Goal: Task Accomplishment & Management: Manage account settings

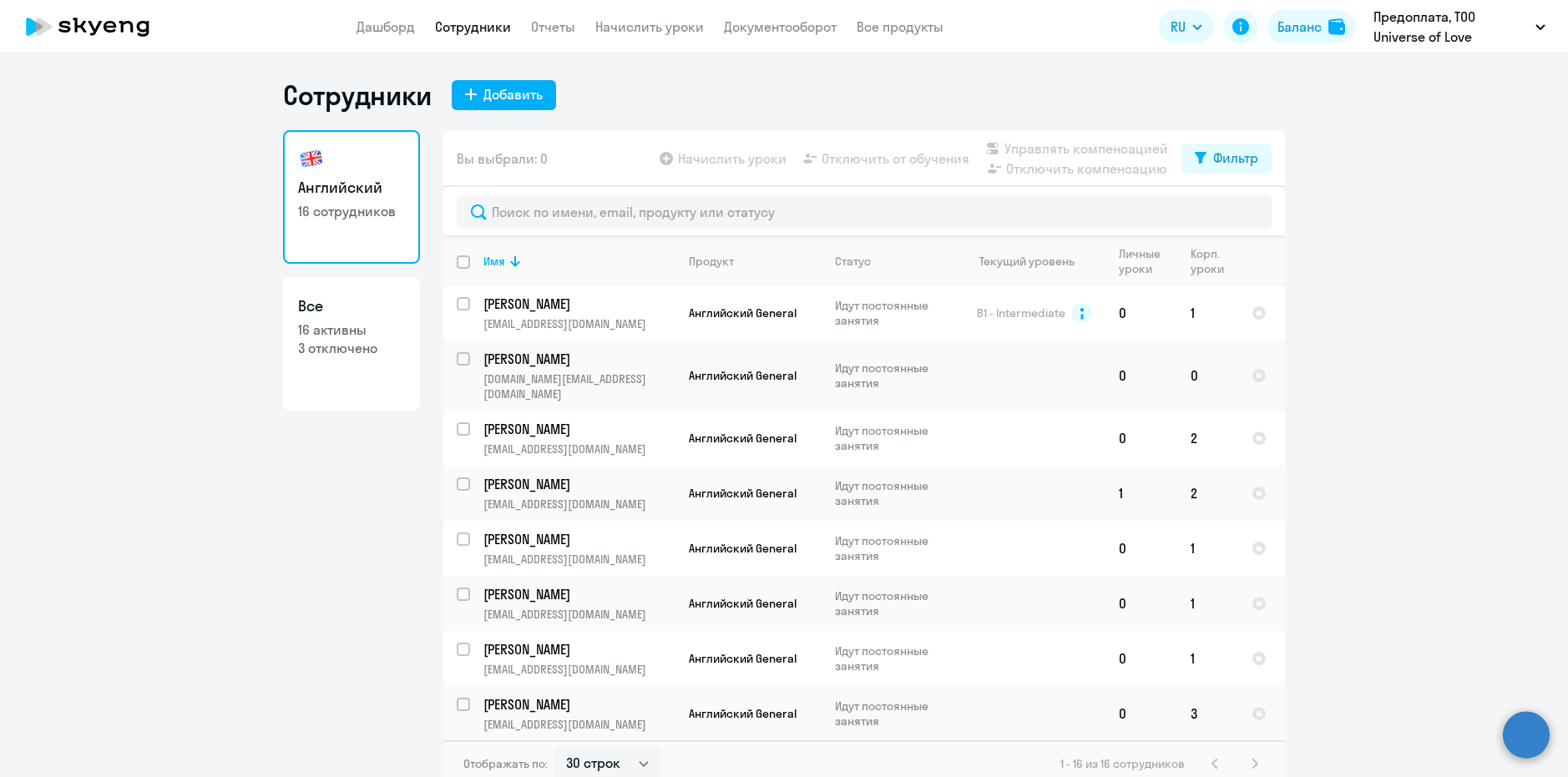
select select "30"
click at [381, 22] on link "Дашборд" at bounding box center [386, 26] width 59 height 16
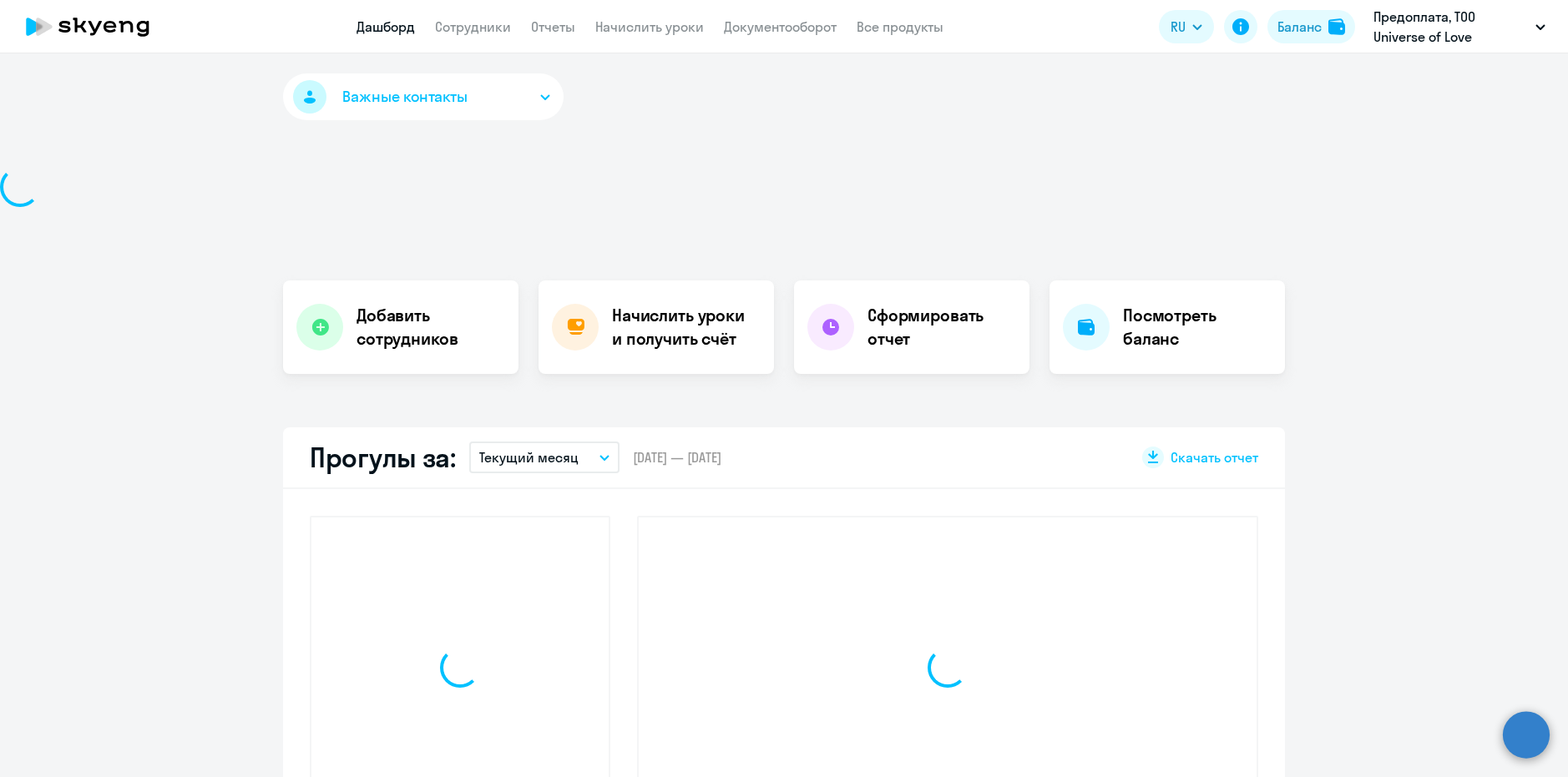
select select "30"
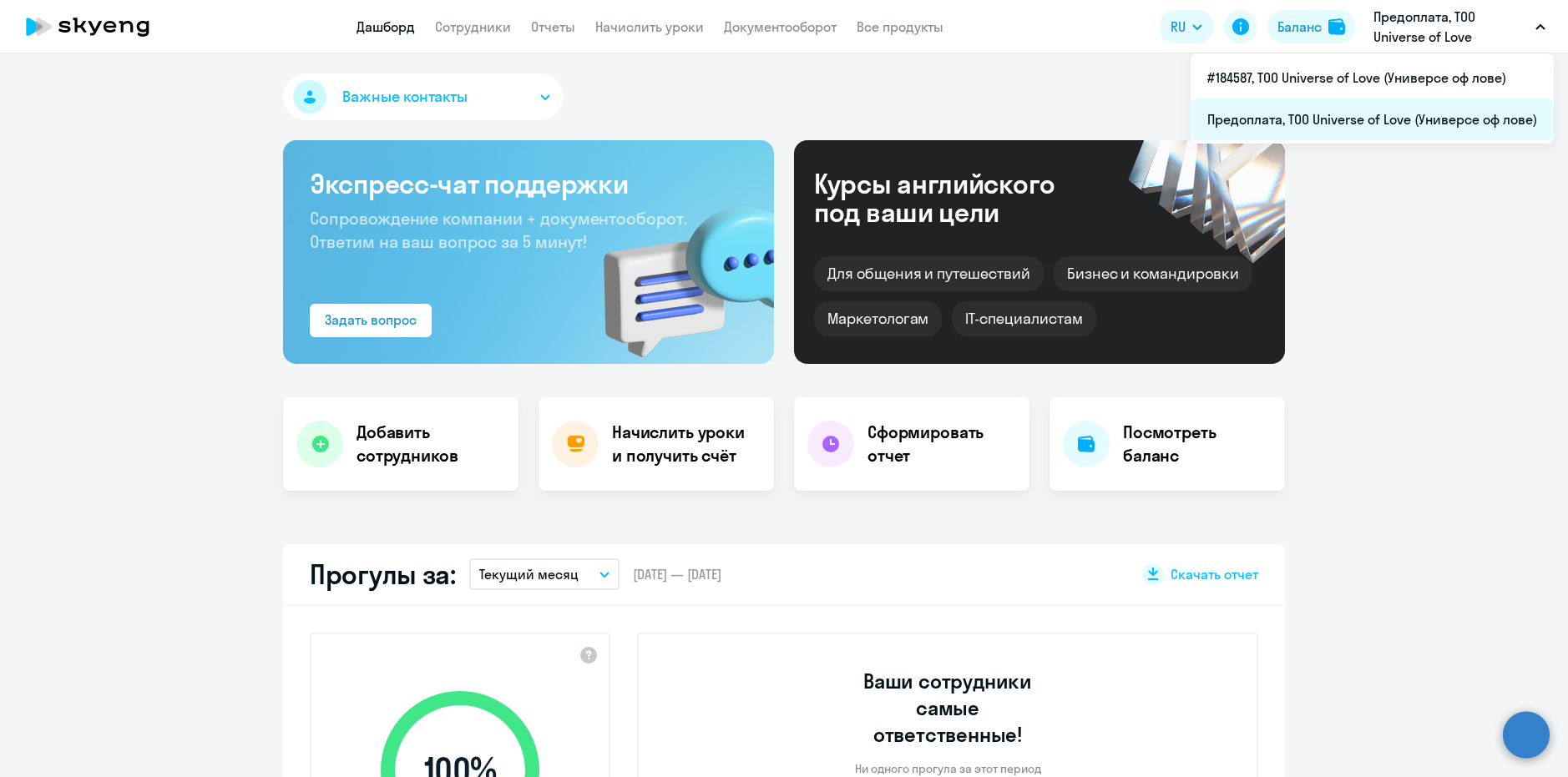
click at [1295, 119] on li "Предоплата, ТОО Universe of Love (Универсе оф лове)" at bounding box center [1372, 119] width 364 height 41
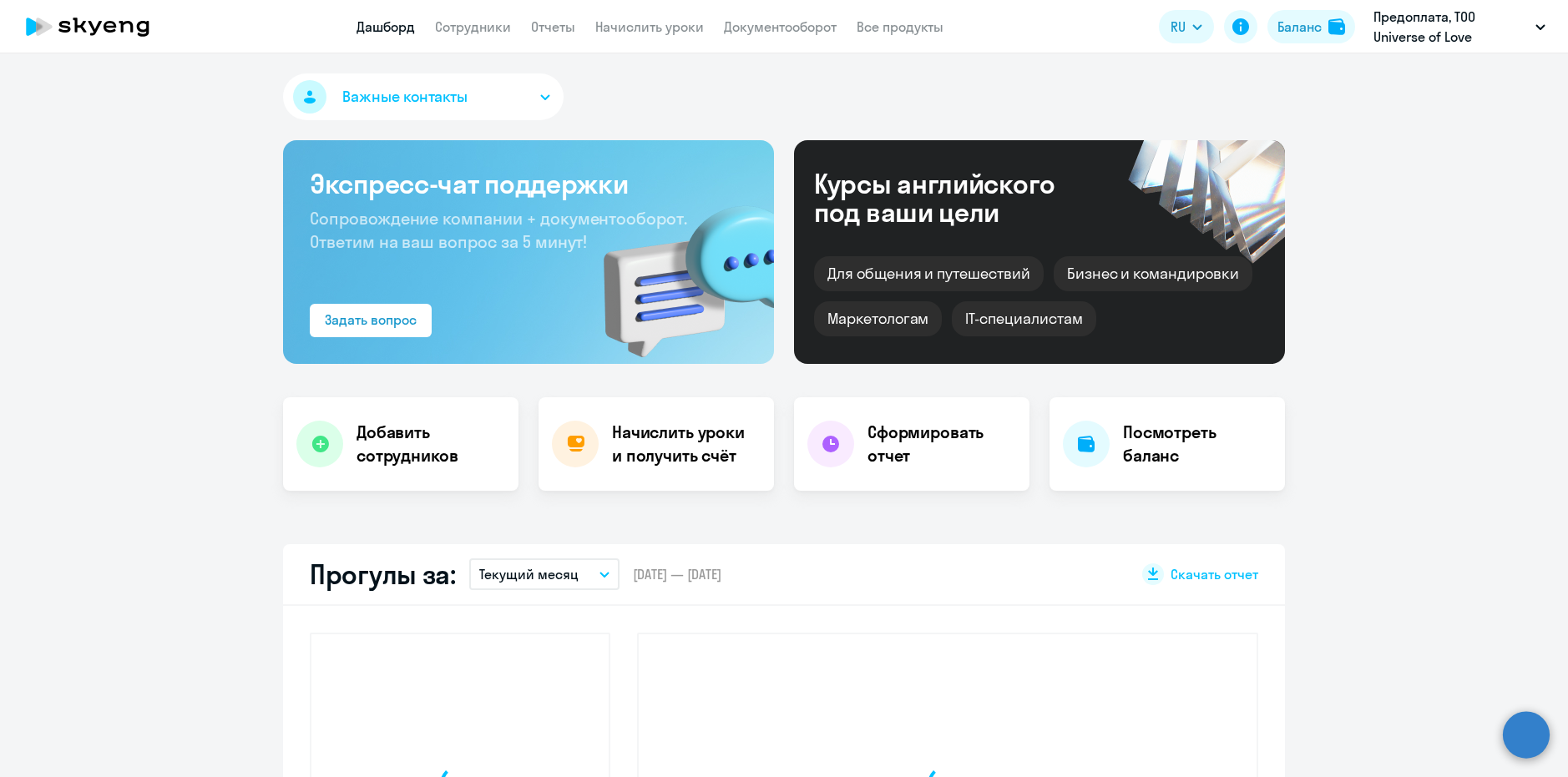
select select "30"
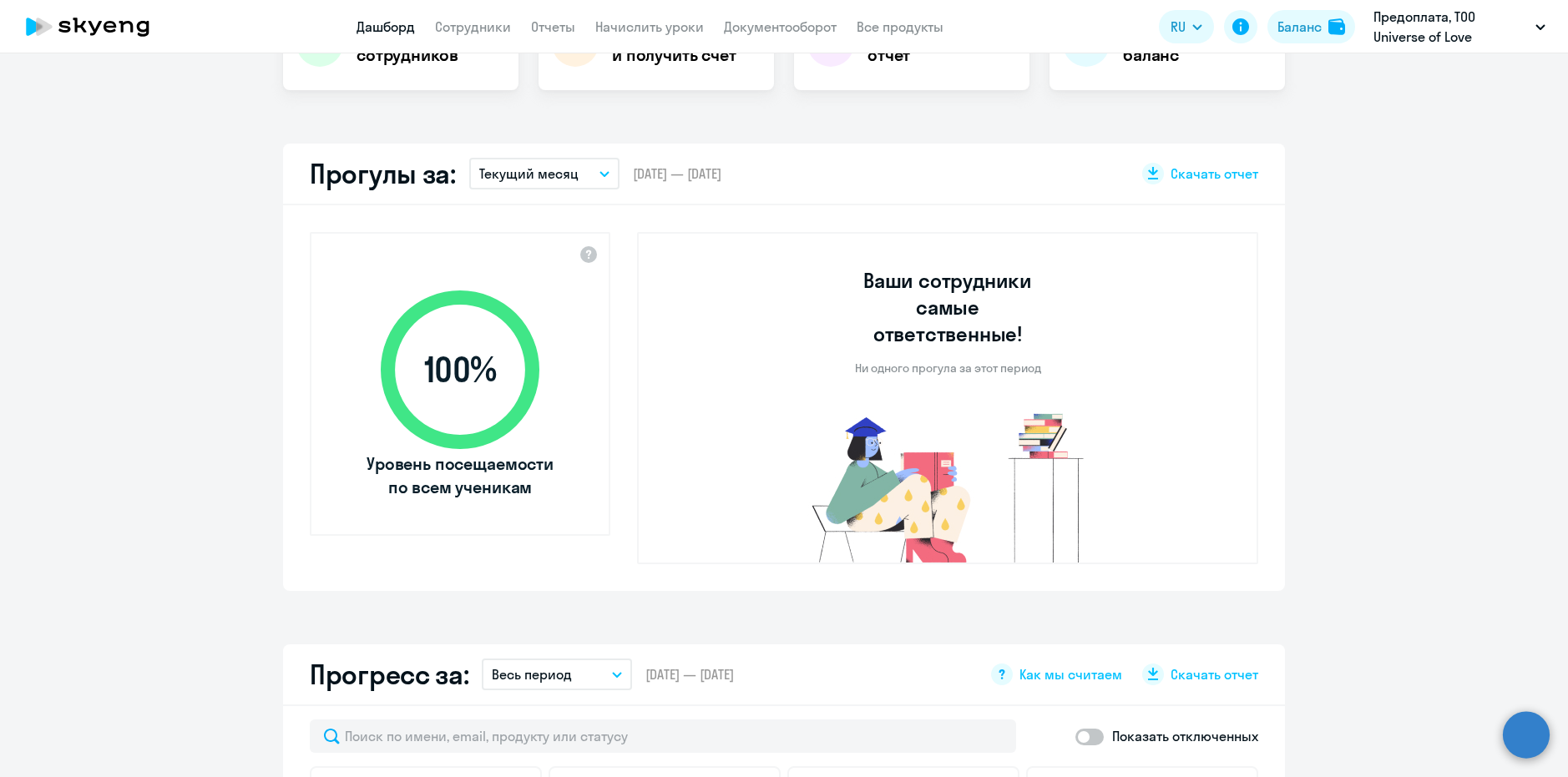
scroll to position [251, 0]
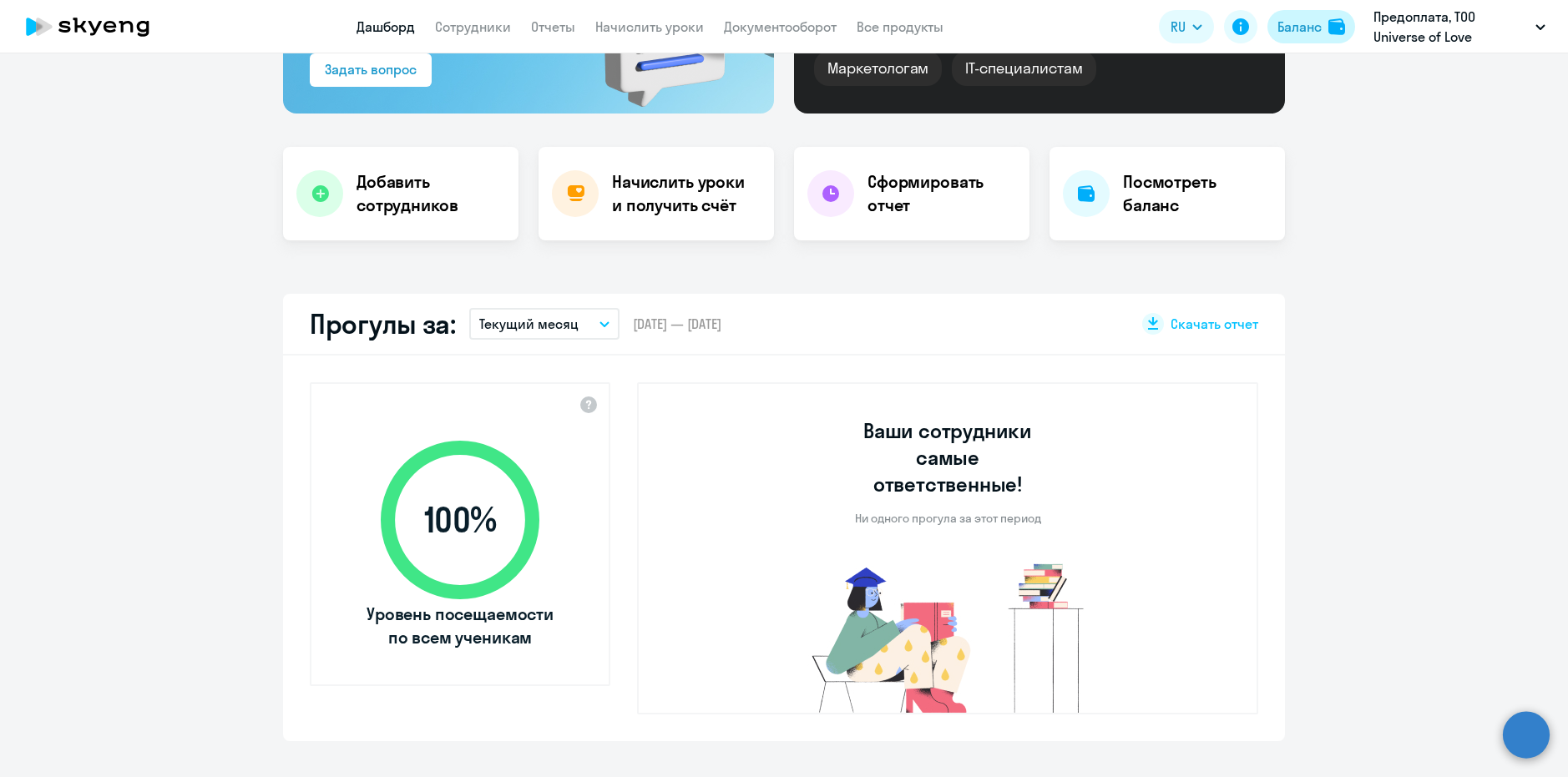
click at [1309, 19] on div "Баланс" at bounding box center [1300, 26] width 44 height 20
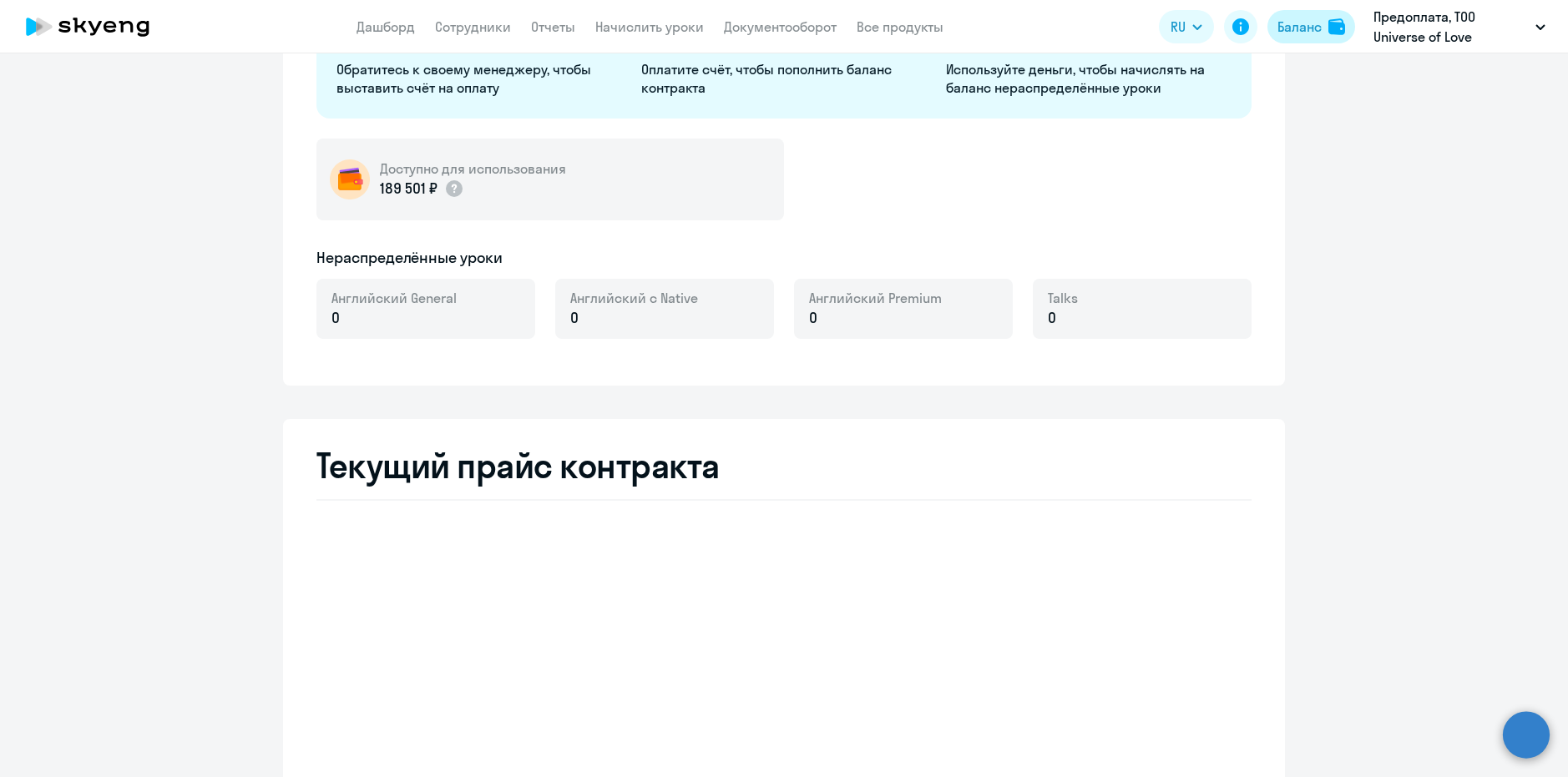
select select "english_adult_not_native_speaker"
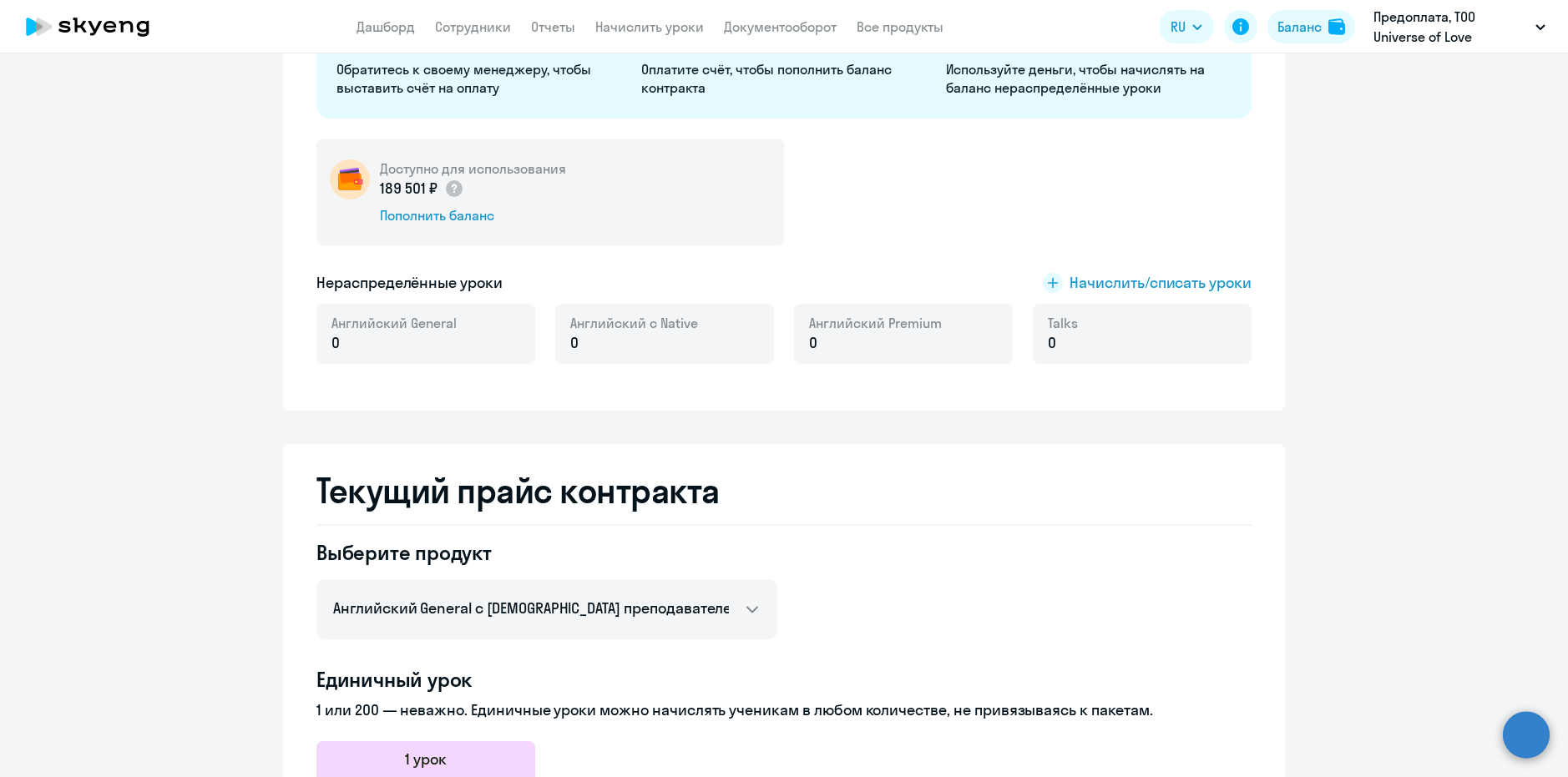
click at [483, 16] on app-menu-item-link "Сотрудники" at bounding box center [473, 27] width 76 height 21
click at [489, 28] on link "Сотрудники" at bounding box center [473, 26] width 76 height 16
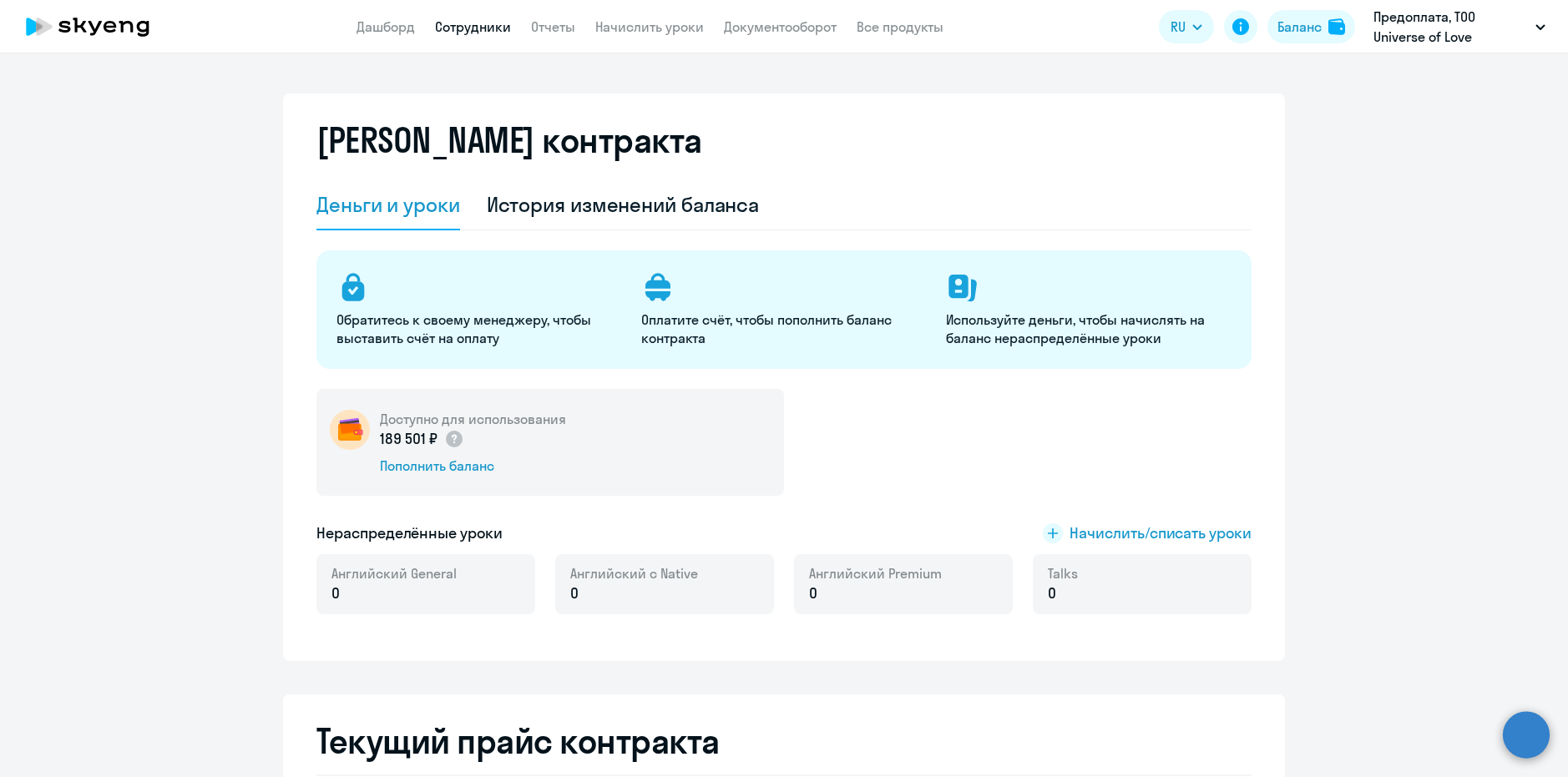
select select "30"
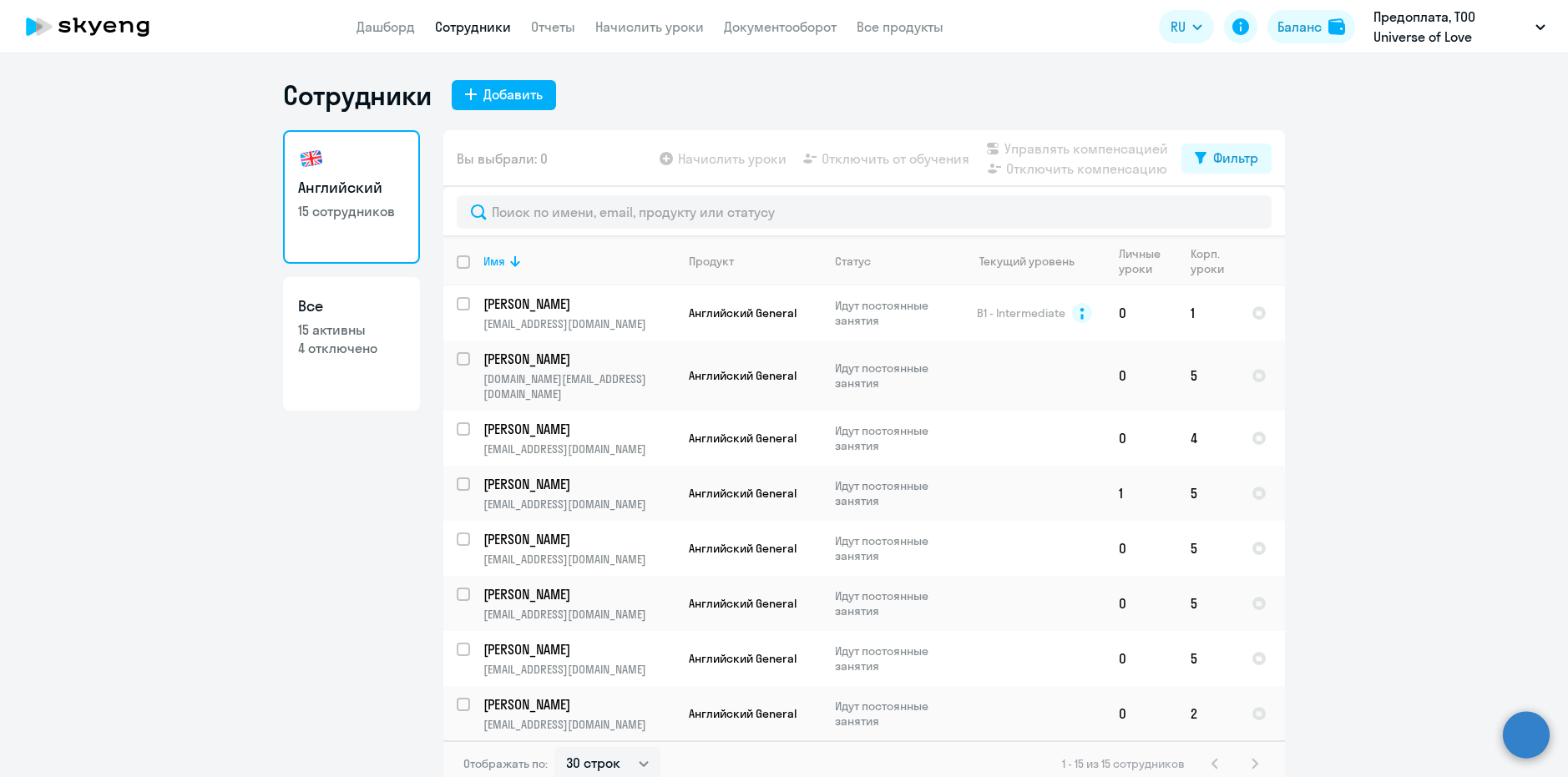
click at [628, 17] on app-menu-item-link "Начислить уроки" at bounding box center [649, 27] width 109 height 21
click at [628, 20] on link "Начислить уроки" at bounding box center [649, 26] width 109 height 16
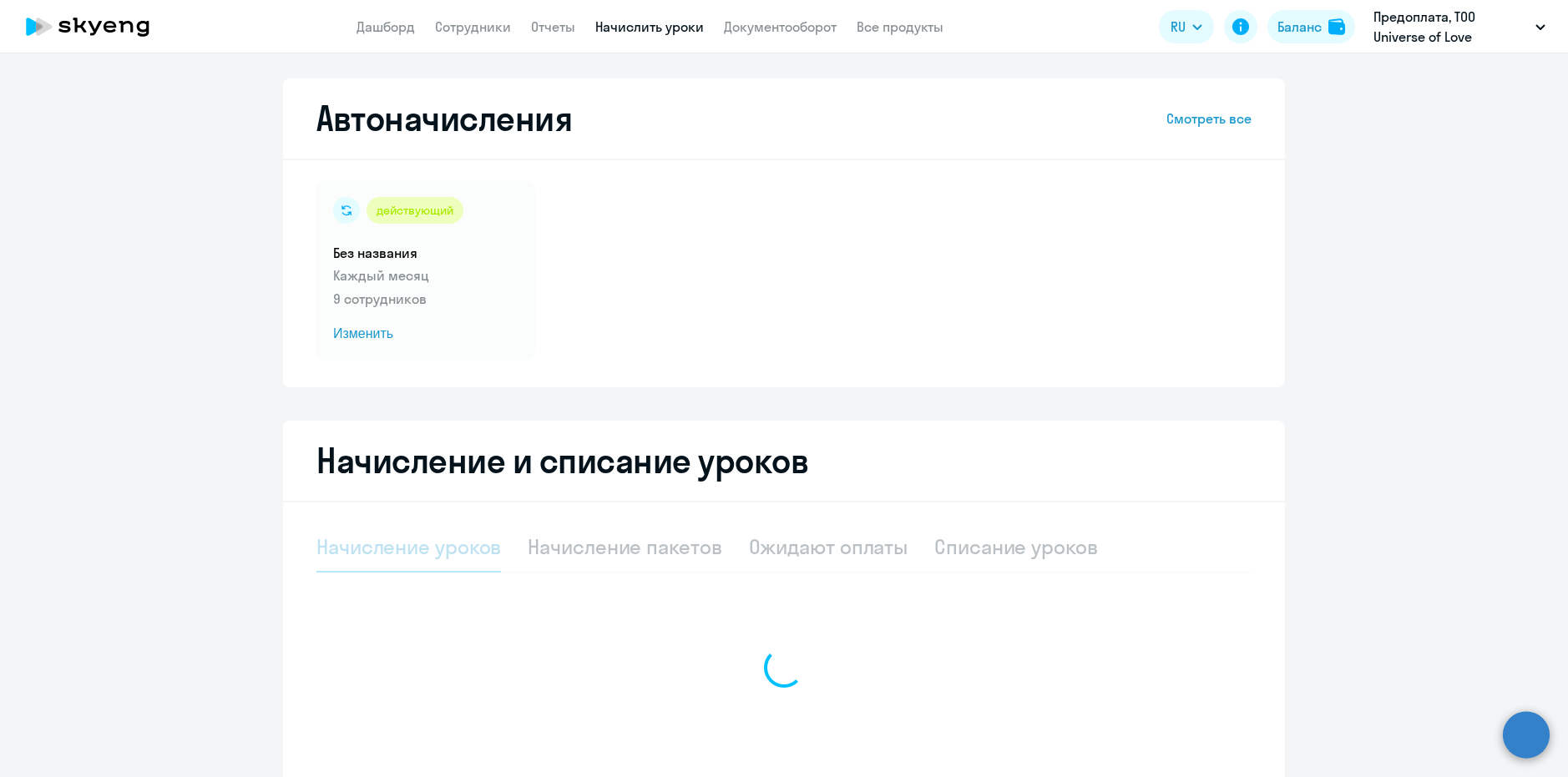
select select "10"
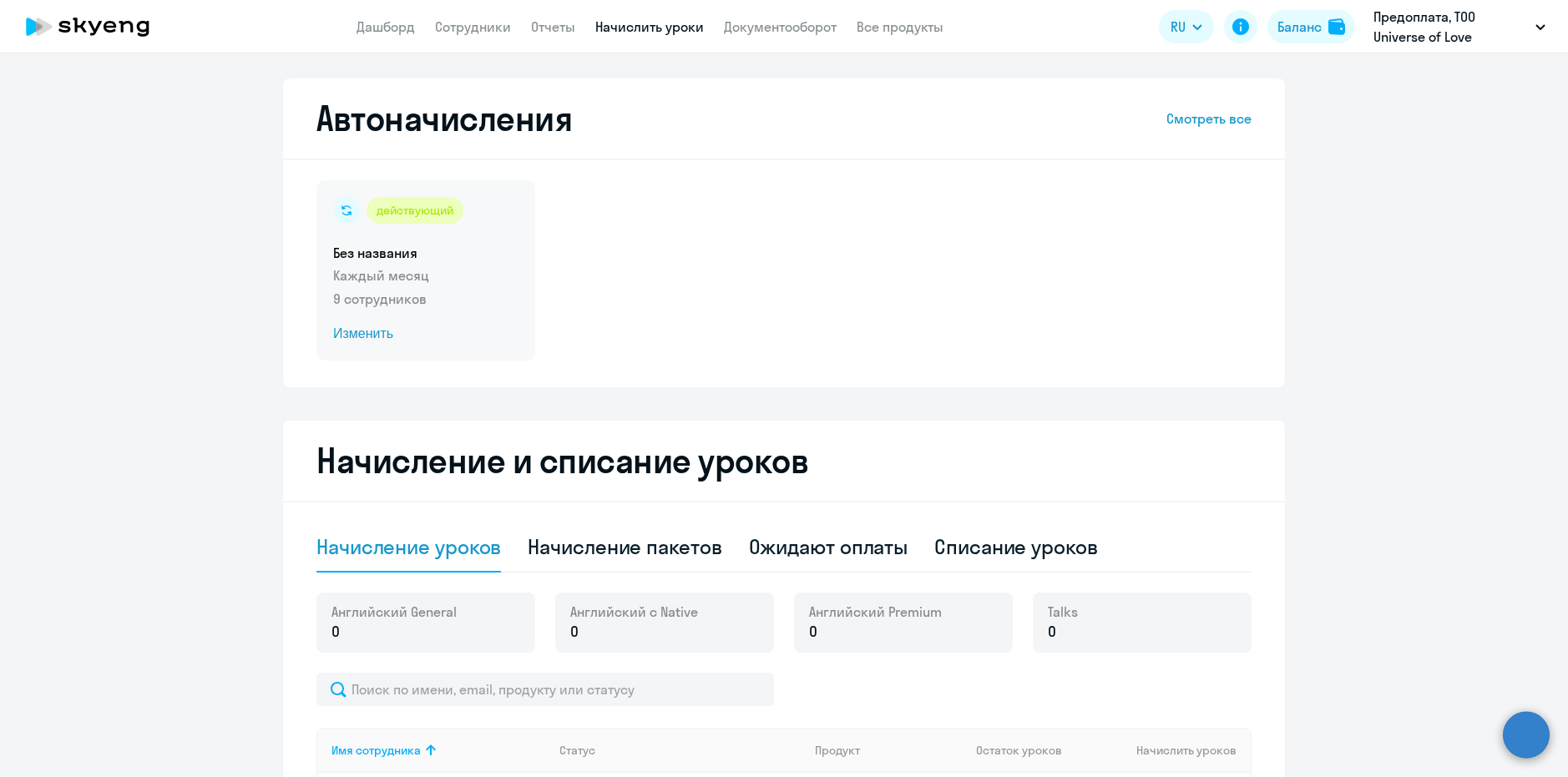
click at [364, 327] on span "Изменить" at bounding box center [426, 334] width 185 height 20
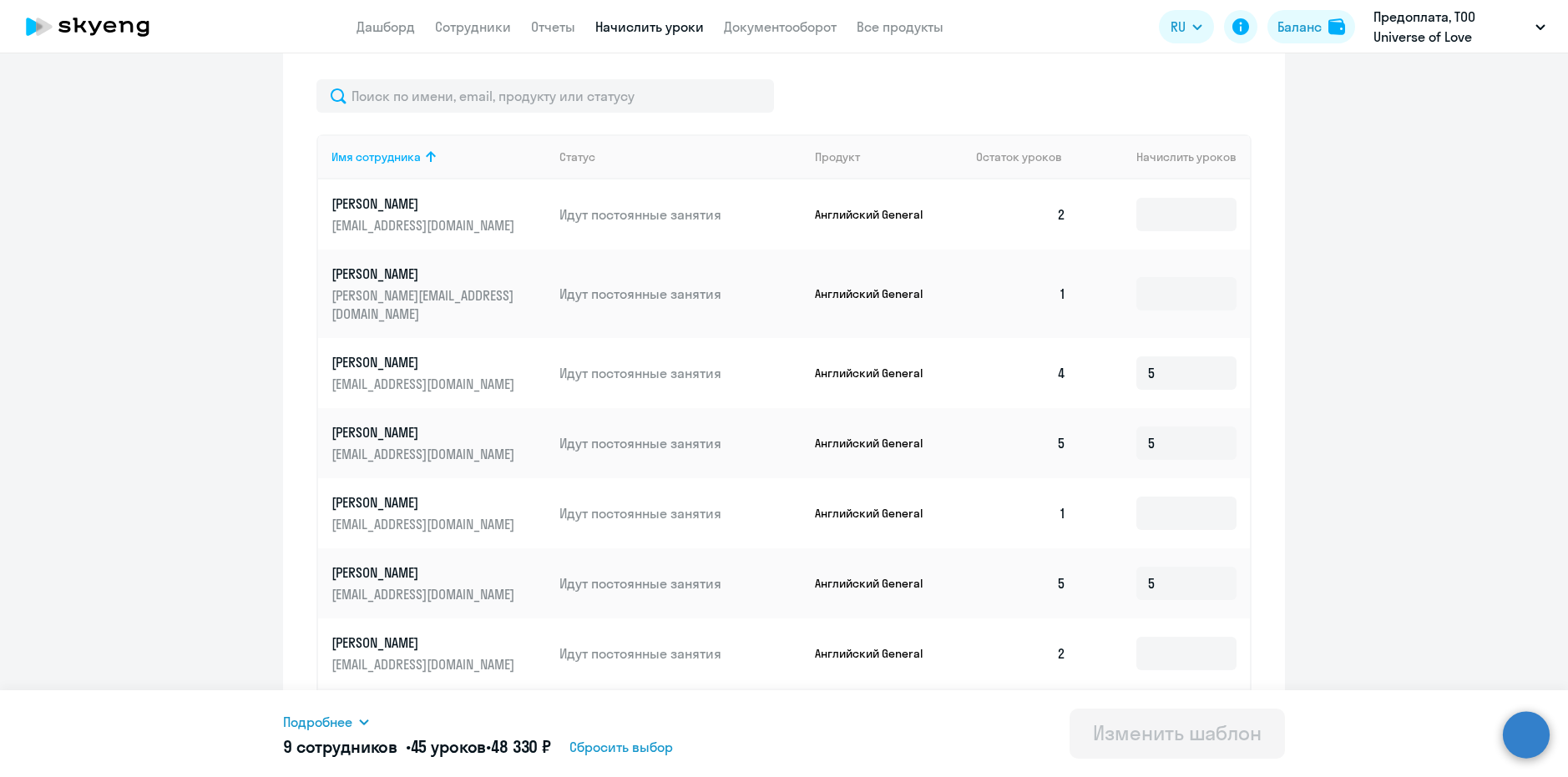
scroll to position [774, 0]
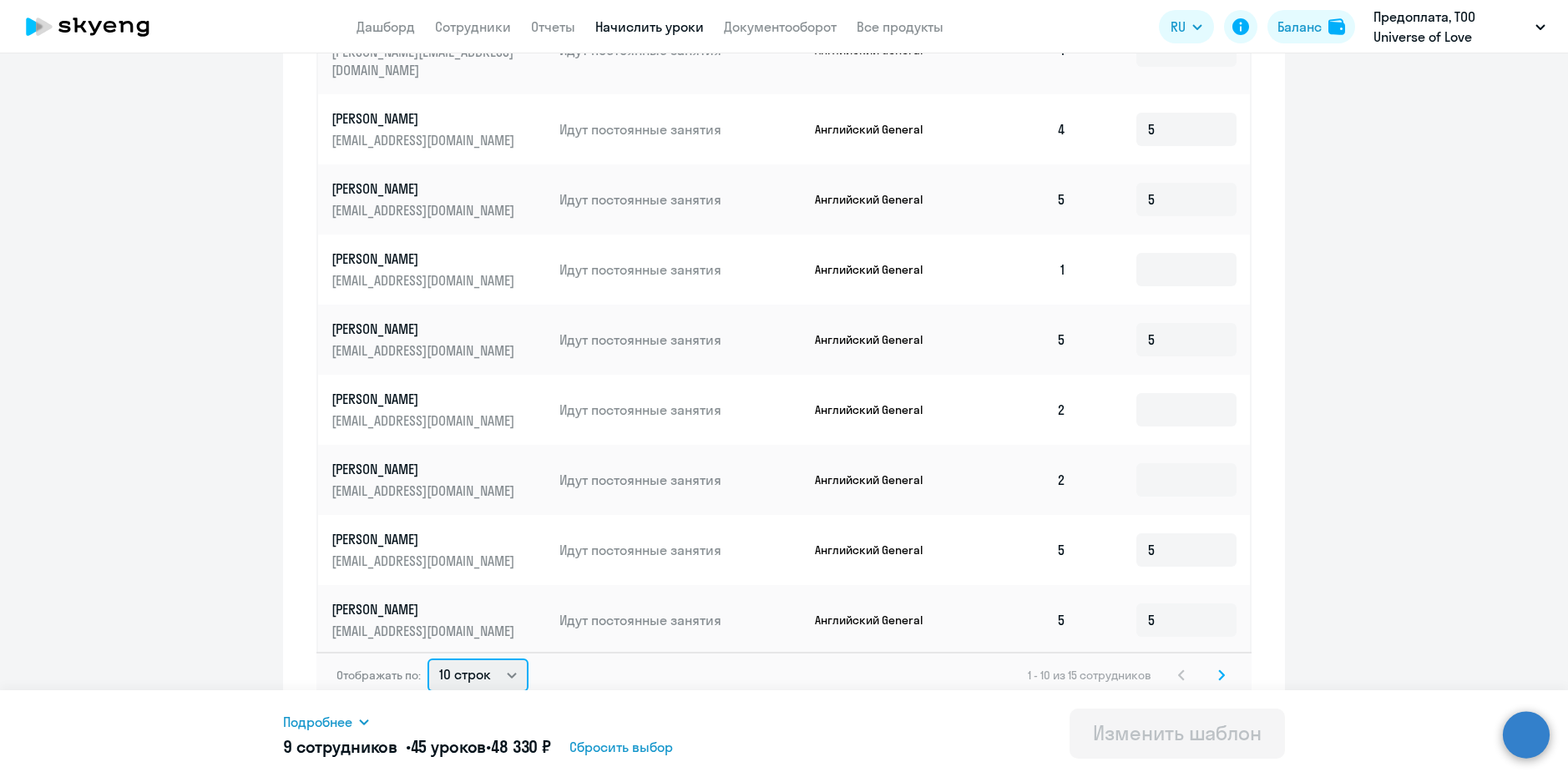
click at [486, 662] on select "10 строк 30 строк 50 строк" at bounding box center [477, 675] width 101 height 34
select select "30"
click at [427, 658] on select "10 строк 30 строк 50 строк" at bounding box center [477, 675] width 101 height 34
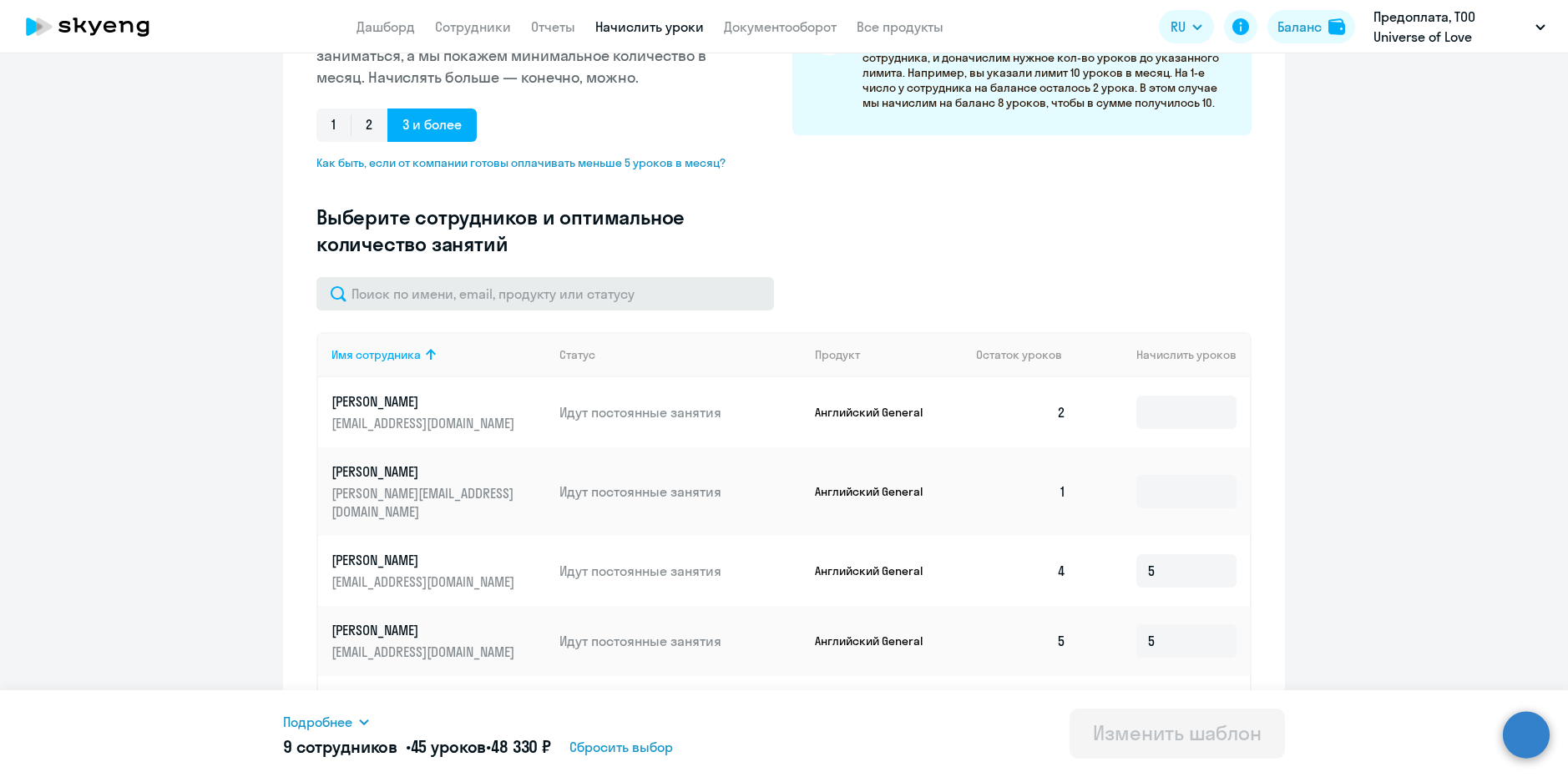
scroll to position [334, 0]
click at [1143, 409] on input at bounding box center [1187, 411] width 100 height 34
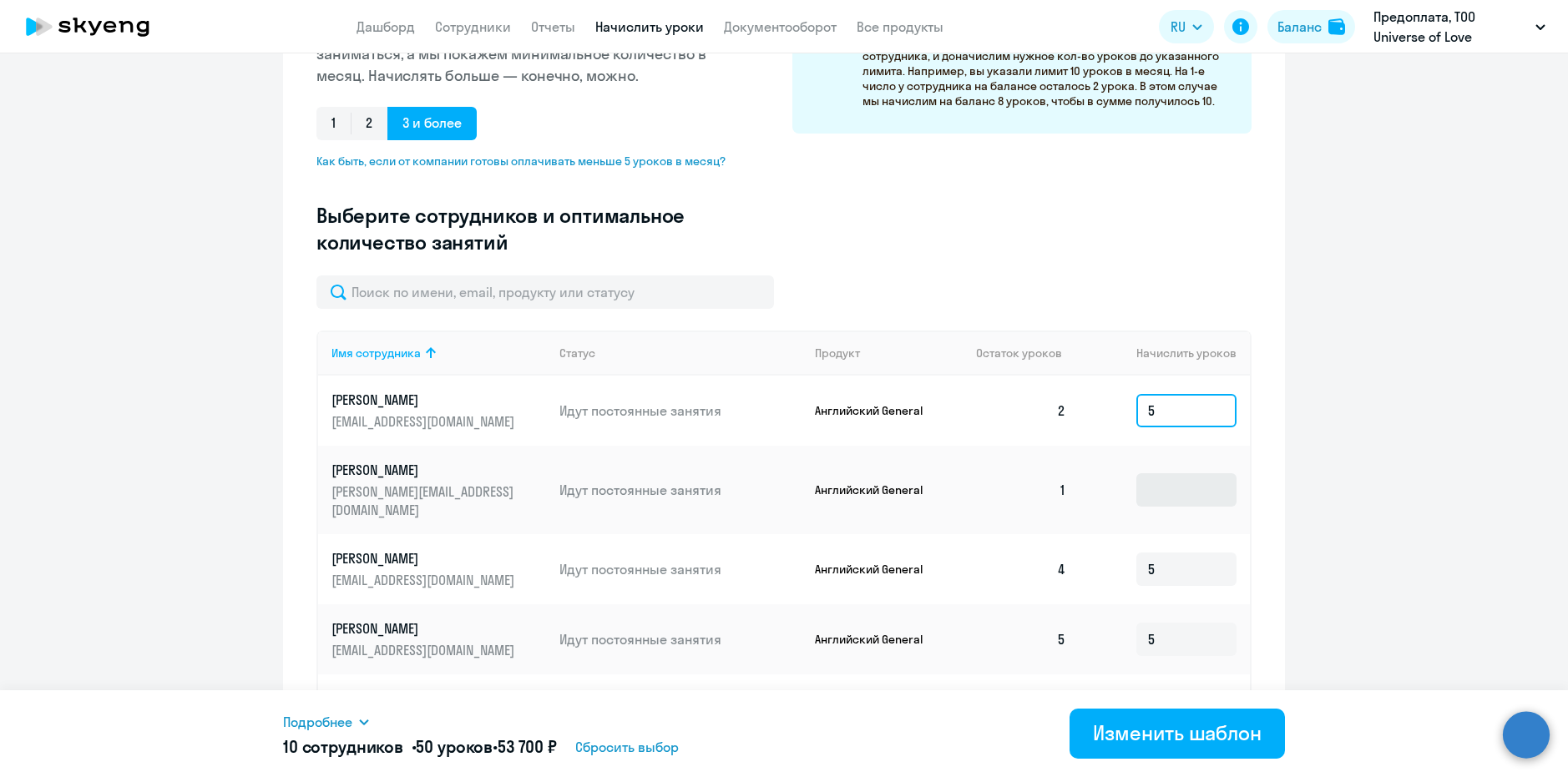
type input "5"
click at [1163, 485] on input at bounding box center [1187, 490] width 100 height 34
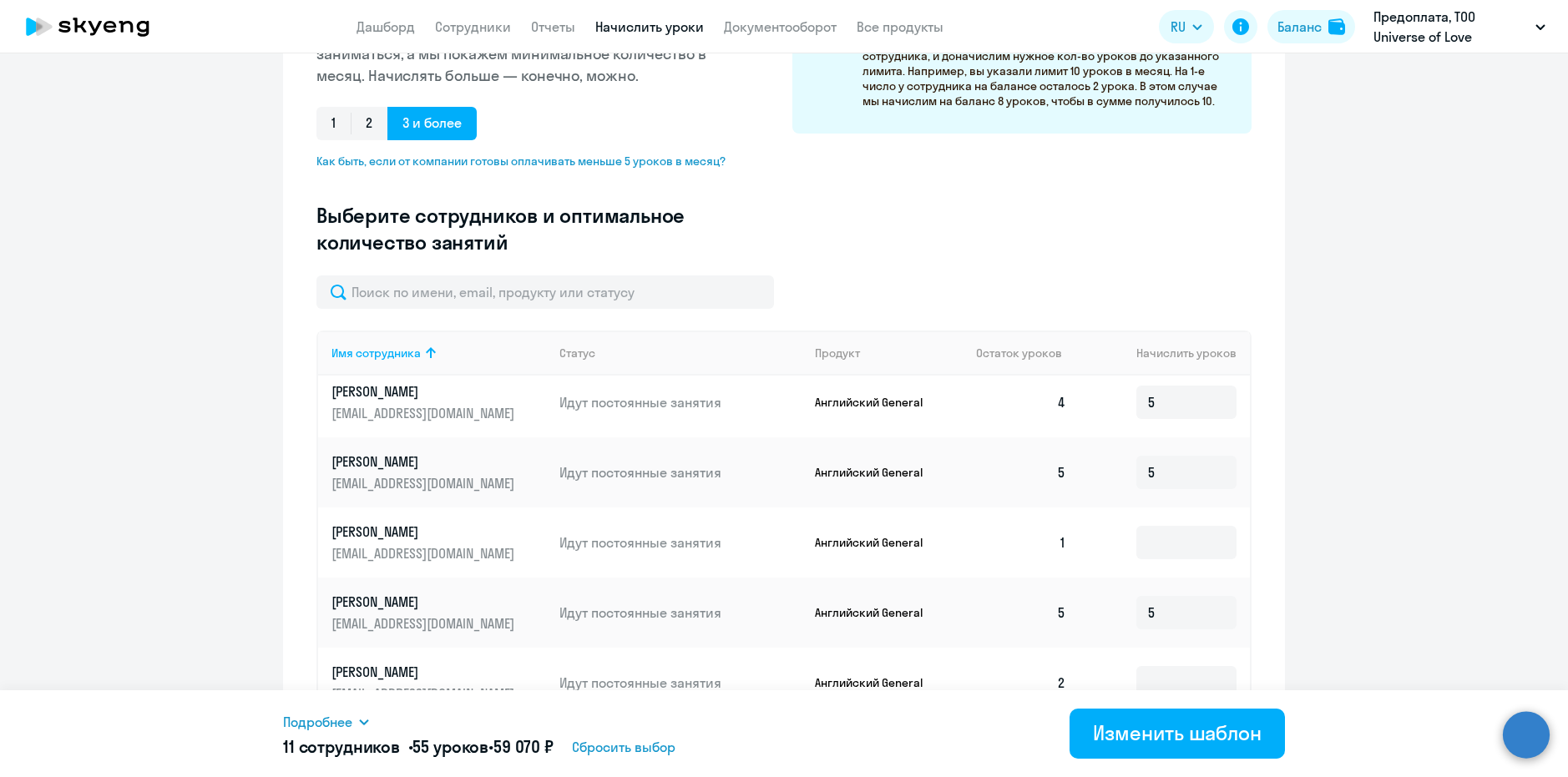
scroll to position [251, 0]
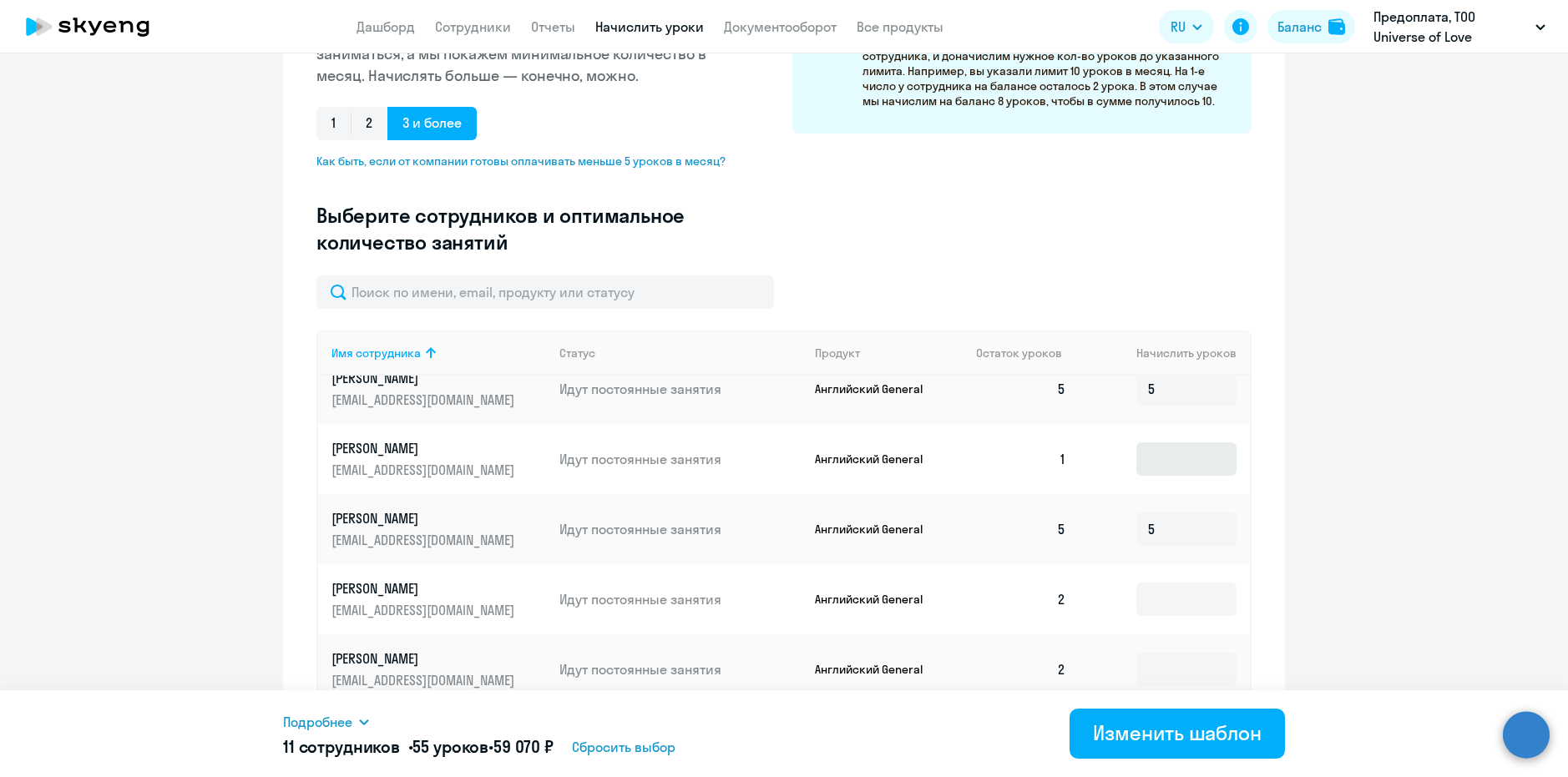
type input "5"
click at [1144, 449] on input at bounding box center [1187, 459] width 100 height 34
type input "5"
click at [1159, 586] on input at bounding box center [1187, 599] width 100 height 34
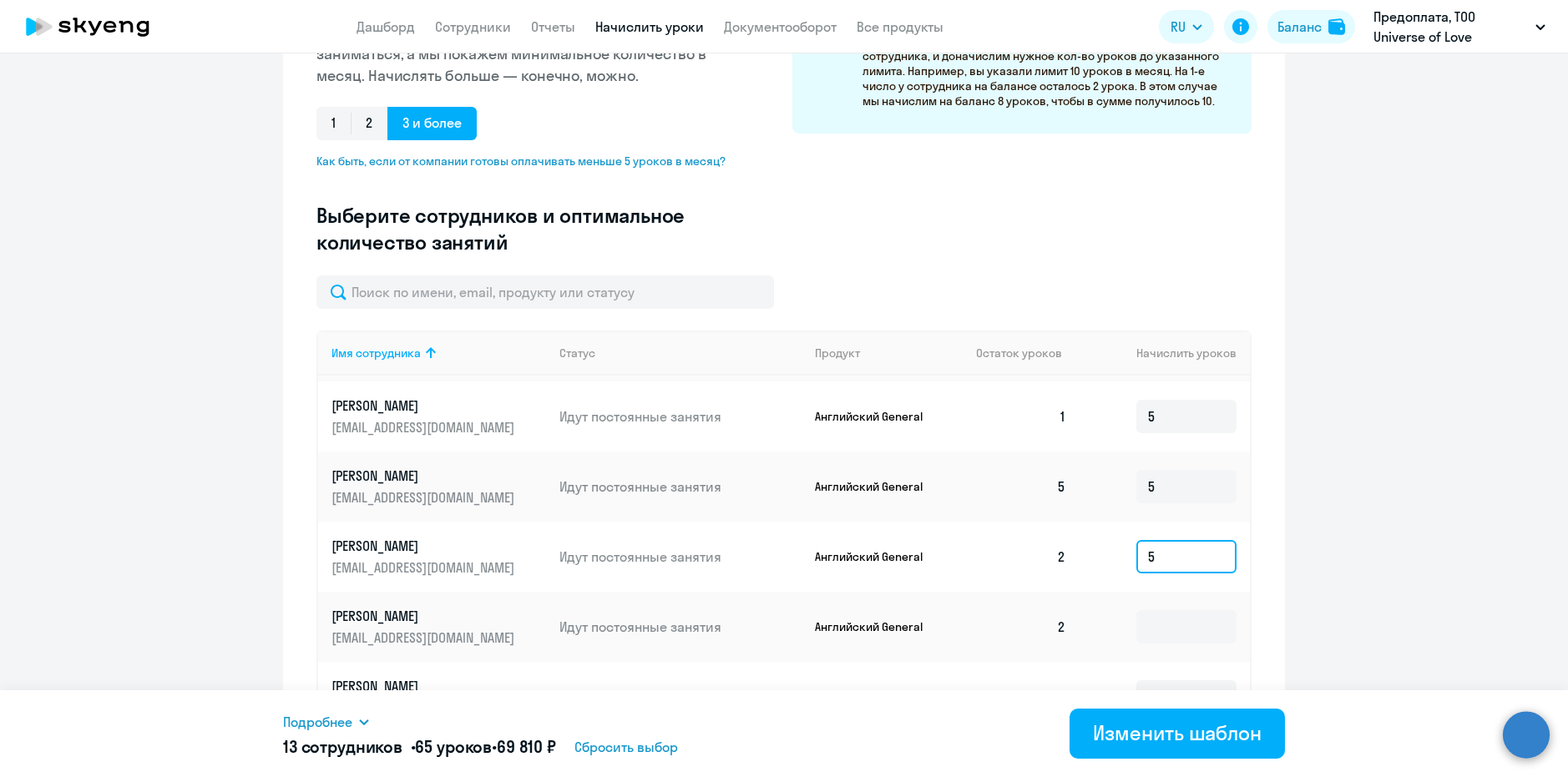
scroll to position [334, 0]
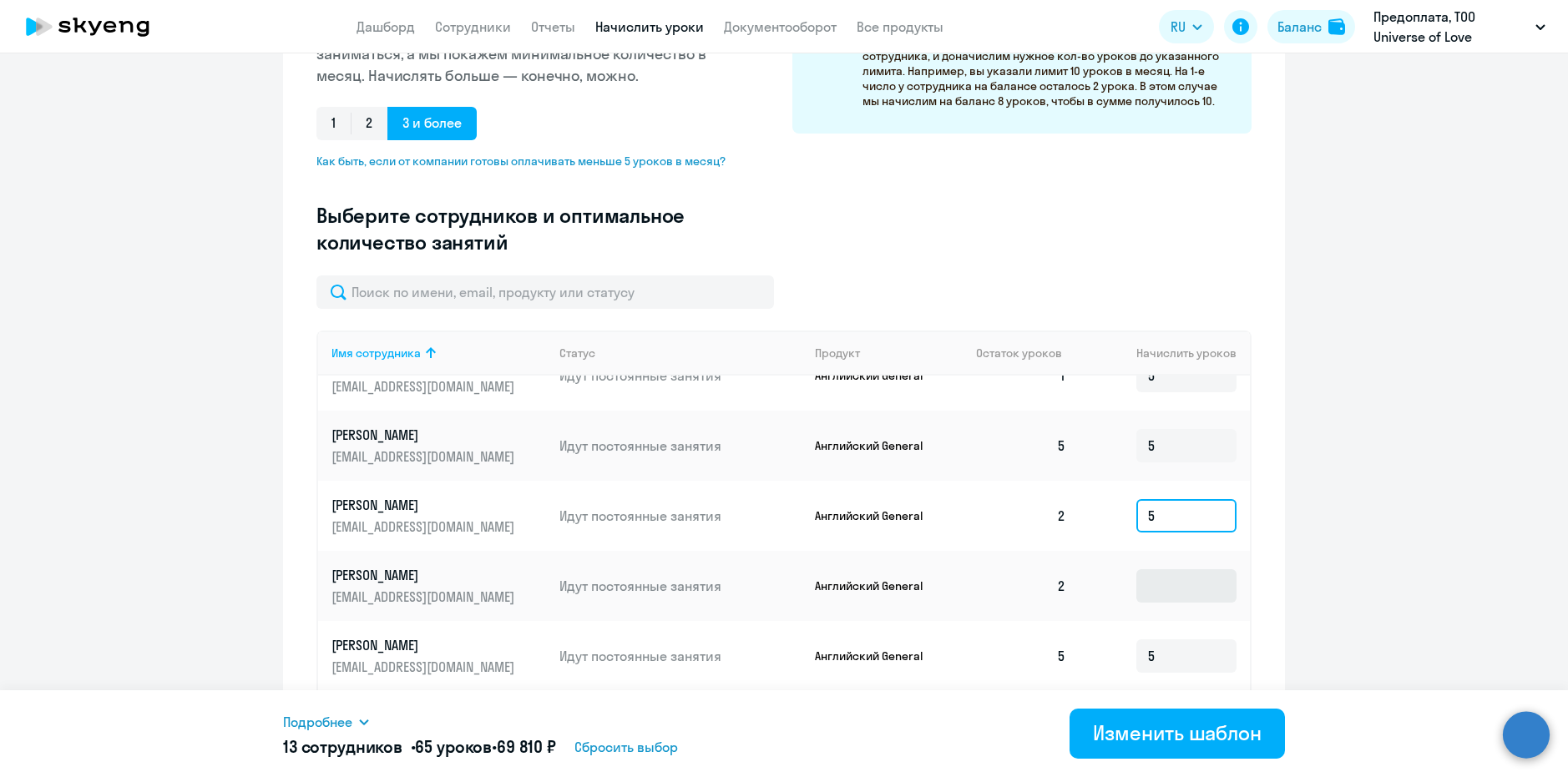
type input "5"
click at [1158, 583] on input at bounding box center [1187, 586] width 100 height 34
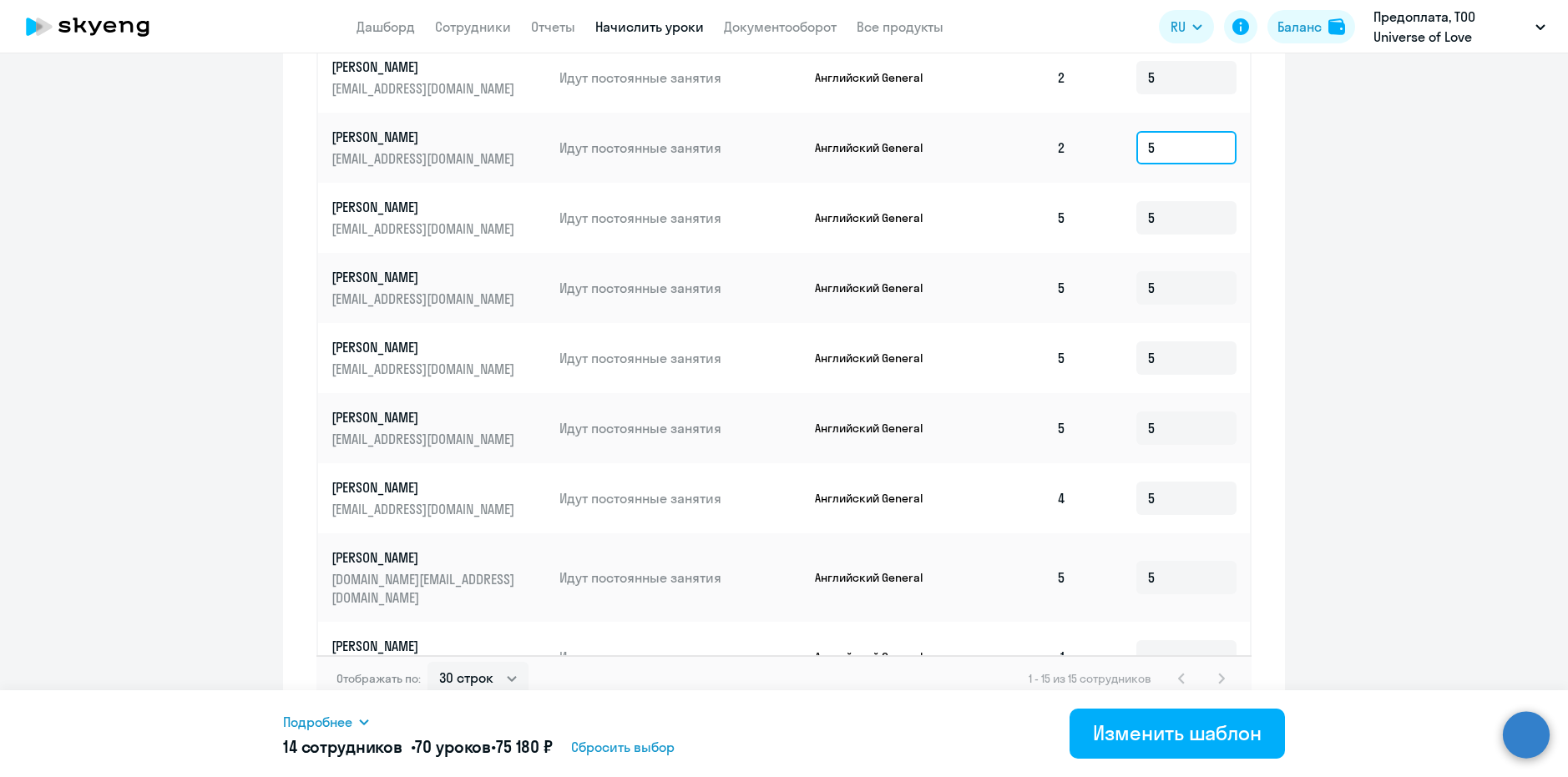
scroll to position [789, 0]
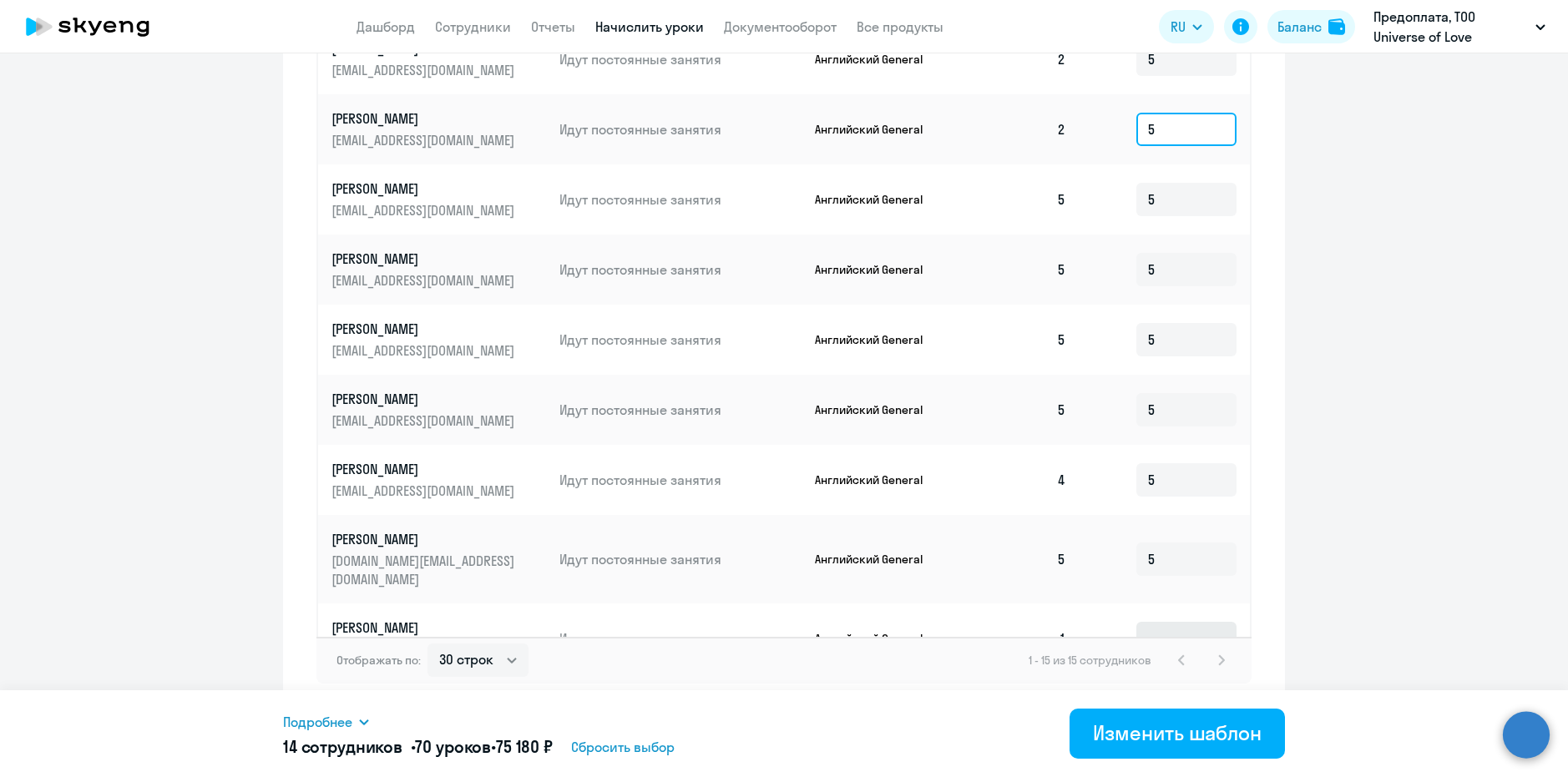
type input "5"
click at [1148, 622] on input at bounding box center [1187, 638] width 100 height 34
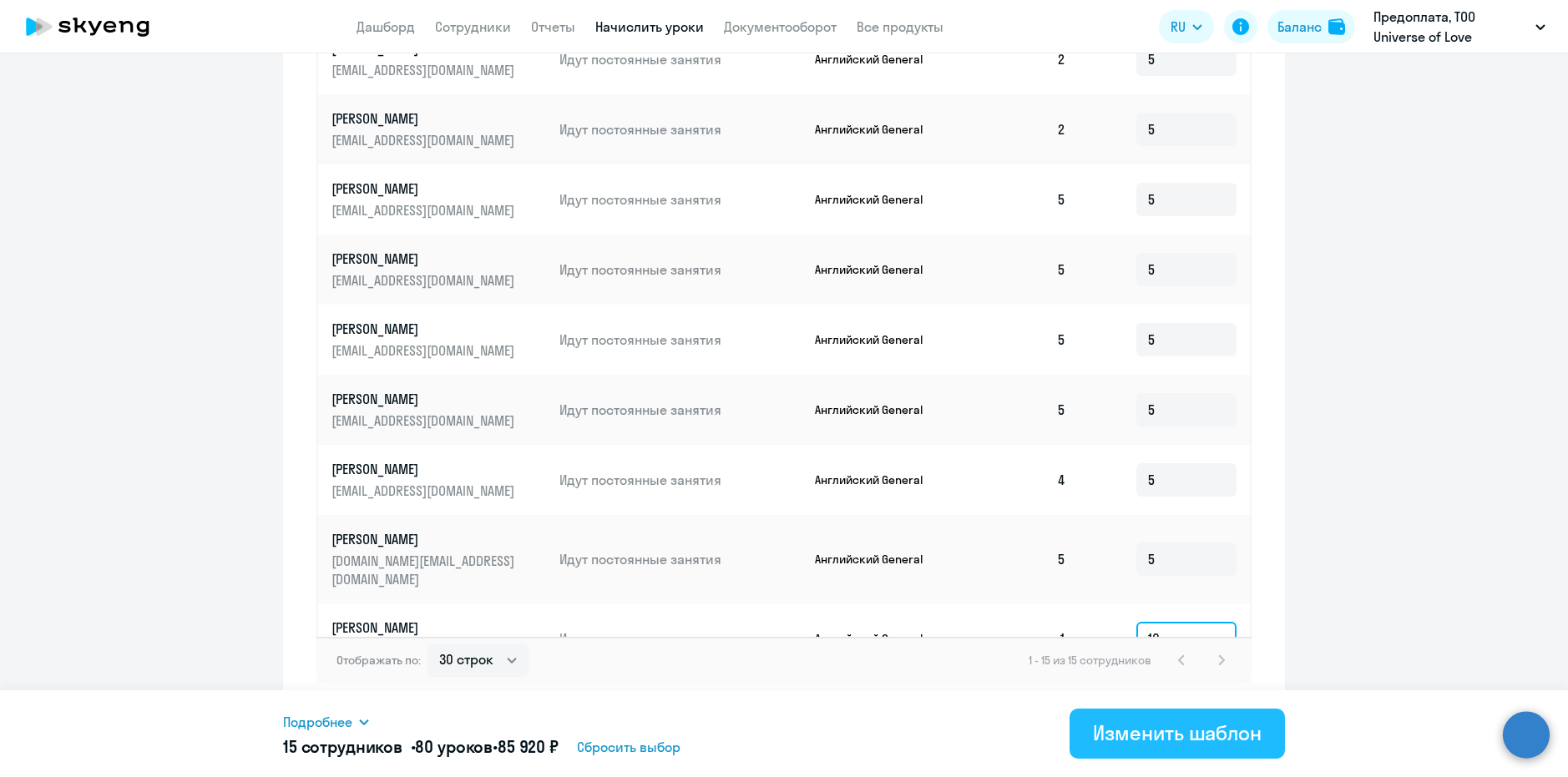
type input "10"
click at [1205, 722] on div "Изменить шаблон" at bounding box center [1177, 733] width 169 height 27
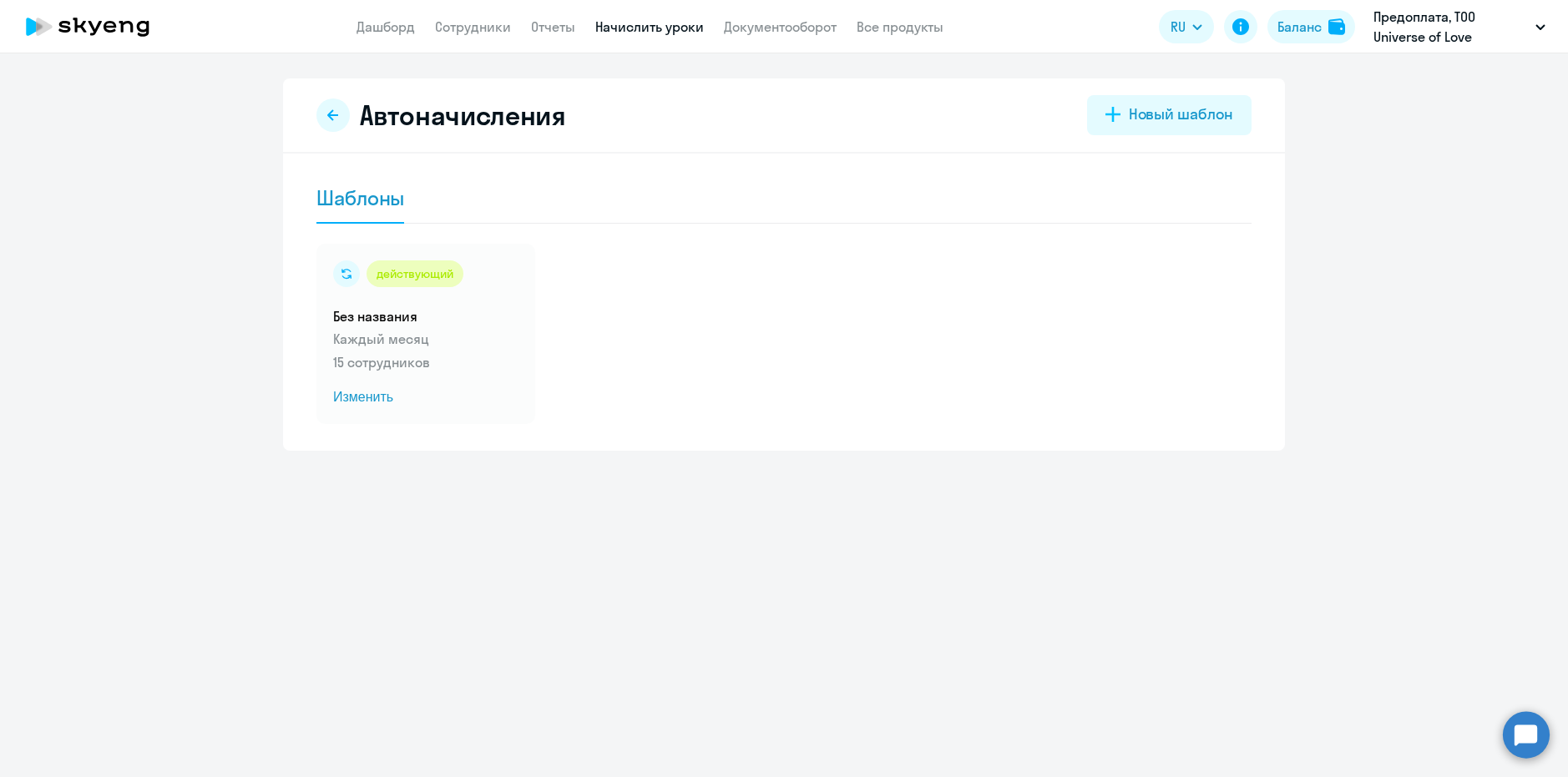
click at [615, 22] on link "Начислить уроки" at bounding box center [649, 26] width 109 height 16
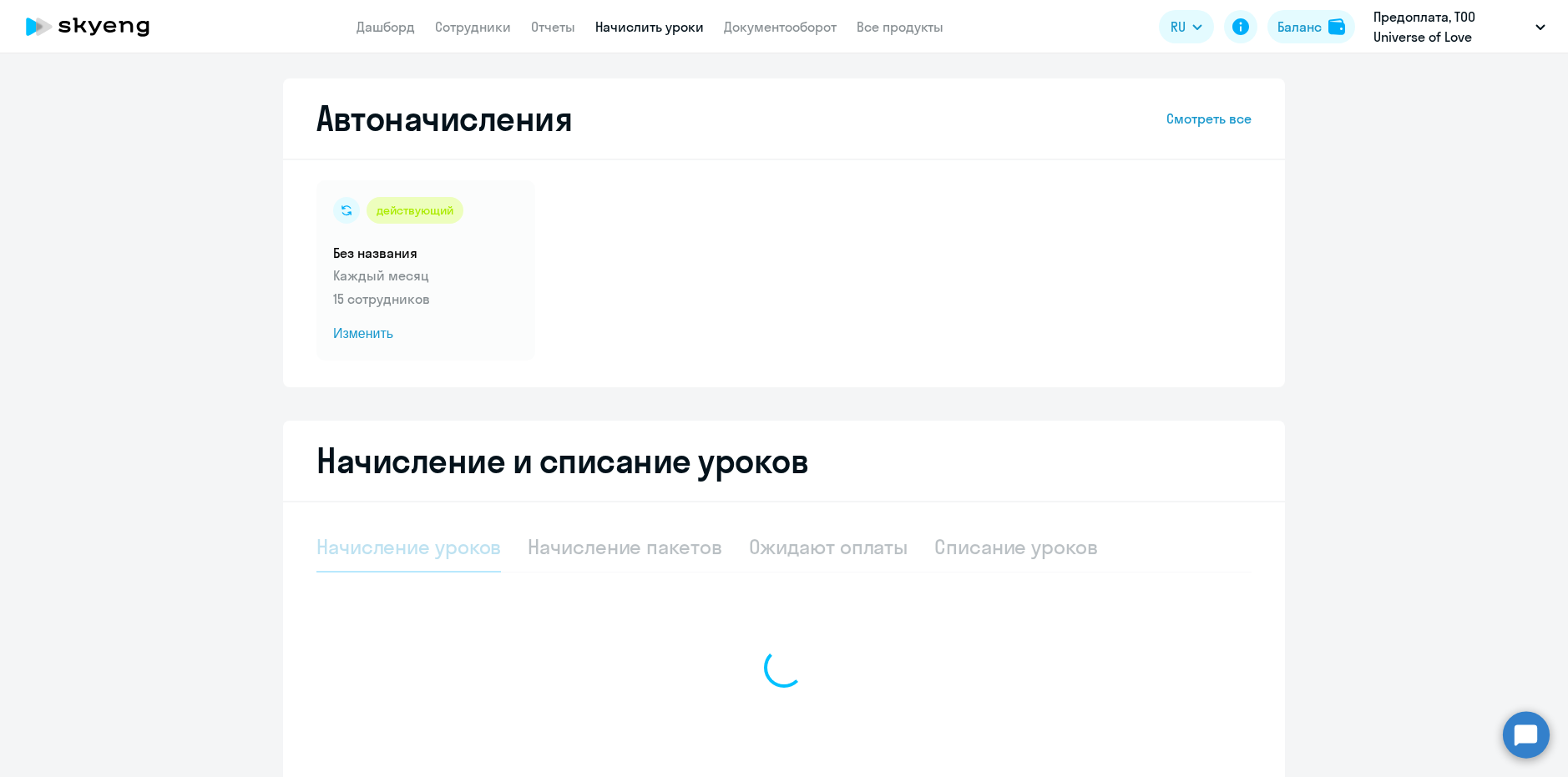
select select "10"
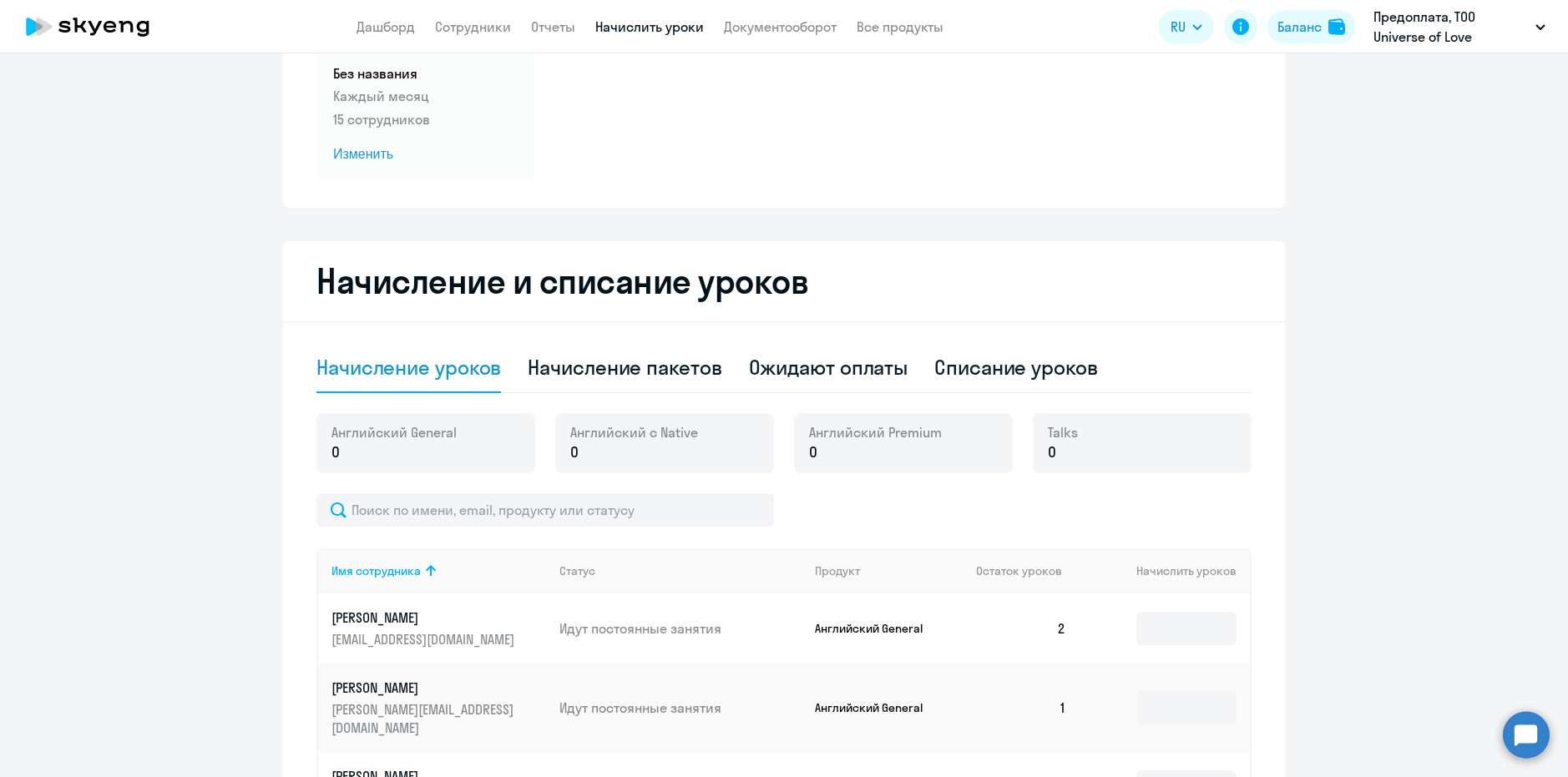
scroll to position [501, 0]
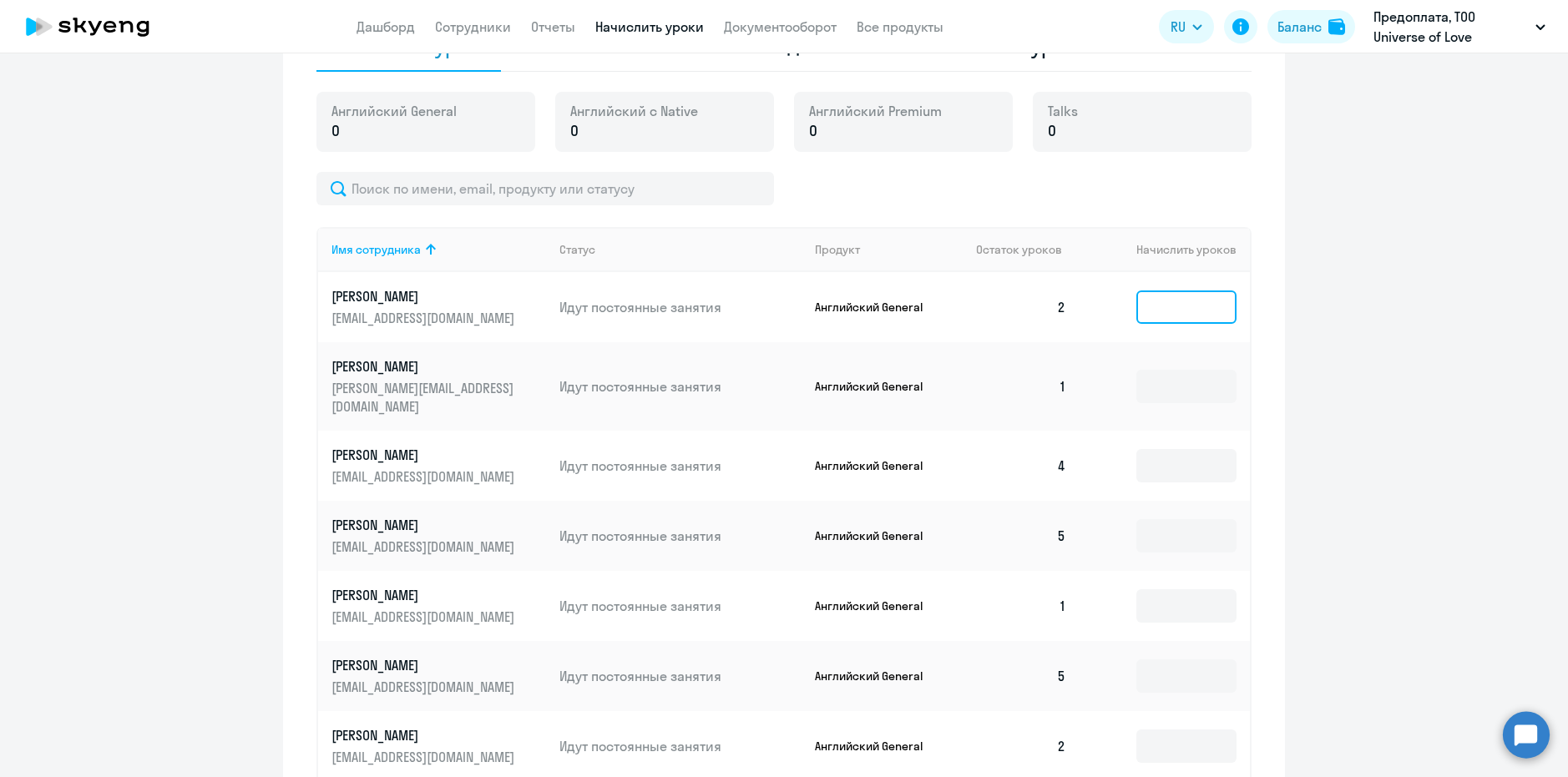
click at [1169, 306] on input at bounding box center [1187, 307] width 100 height 34
click at [1156, 299] on input at bounding box center [1187, 307] width 100 height 34
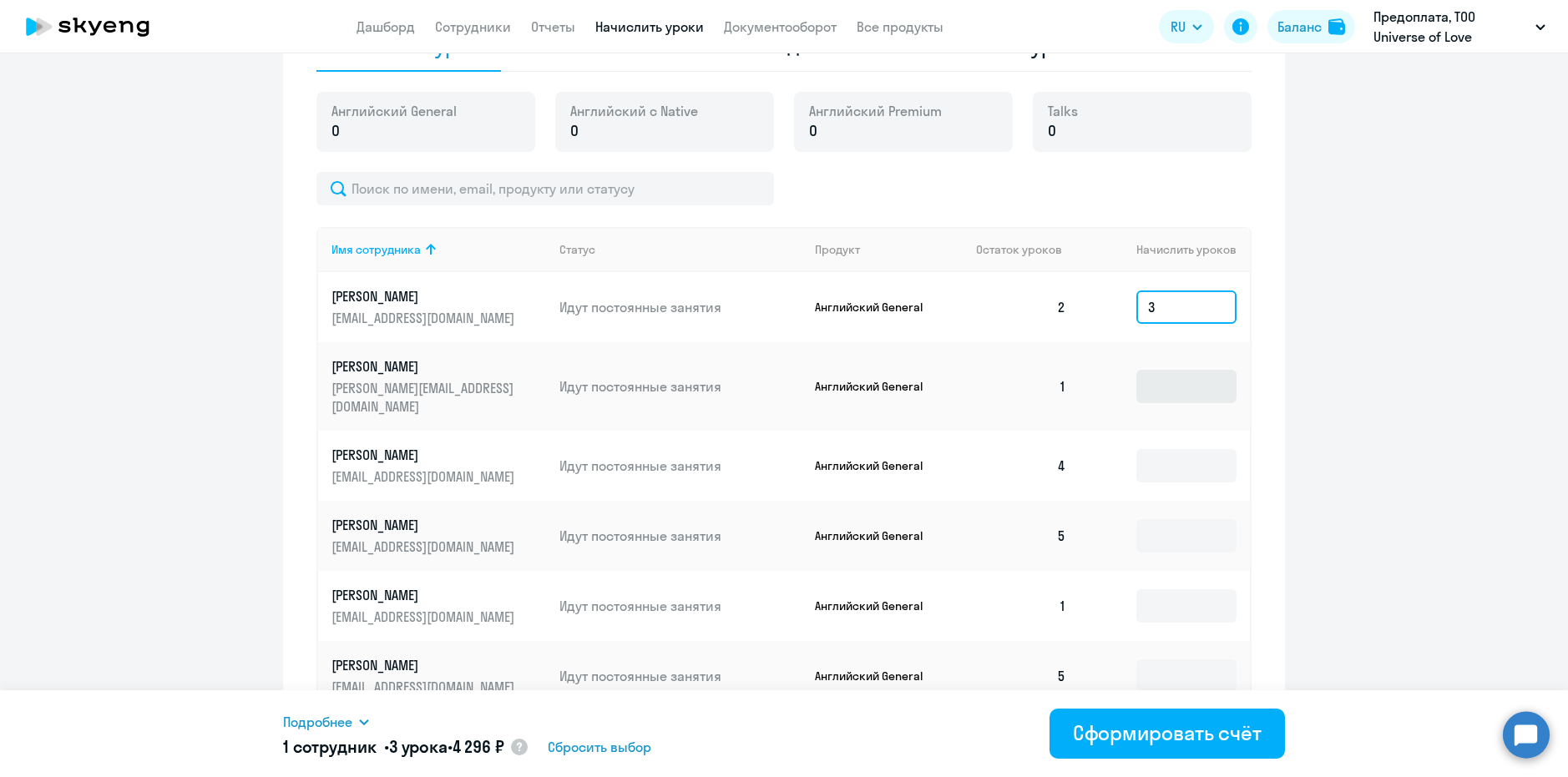
type input "3"
click at [1192, 374] on input at bounding box center [1187, 387] width 100 height 34
type input "4"
click at [1180, 449] on input at bounding box center [1187, 466] width 100 height 34
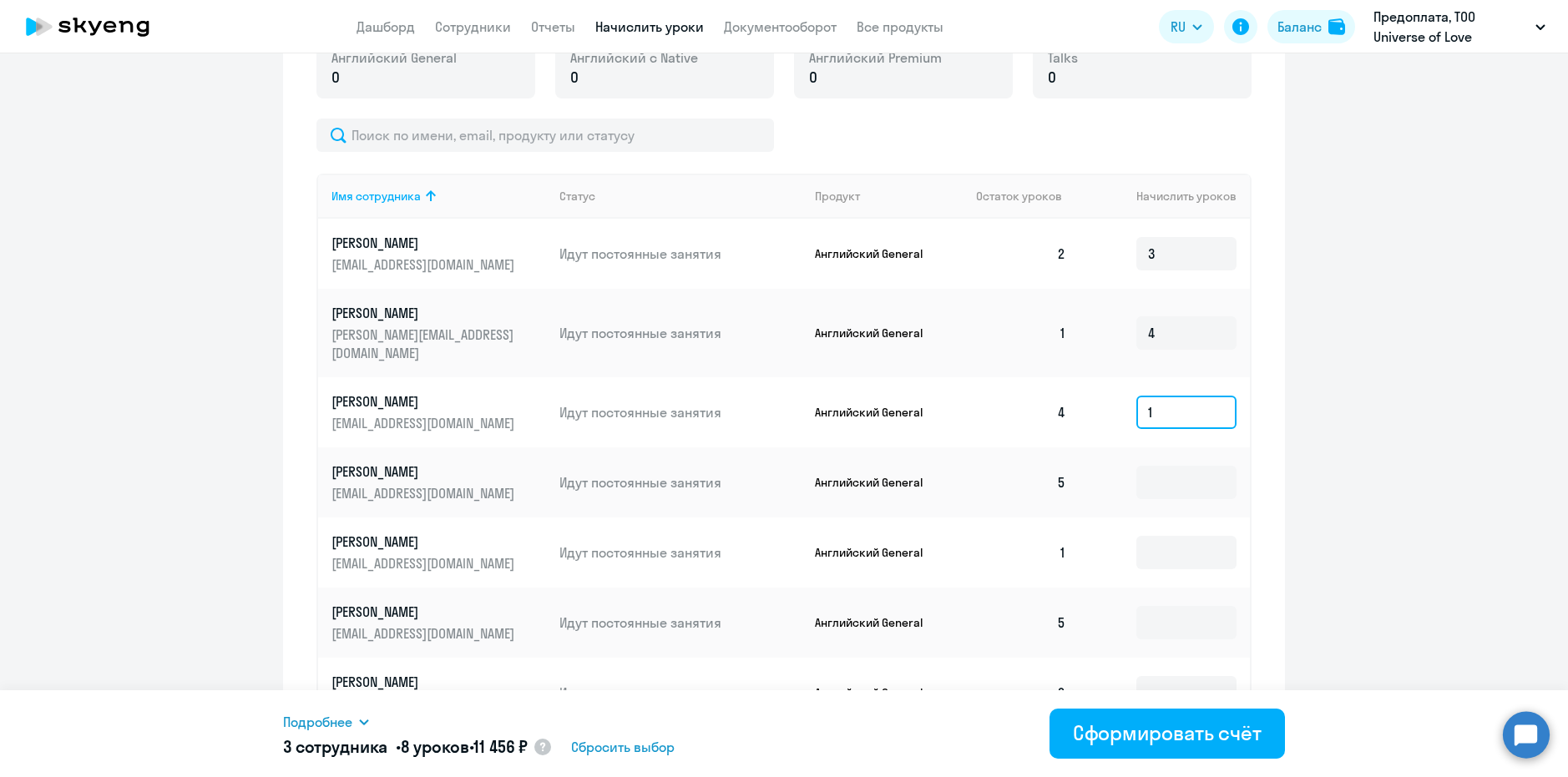
scroll to position [584, 0]
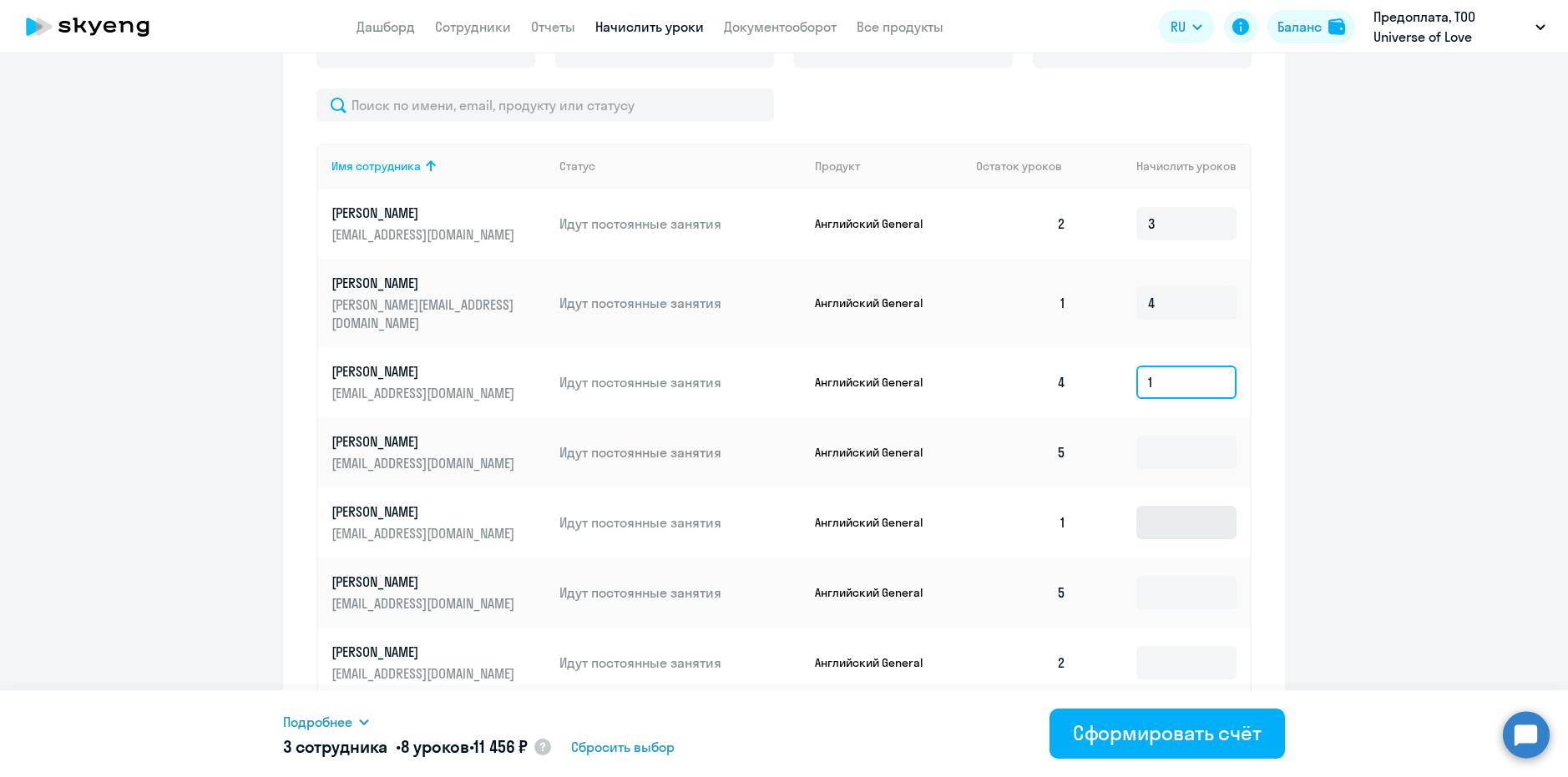
type input "1"
click at [1172, 510] on input at bounding box center [1187, 522] width 100 height 34
type input "4"
click at [1175, 576] on input at bounding box center [1187, 593] width 100 height 34
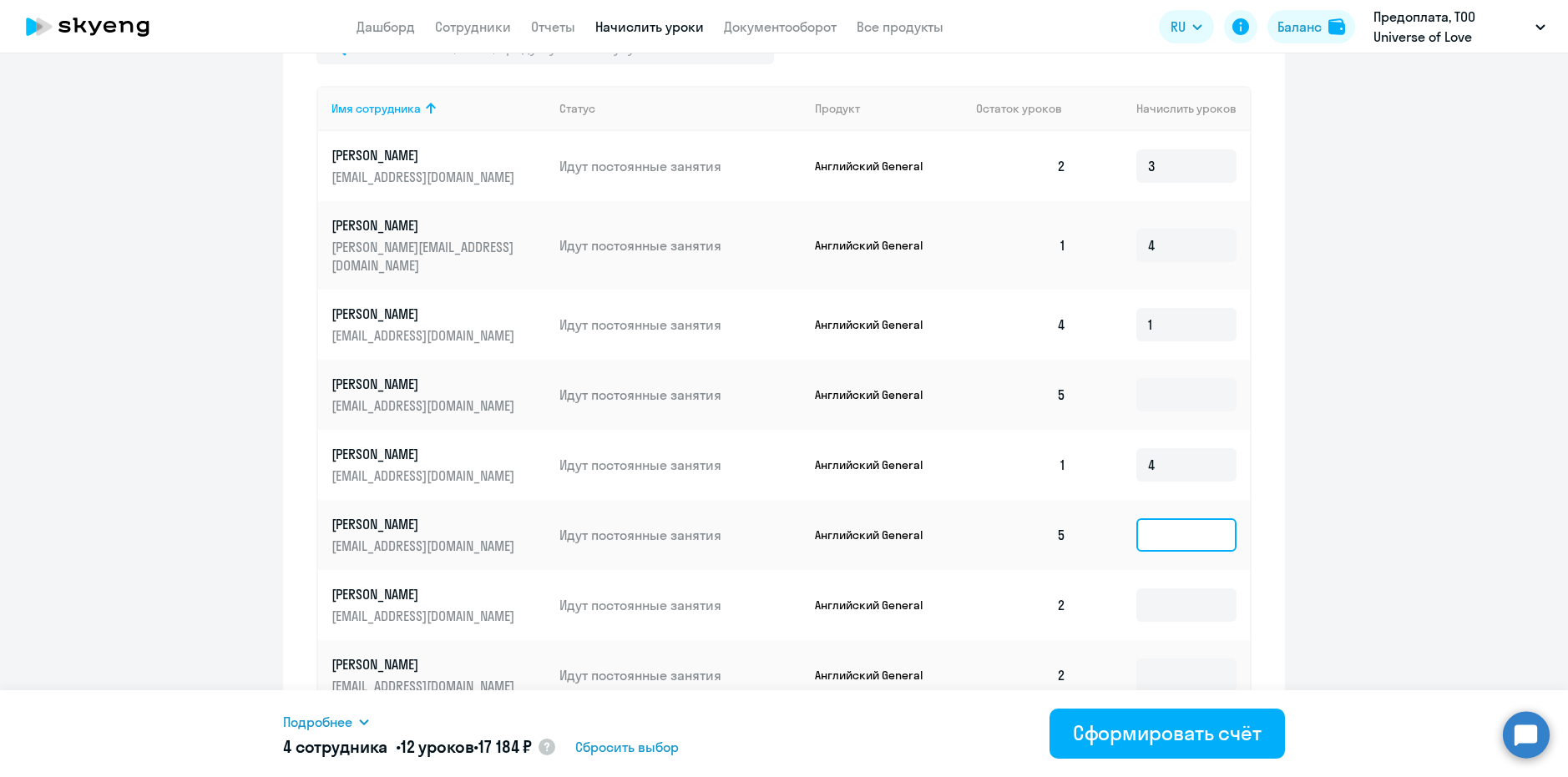
scroll to position [668, 0]
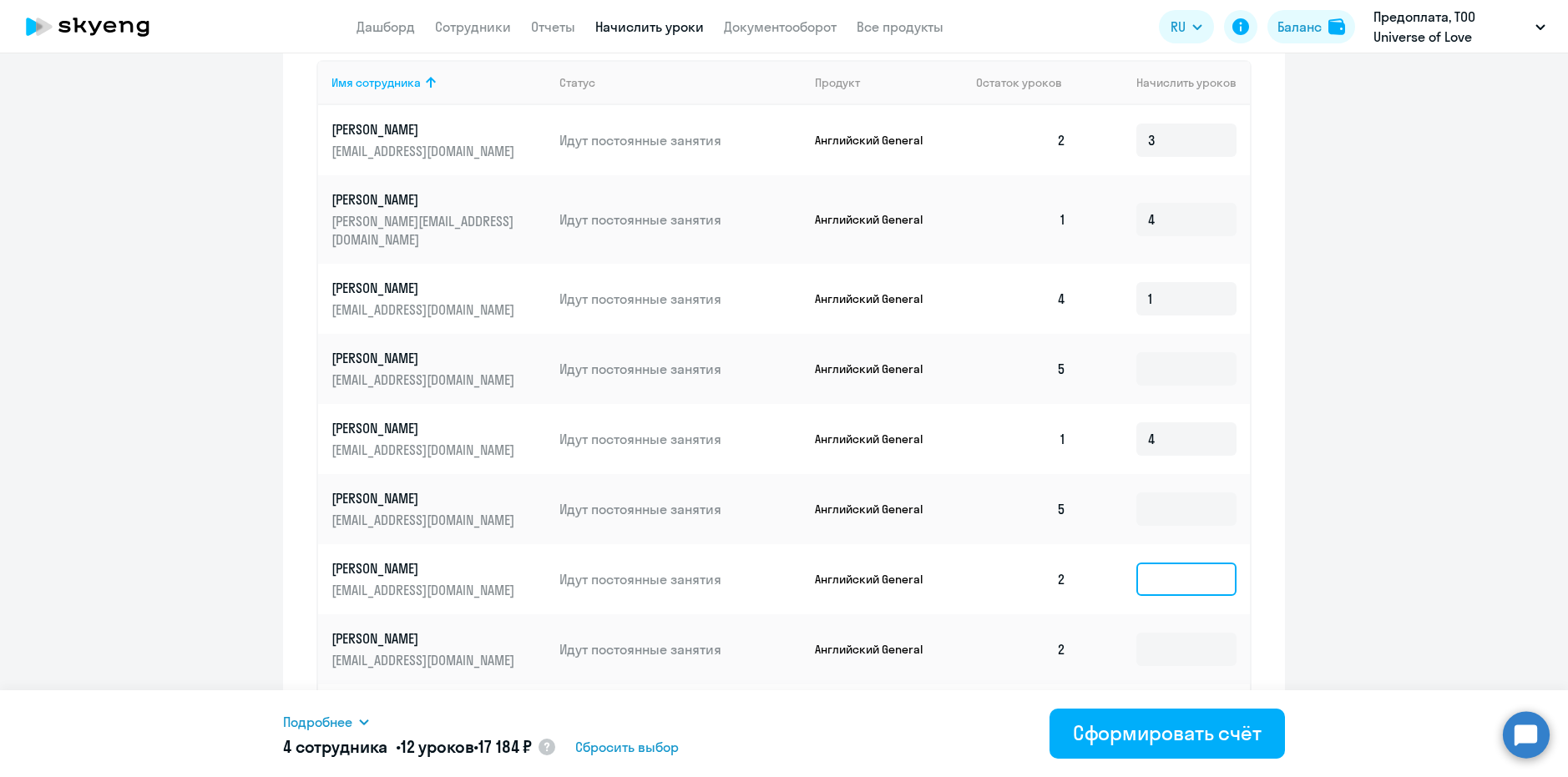
click at [1179, 563] on input at bounding box center [1187, 579] width 100 height 34
type input "3"
click at [1175, 632] on input at bounding box center [1187, 649] width 100 height 34
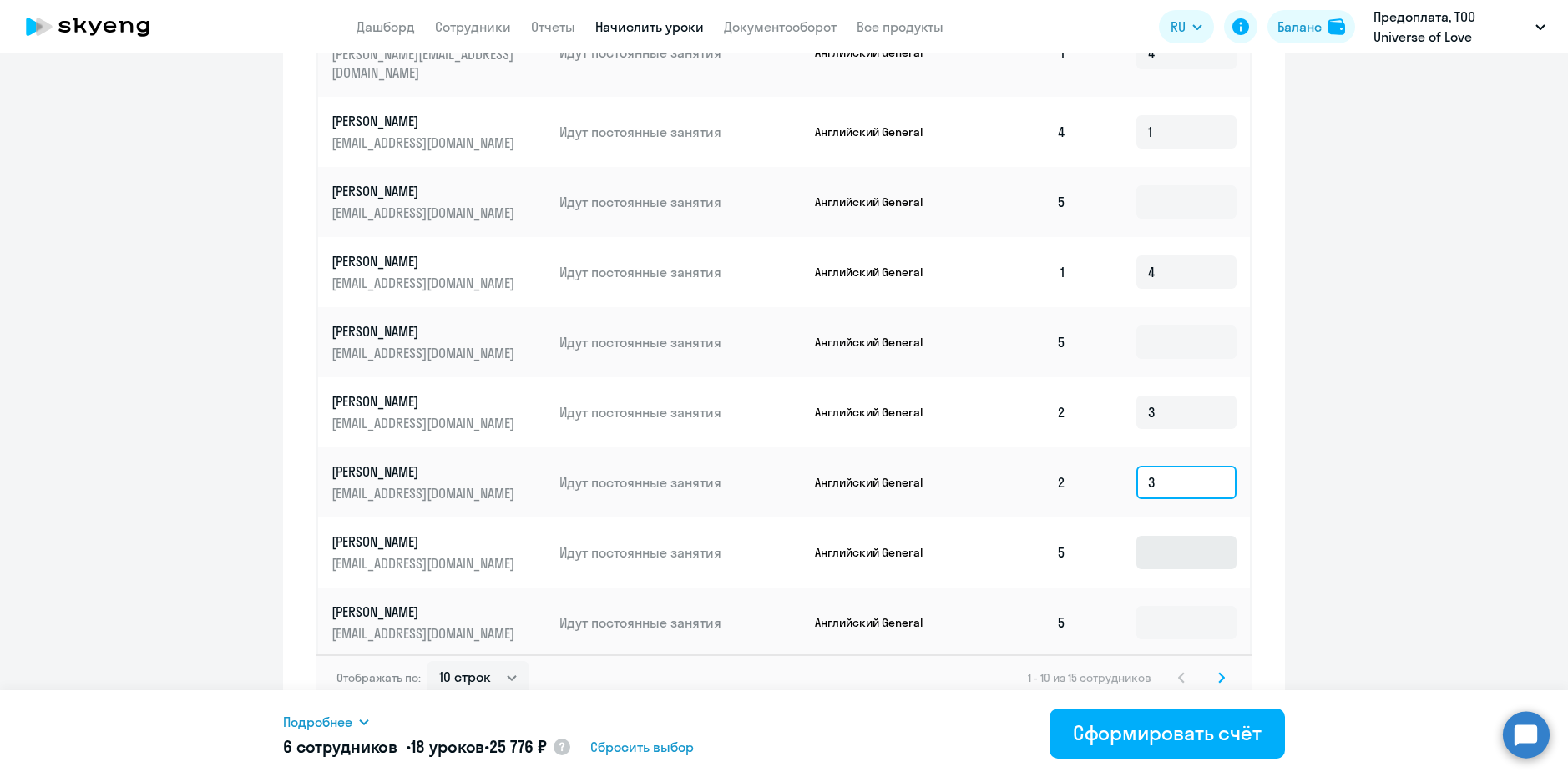
scroll to position [838, 0]
type input "3"
click at [508, 663] on select "10 строк 30 строк 50 строк" at bounding box center [477, 675] width 101 height 34
select select "30"
click at [427, 658] on select "10 строк 30 строк 50 строк" at bounding box center [477, 675] width 101 height 34
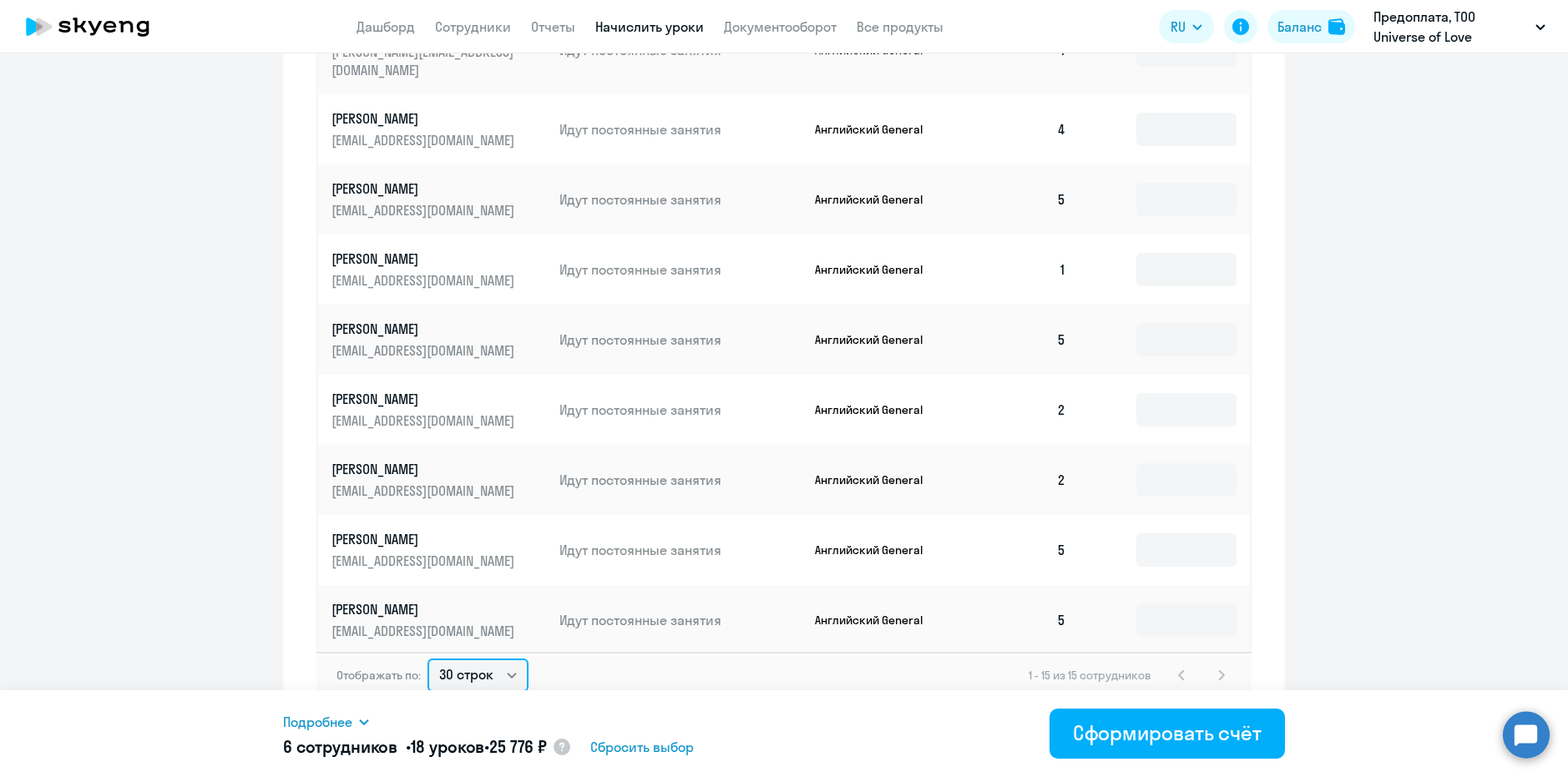
type input "3"
type input "4"
type input "1"
type input "4"
type input "3"
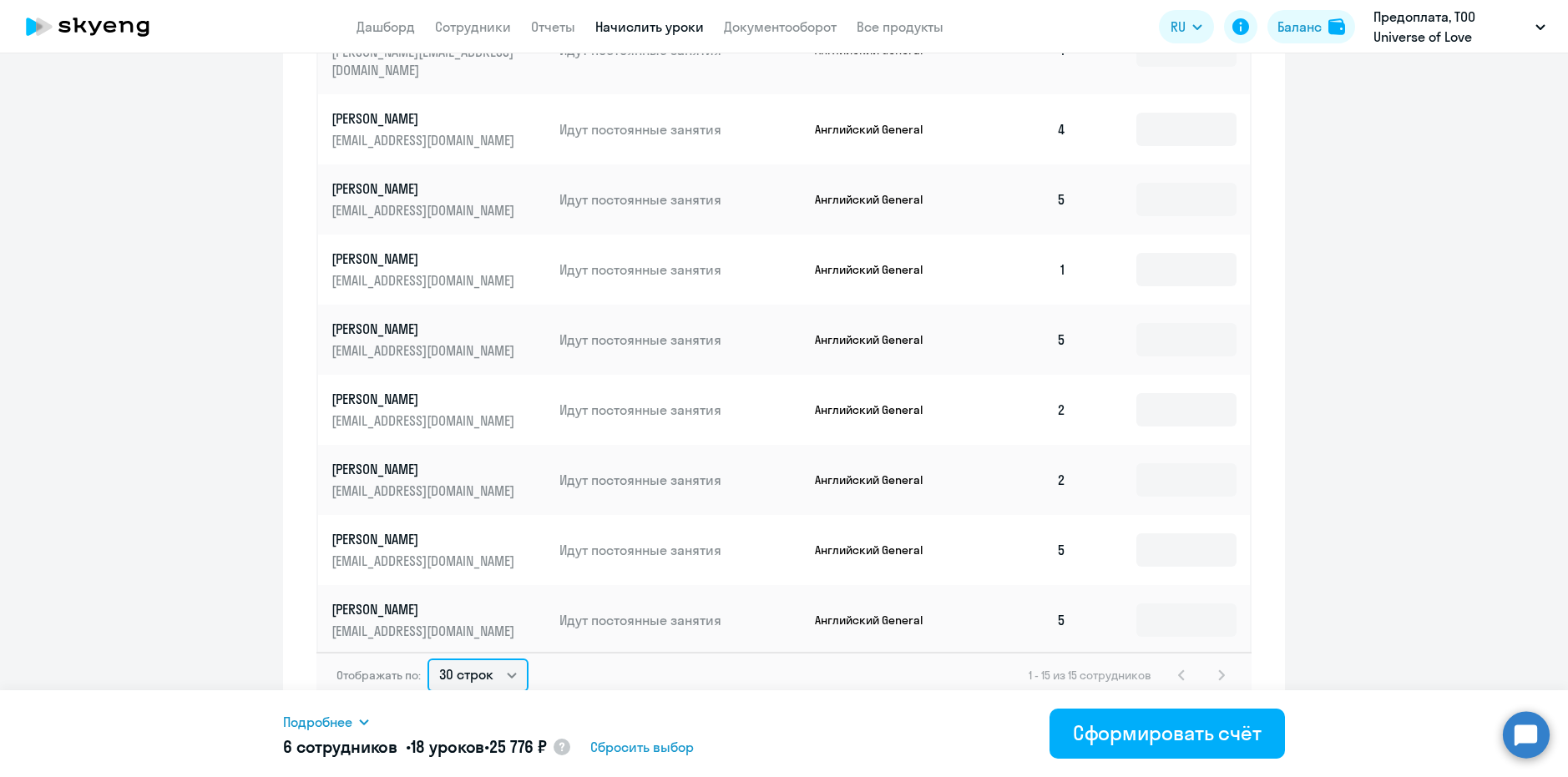
type input "3"
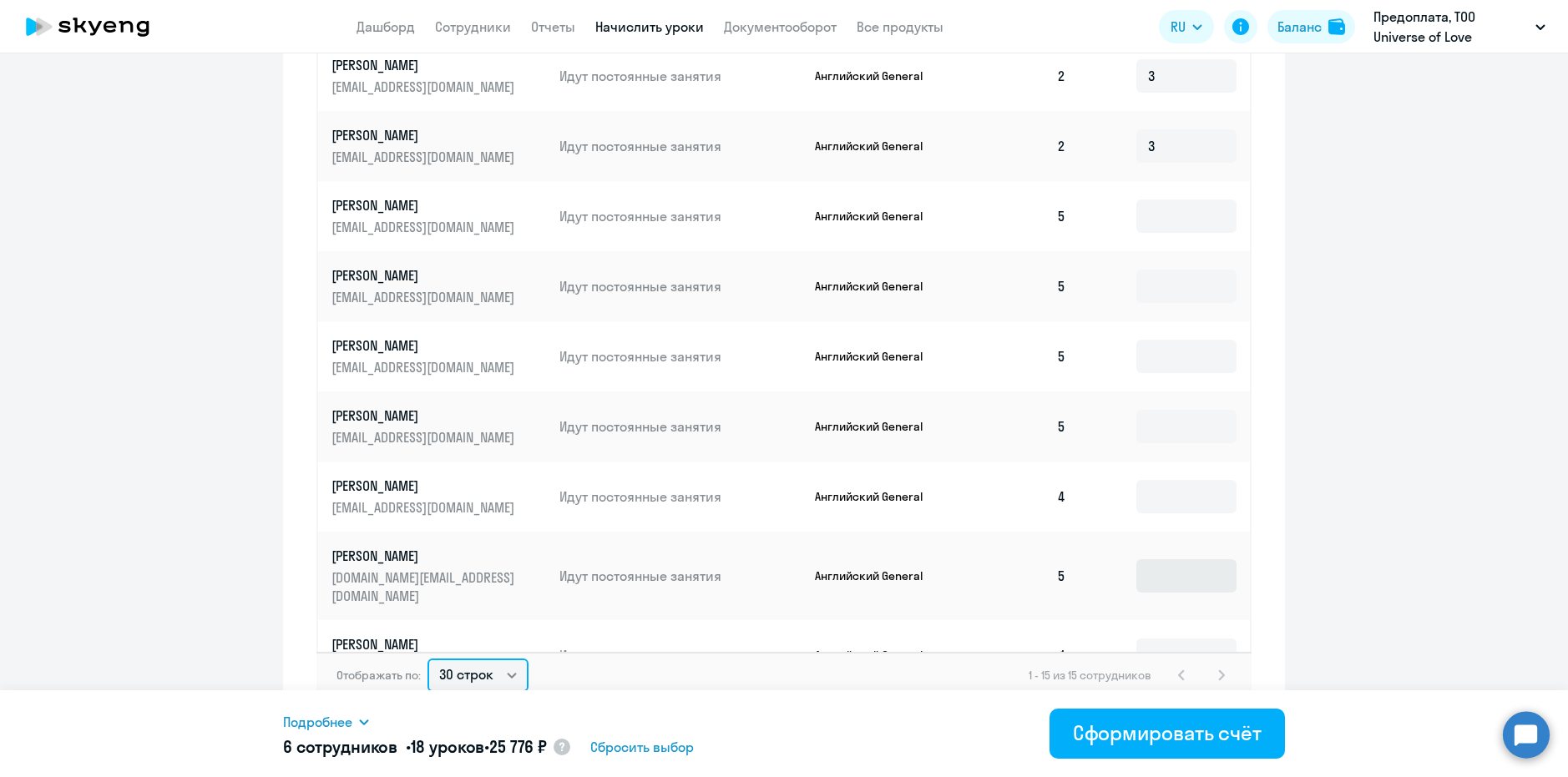
scroll to position [335, 0]
click at [1161, 637] on input at bounding box center [1187, 654] width 100 height 34
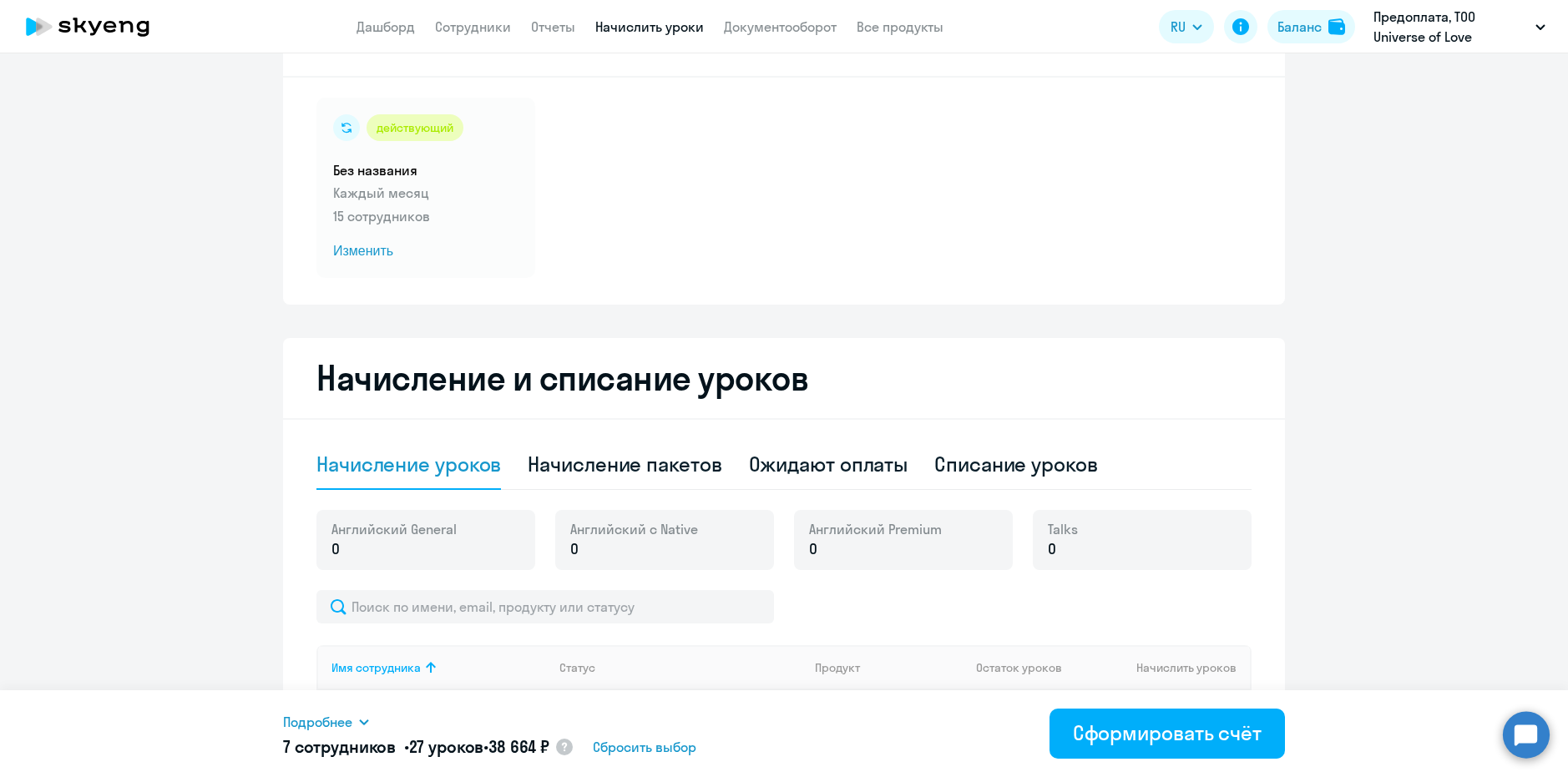
scroll to position [0, 0]
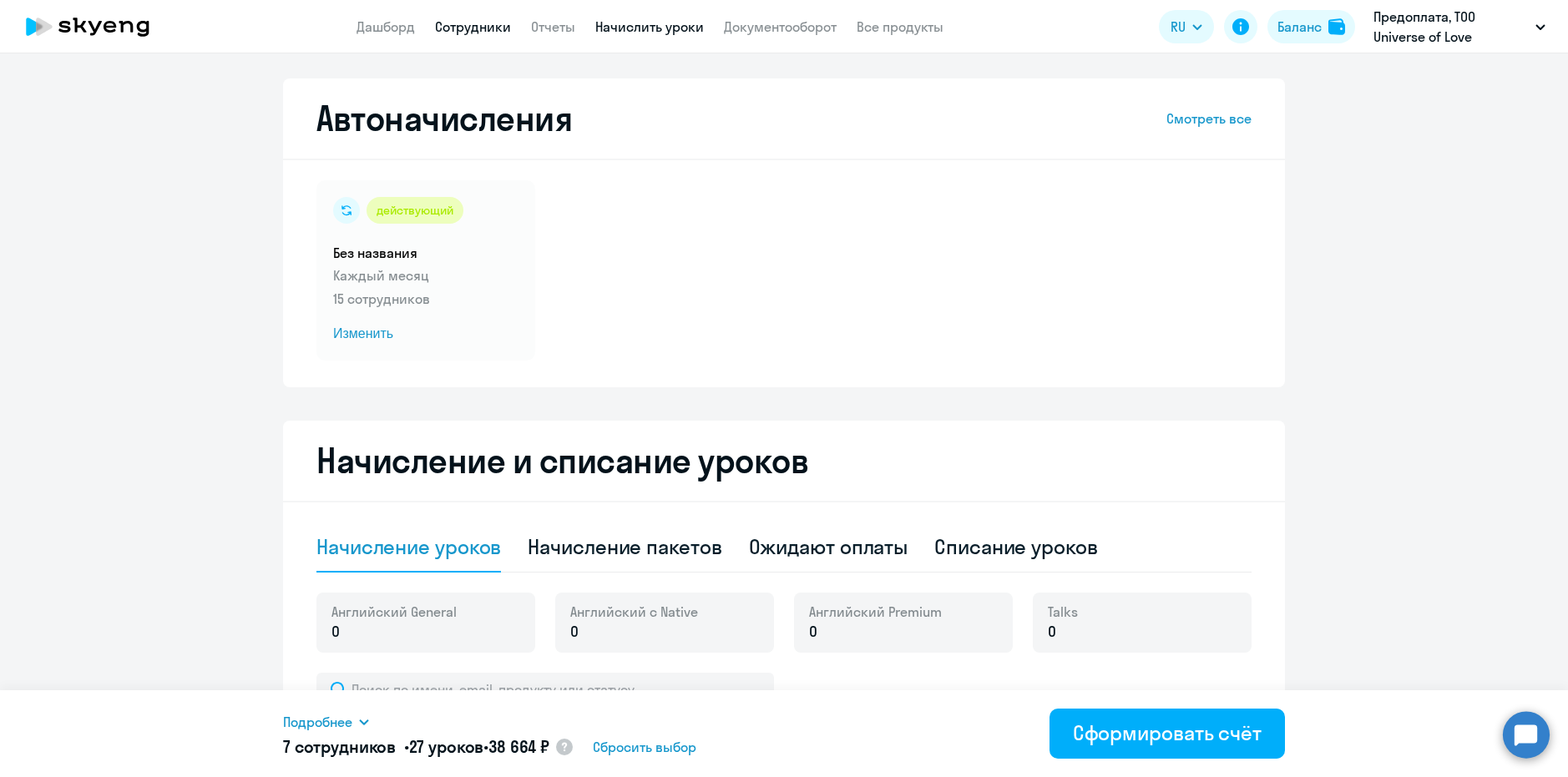
type input "9"
click at [471, 28] on link "Сотрудники" at bounding box center [473, 26] width 76 height 16
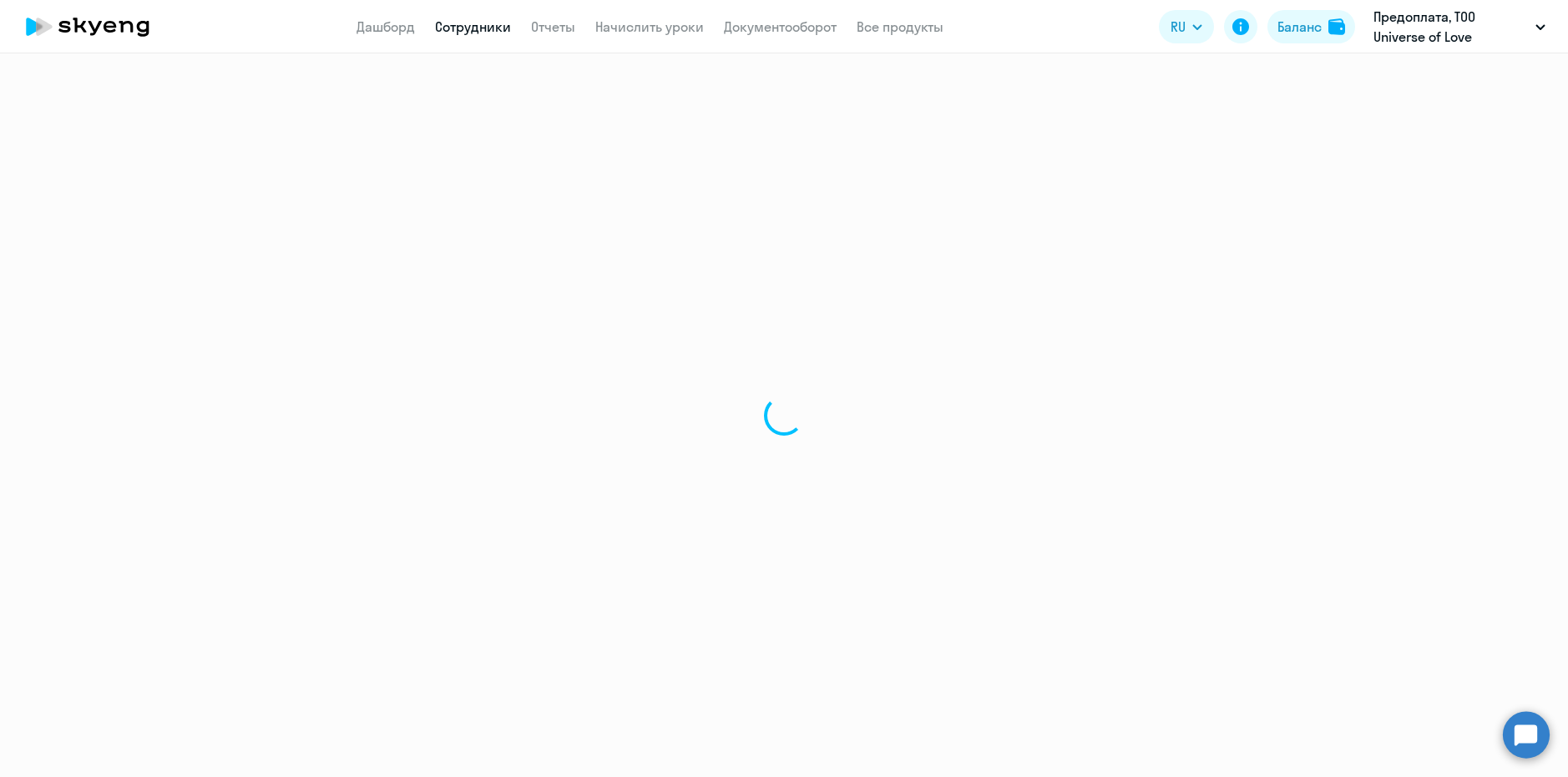
select select "30"
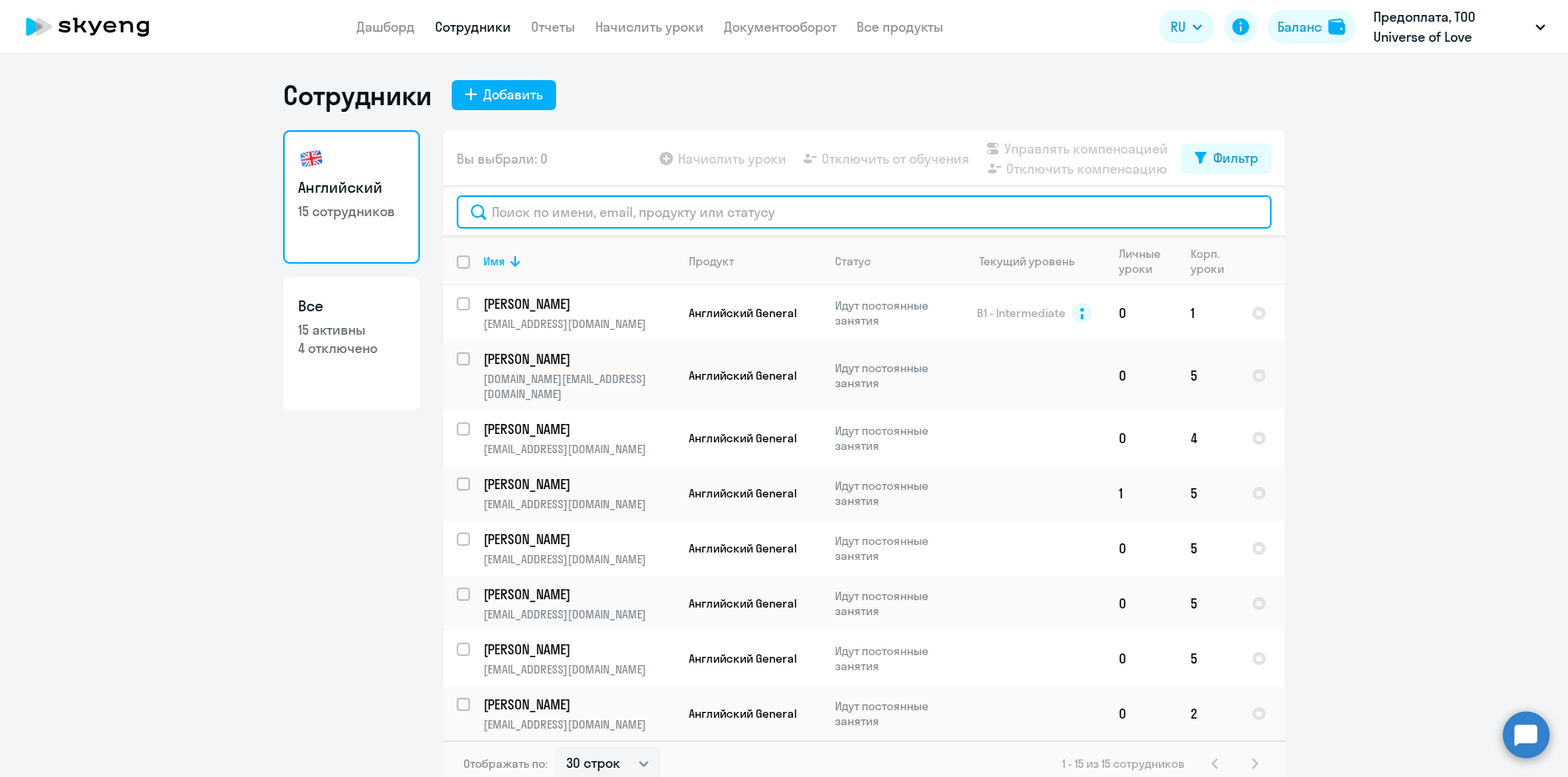
click at [562, 206] on input "text" at bounding box center [864, 212] width 815 height 34
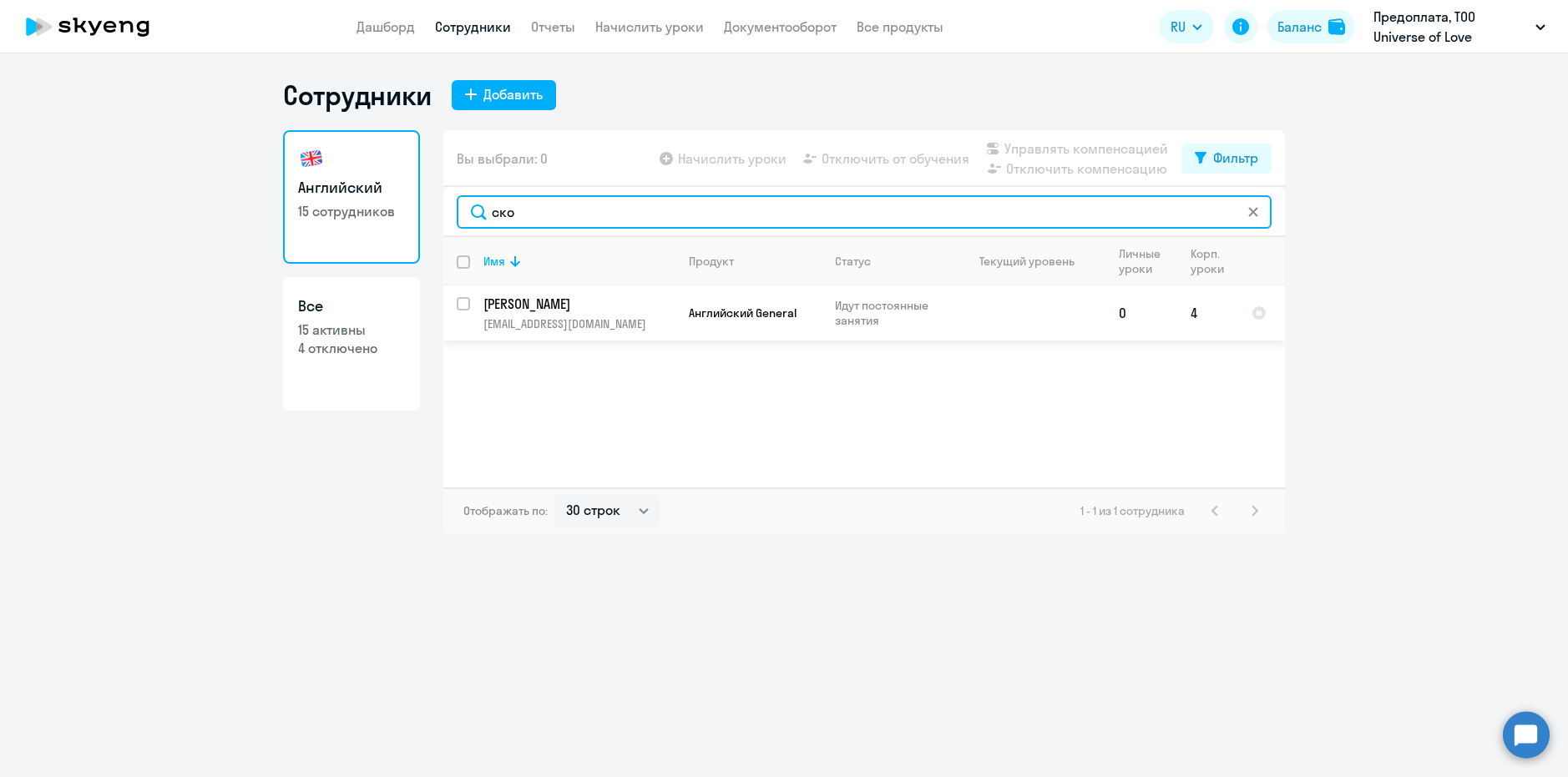
type input "ско"
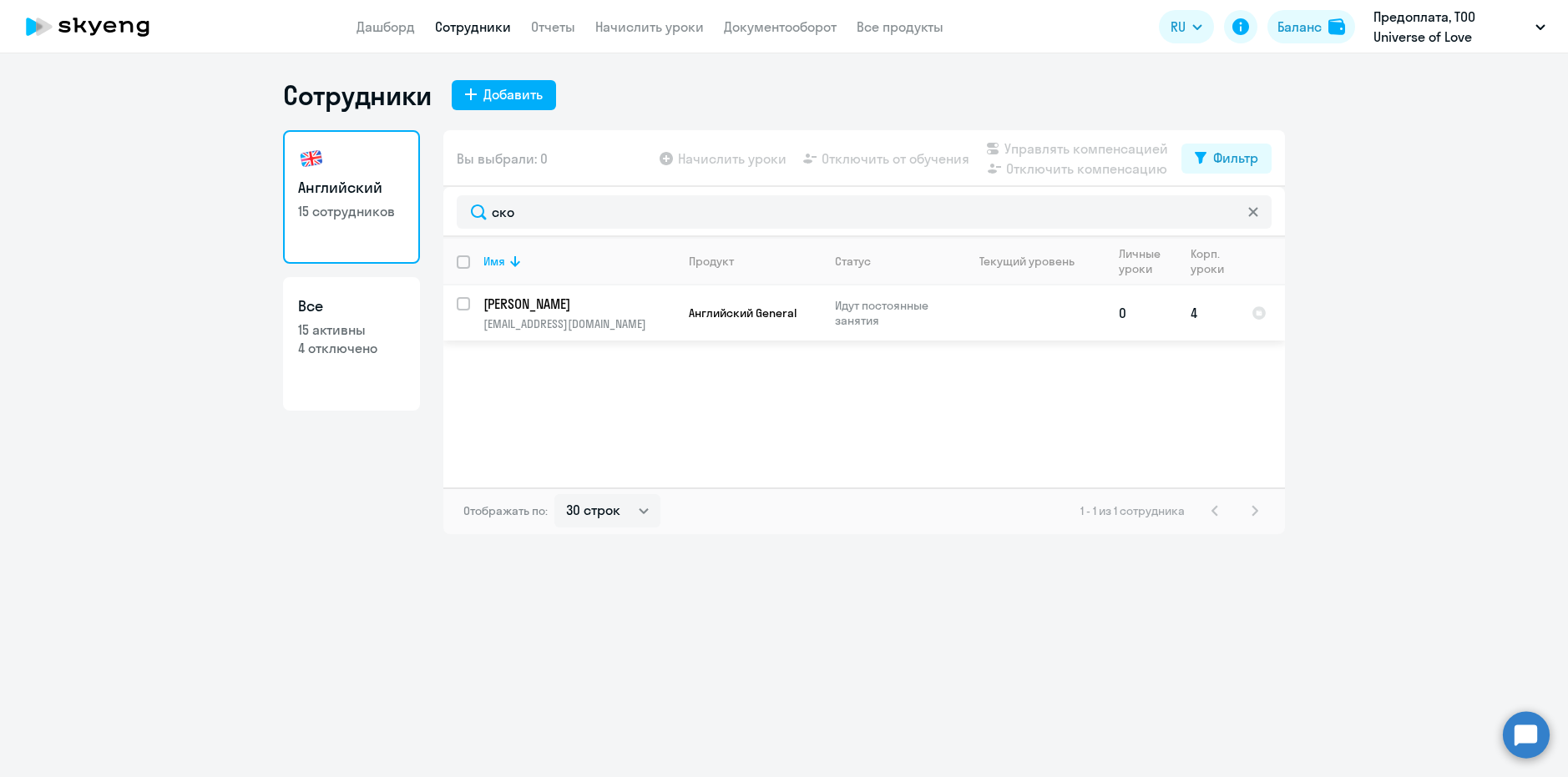
click at [454, 304] on div at bounding box center [465, 304] width 41 height 40
checkbox input "true"
click at [931, 156] on span "Отключить от обучения" at bounding box center [895, 158] width 148 height 20
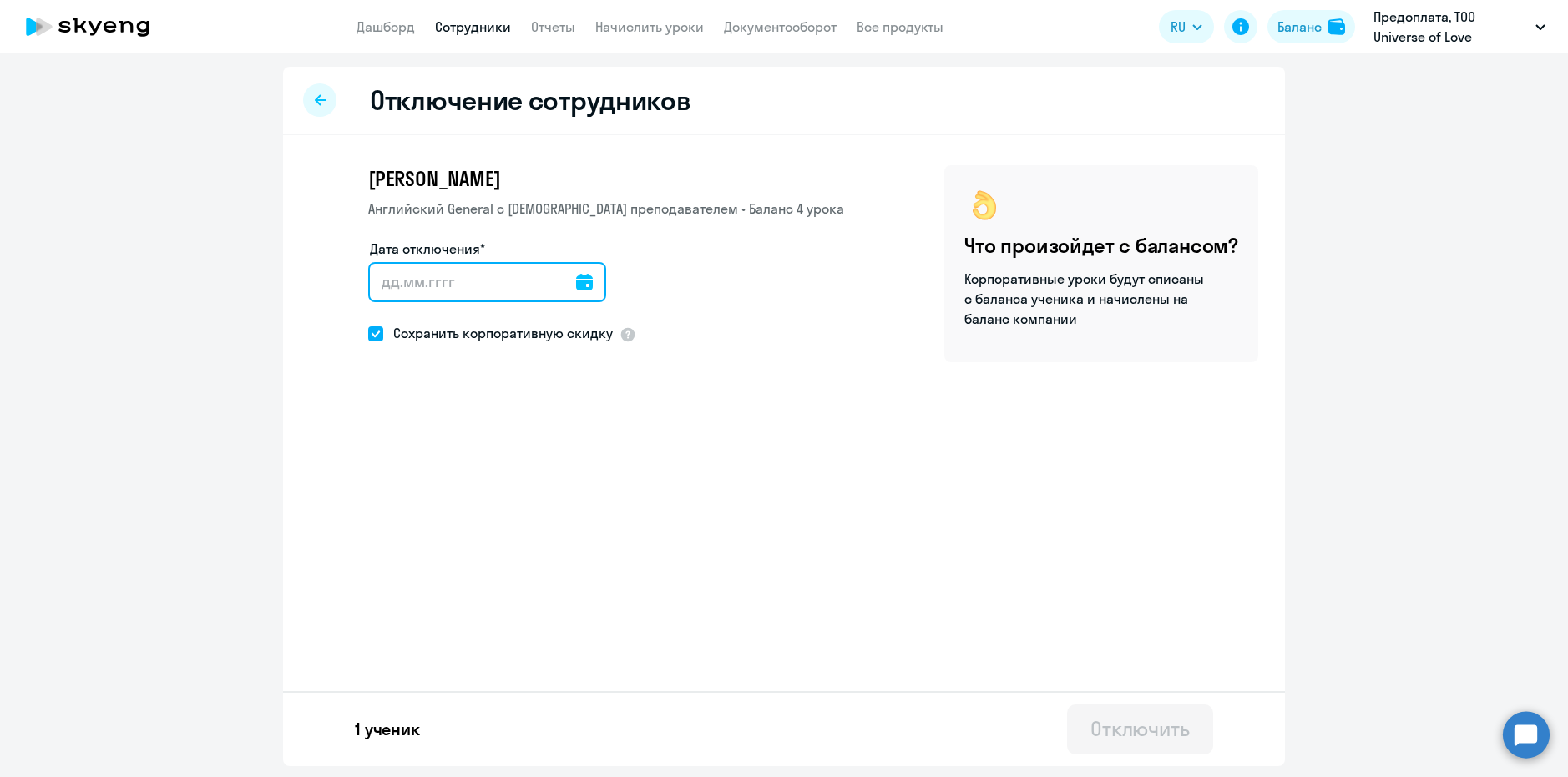
click at [404, 283] on input "Дата отключения*" at bounding box center [487, 282] width 238 height 40
click at [580, 283] on icon at bounding box center [584, 281] width 16 height 16
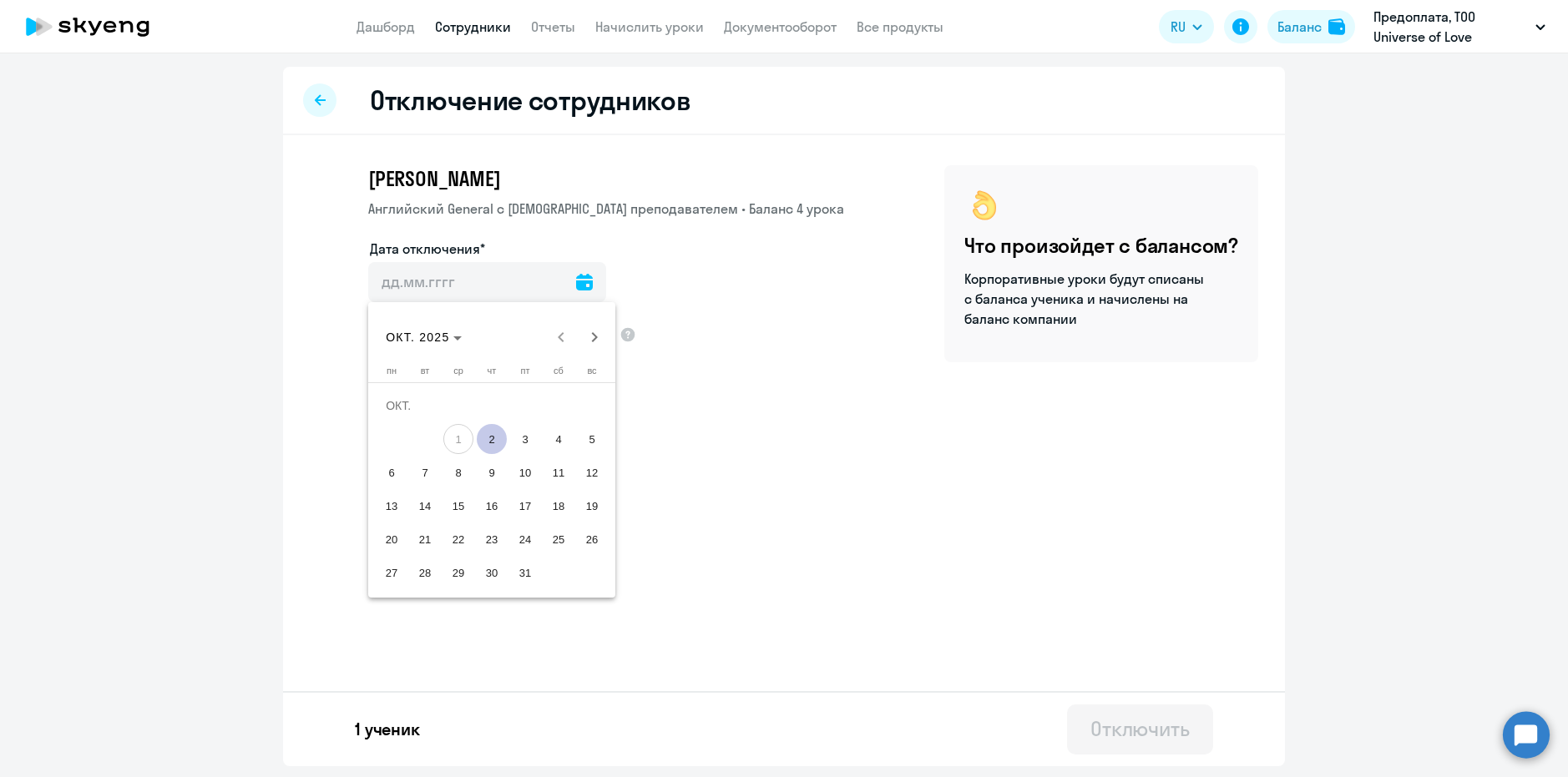
click at [491, 429] on span "2" at bounding box center [491, 439] width 30 height 30
type input "02.10.2025"
type input "2.10.2025"
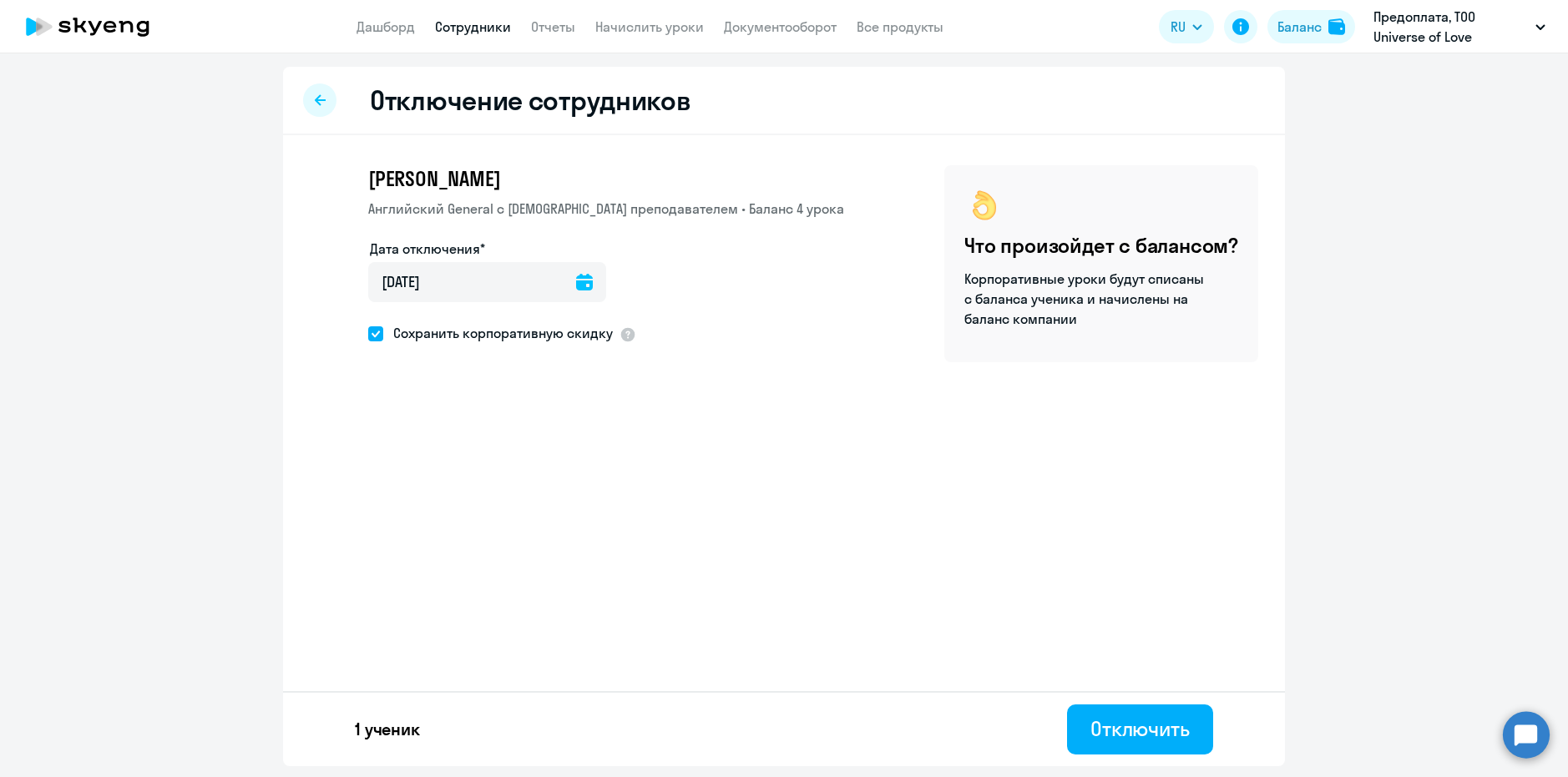
click at [375, 336] on span at bounding box center [376, 335] width 15 height 15
click at [368, 334] on input "Сохранить корпоративную скидку" at bounding box center [367, 334] width 1 height 1
checkbox input "false"
click at [1151, 732] on div "Отключить" at bounding box center [1140, 729] width 99 height 27
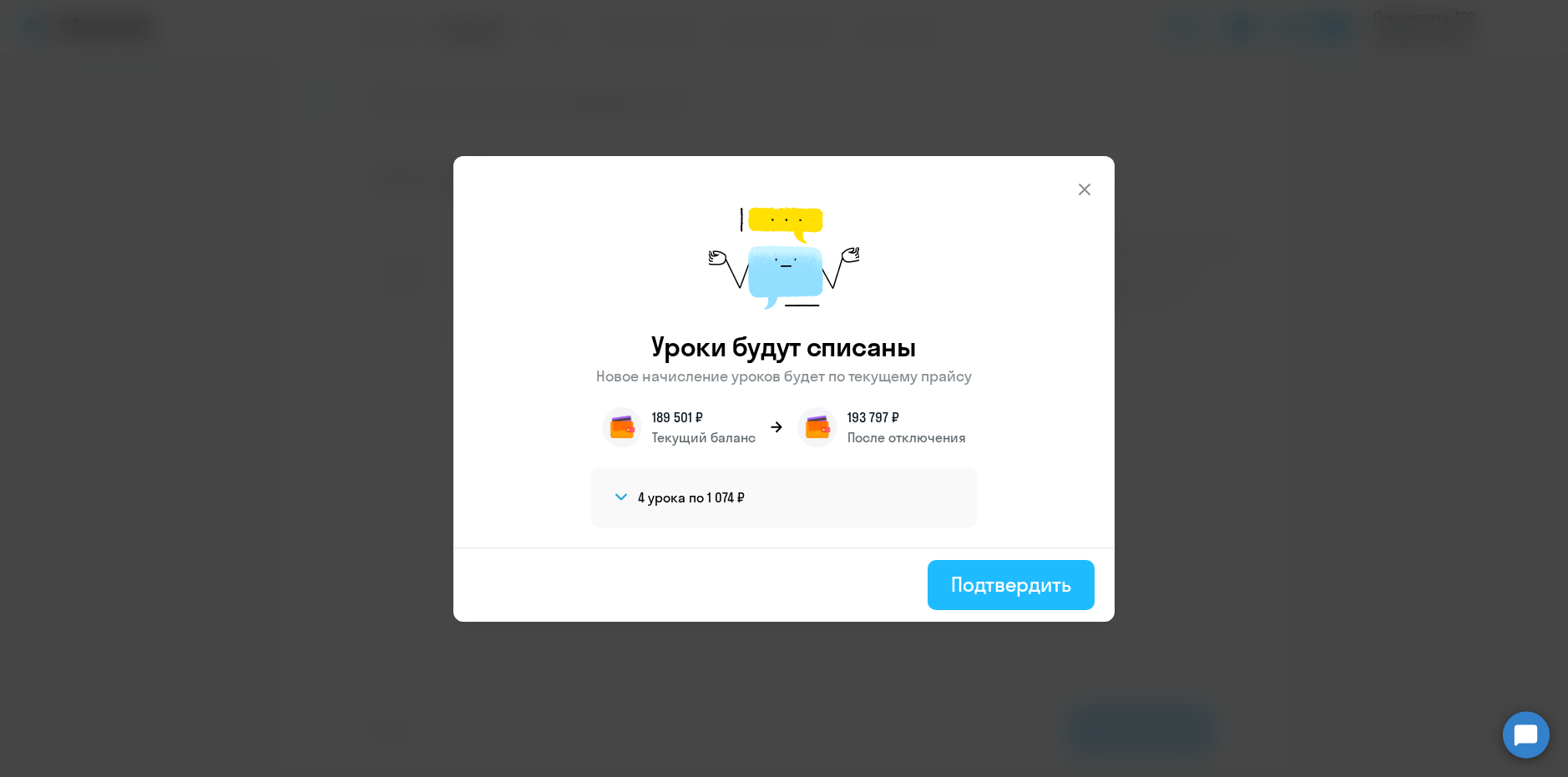
click at [1014, 587] on div "Подтвердить" at bounding box center [1011, 584] width 121 height 27
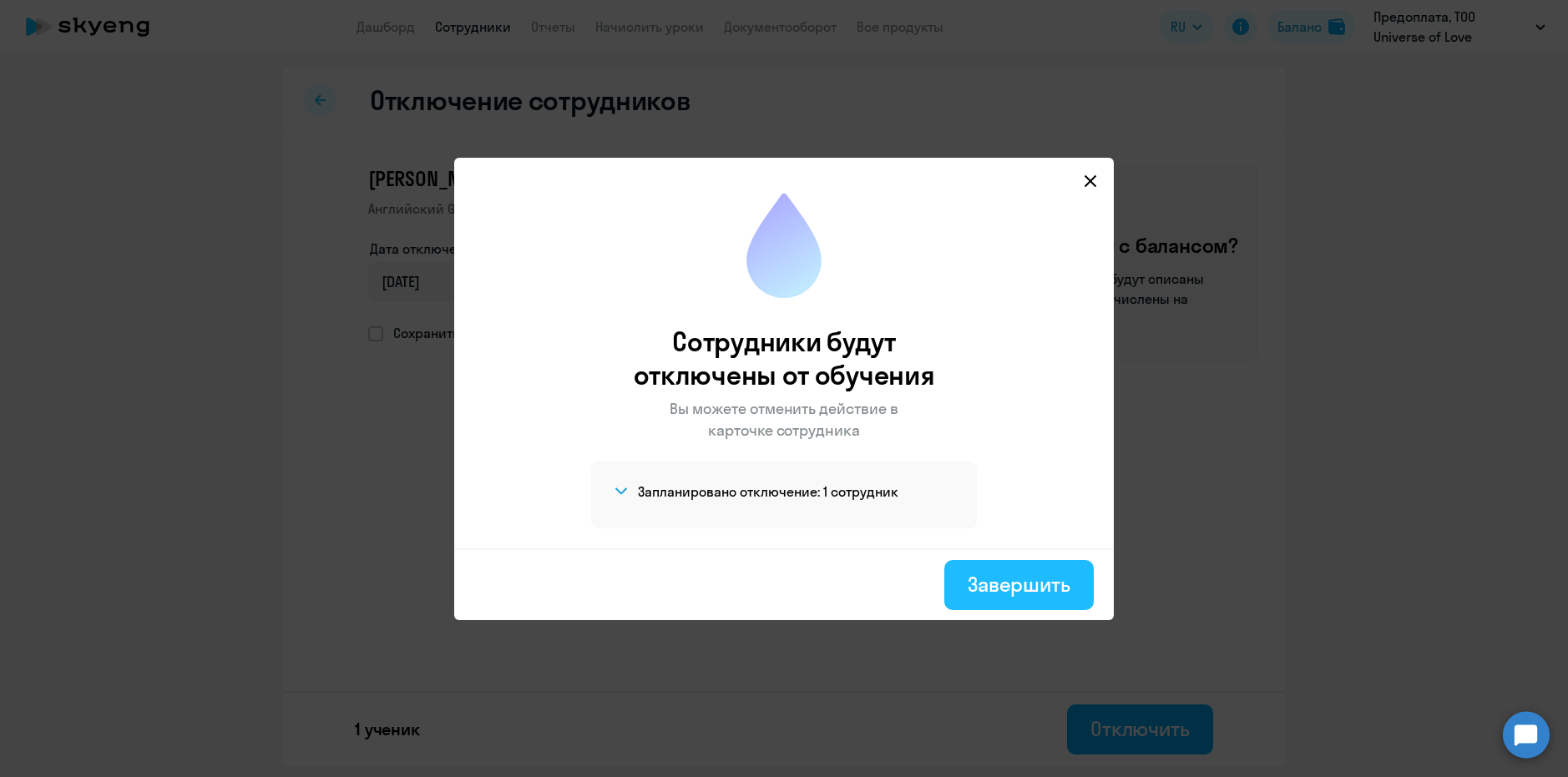
click at [1019, 578] on div "Завершить" at bounding box center [1019, 584] width 103 height 27
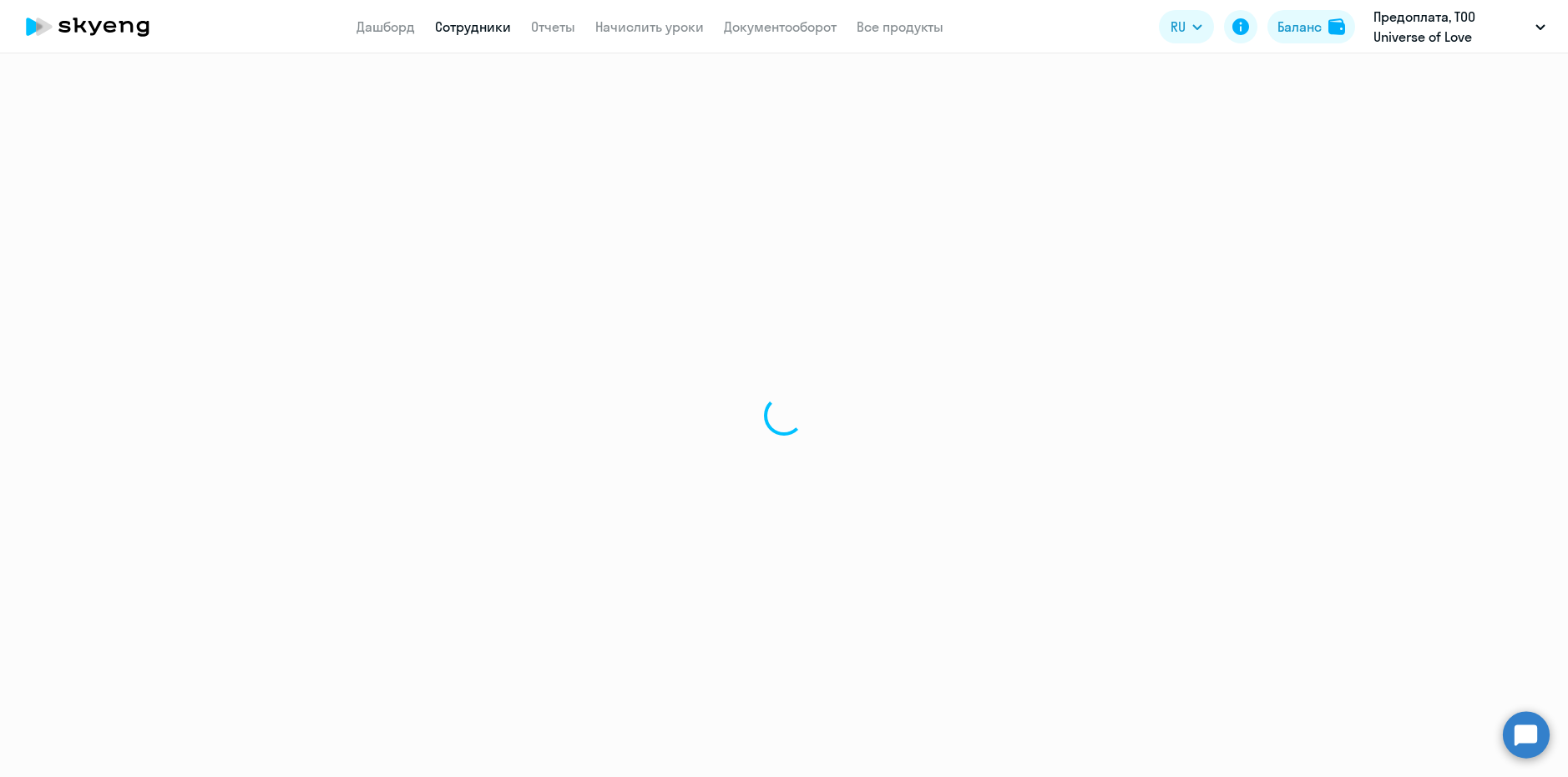
select select "30"
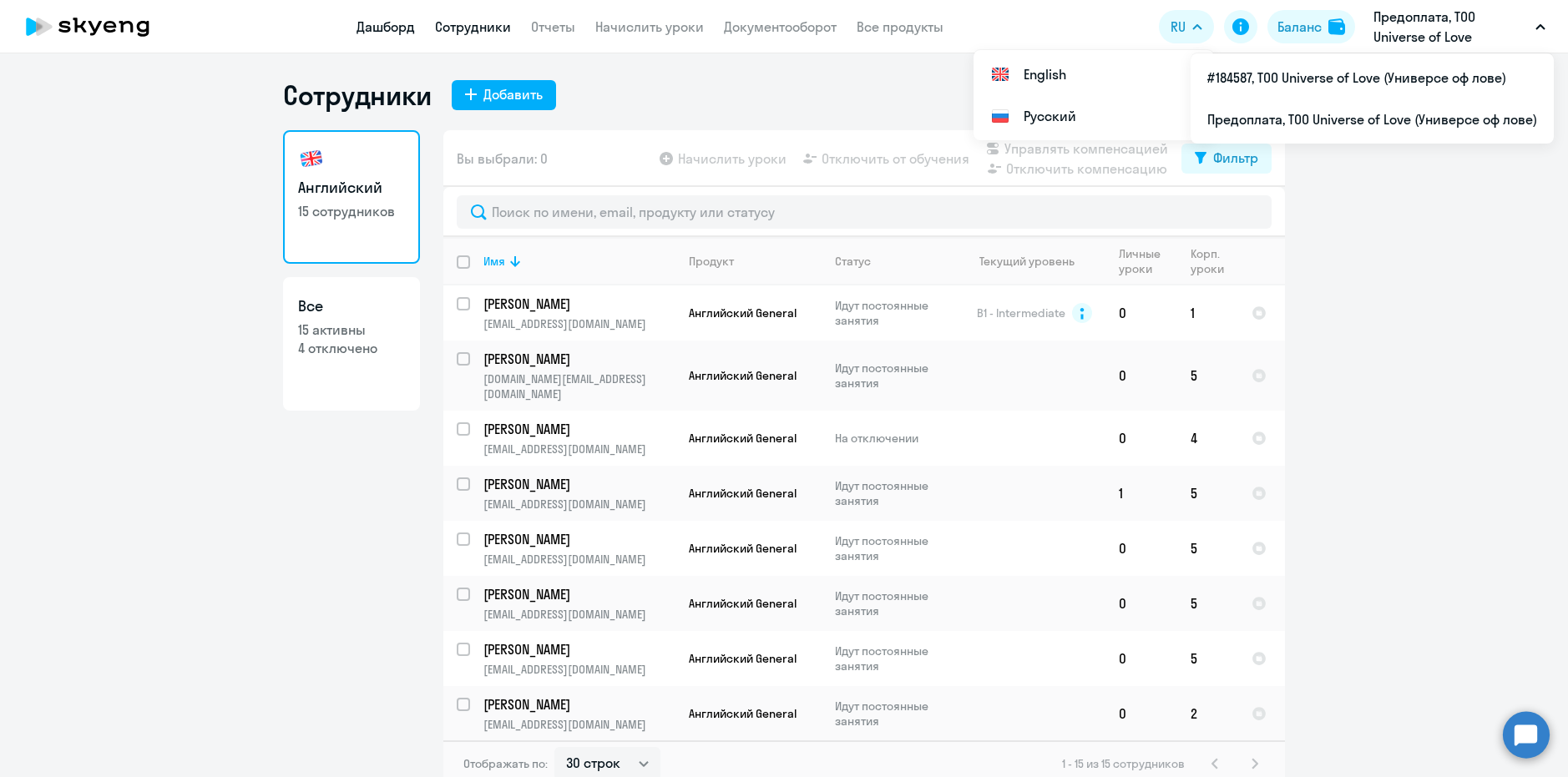
click at [369, 31] on link "Дашборд" at bounding box center [386, 26] width 59 height 16
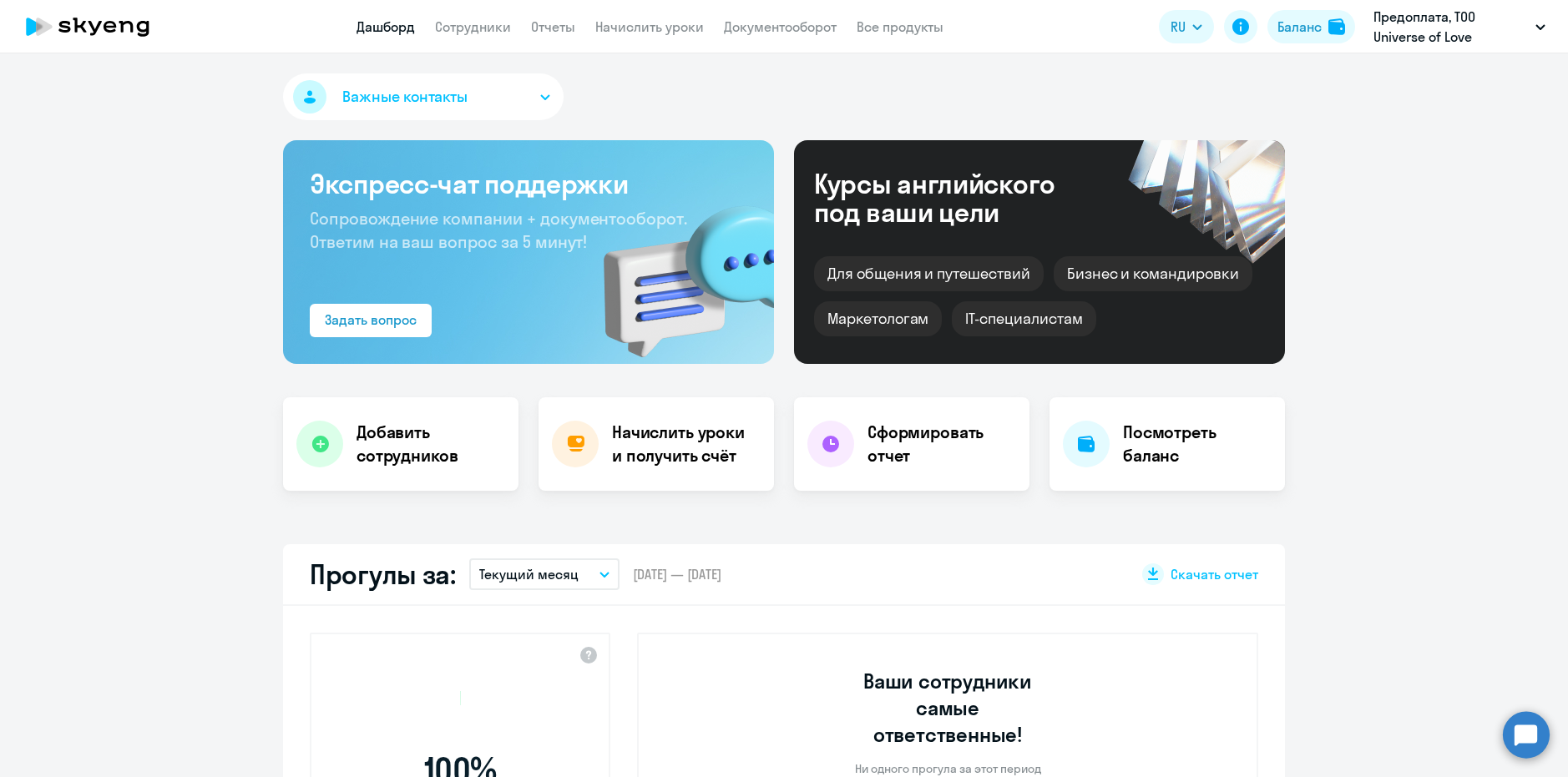
select select "30"
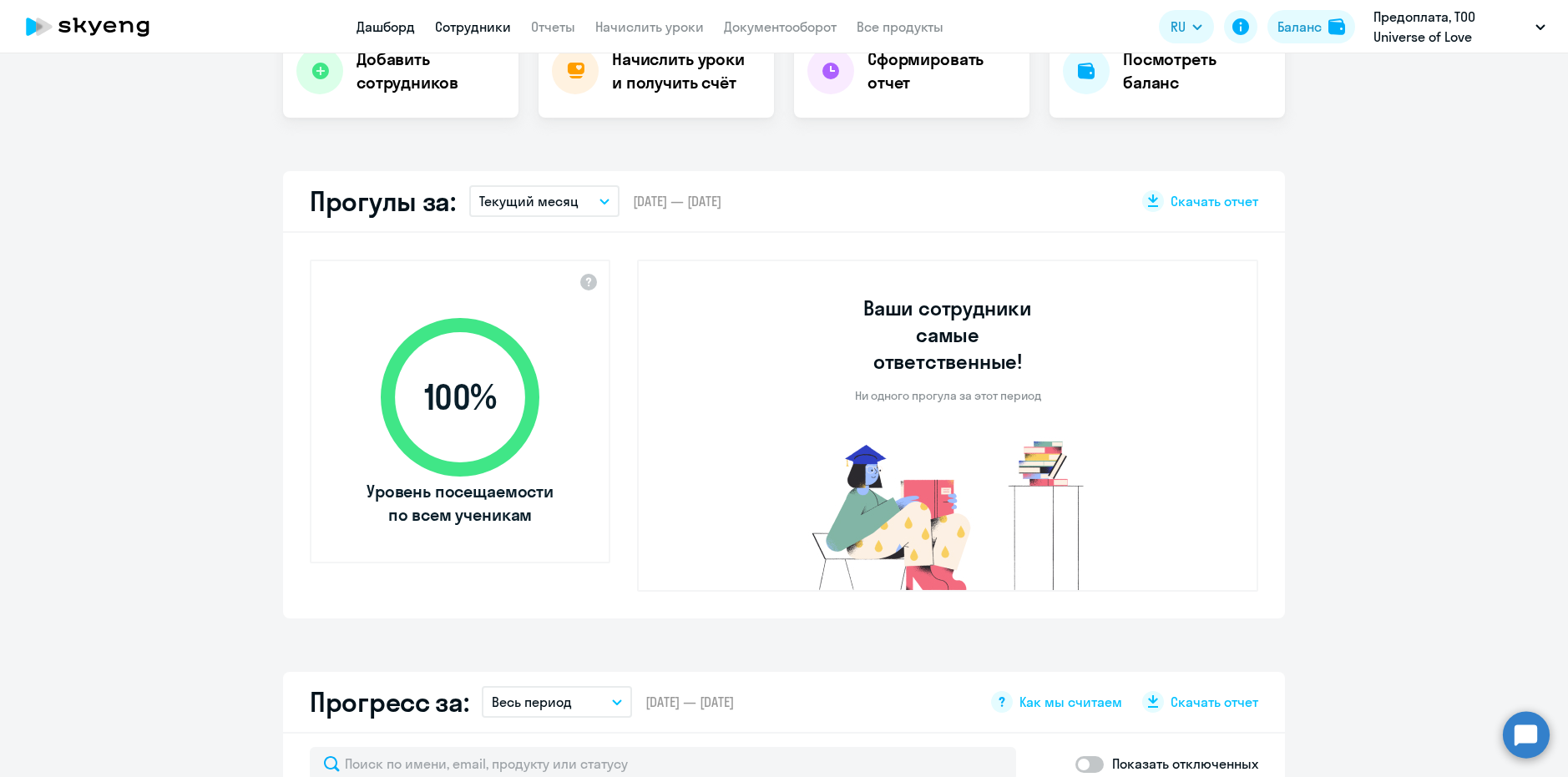
scroll to position [334, 0]
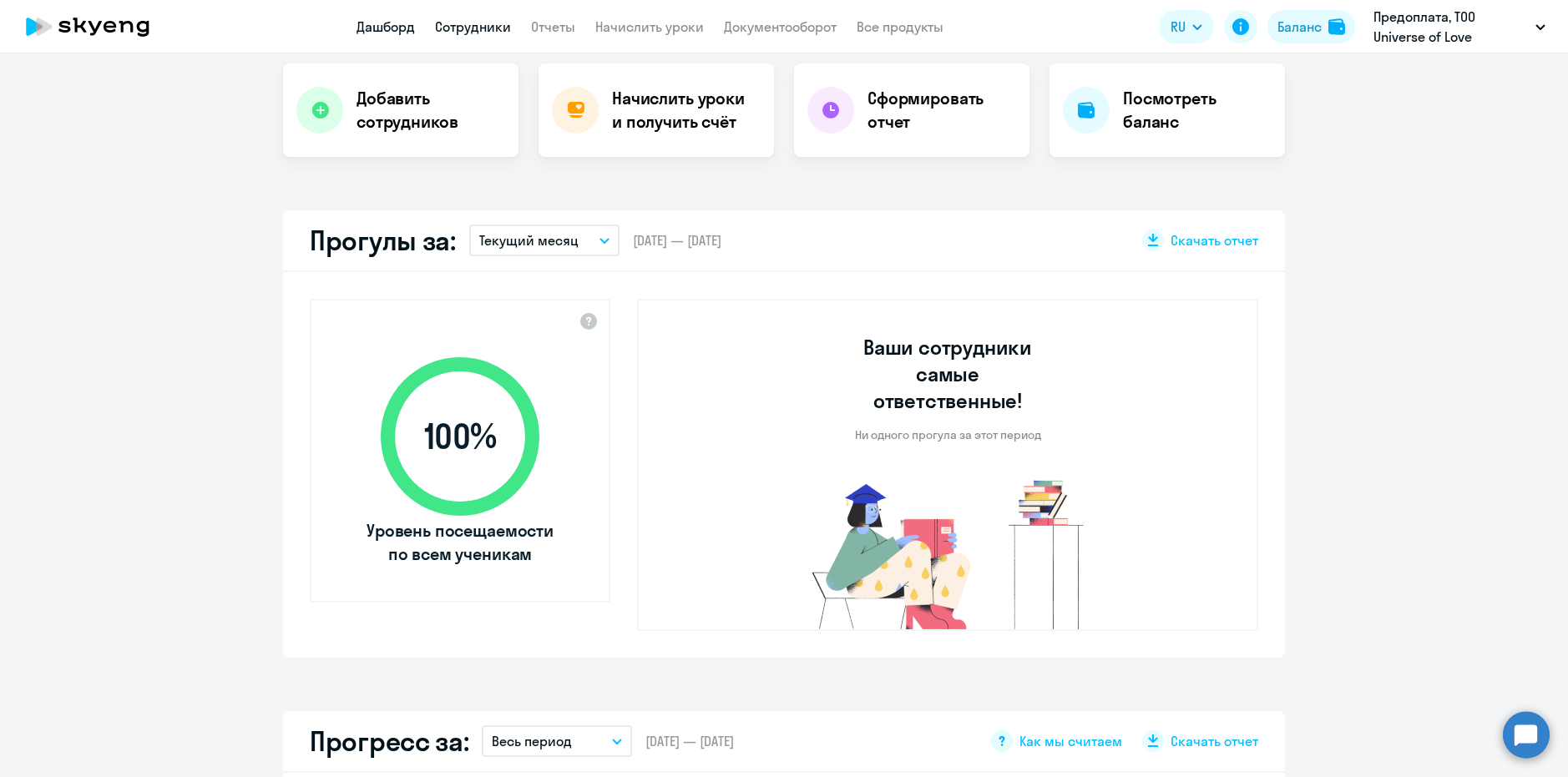
click at [473, 24] on link "Сотрудники" at bounding box center [473, 26] width 76 height 16
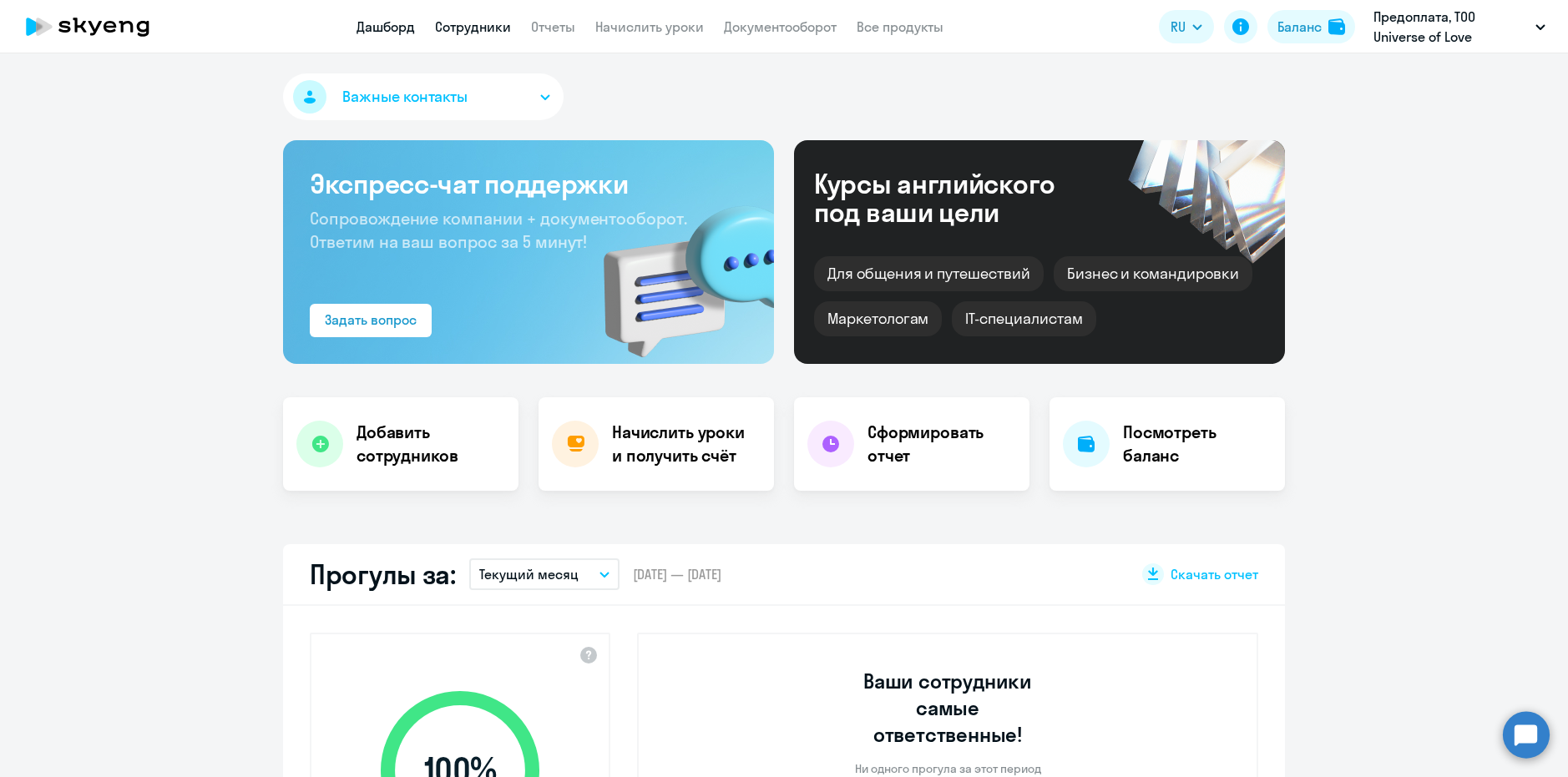
select select "30"
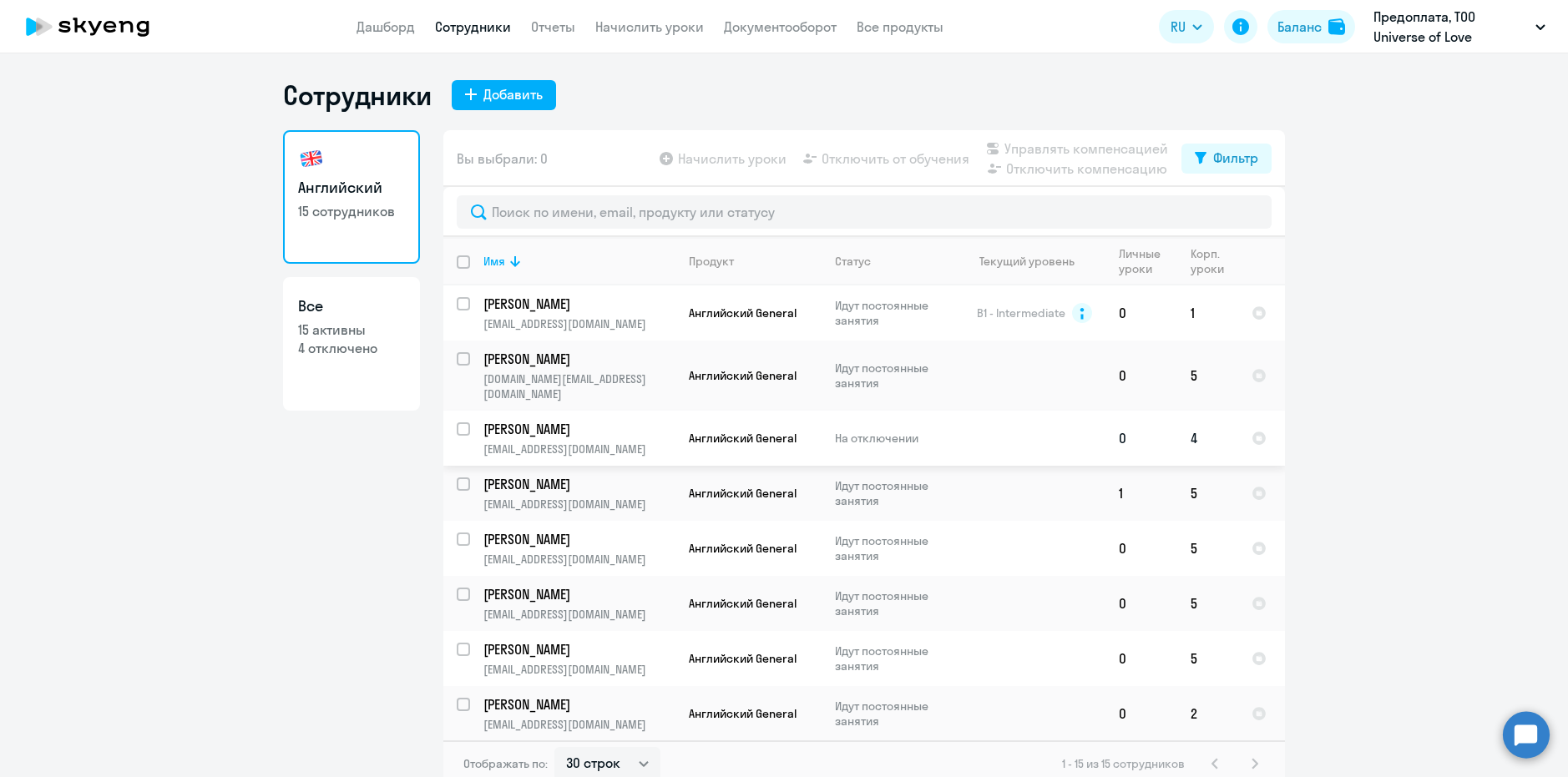
click at [855, 431] on p "На отключении" at bounding box center [892, 439] width 115 height 15
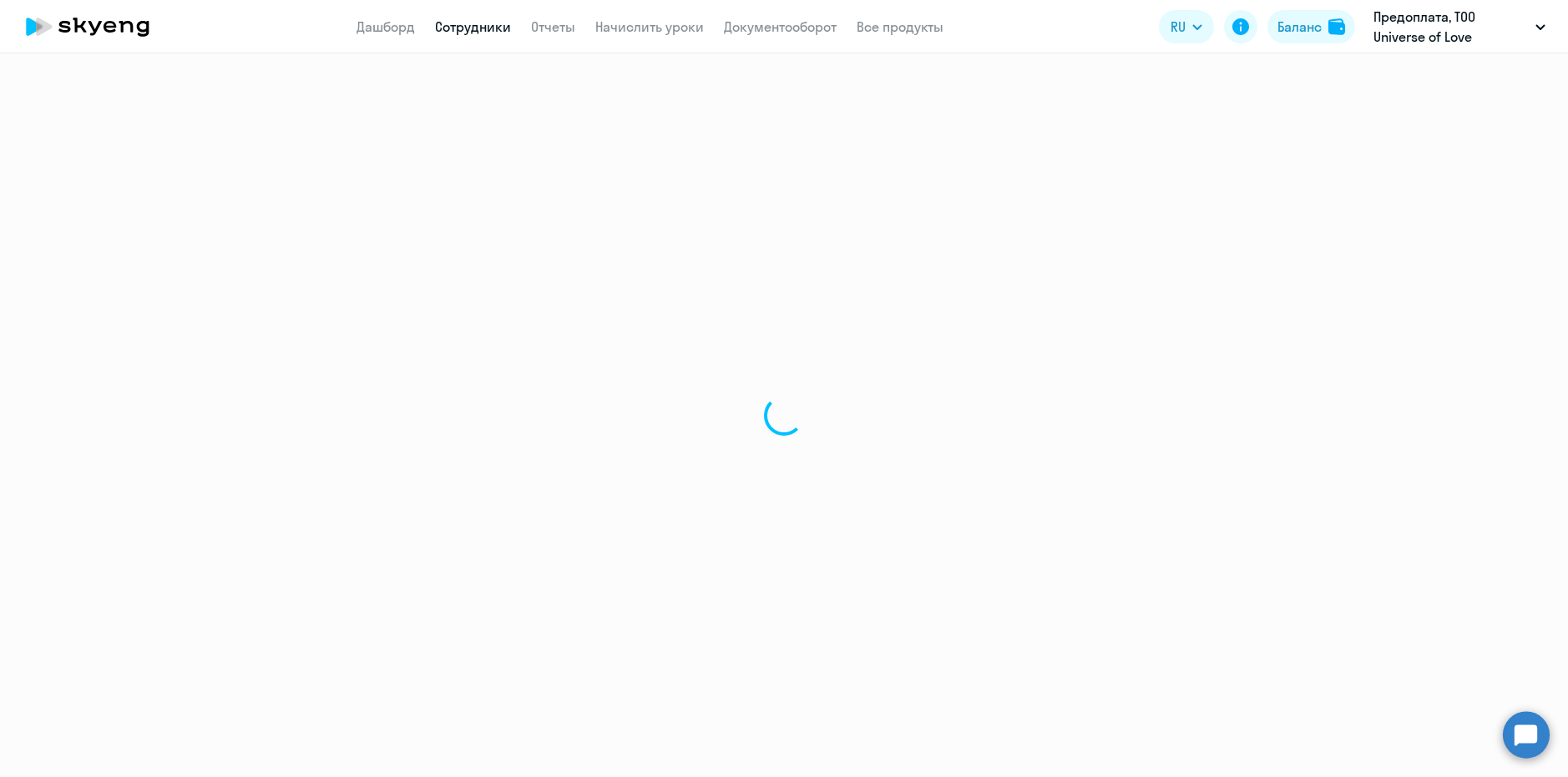
select select "english"
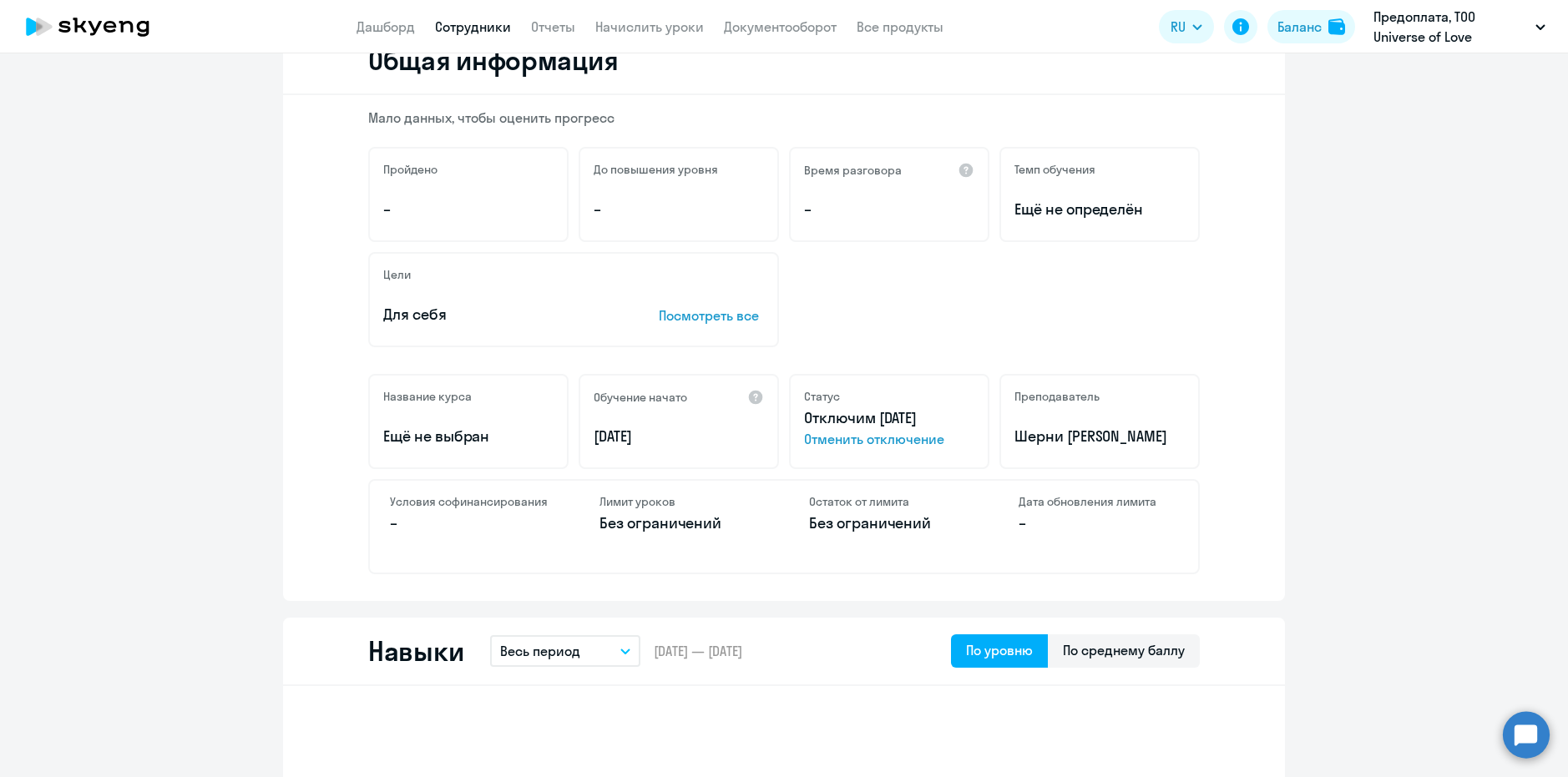
scroll to position [251, 0]
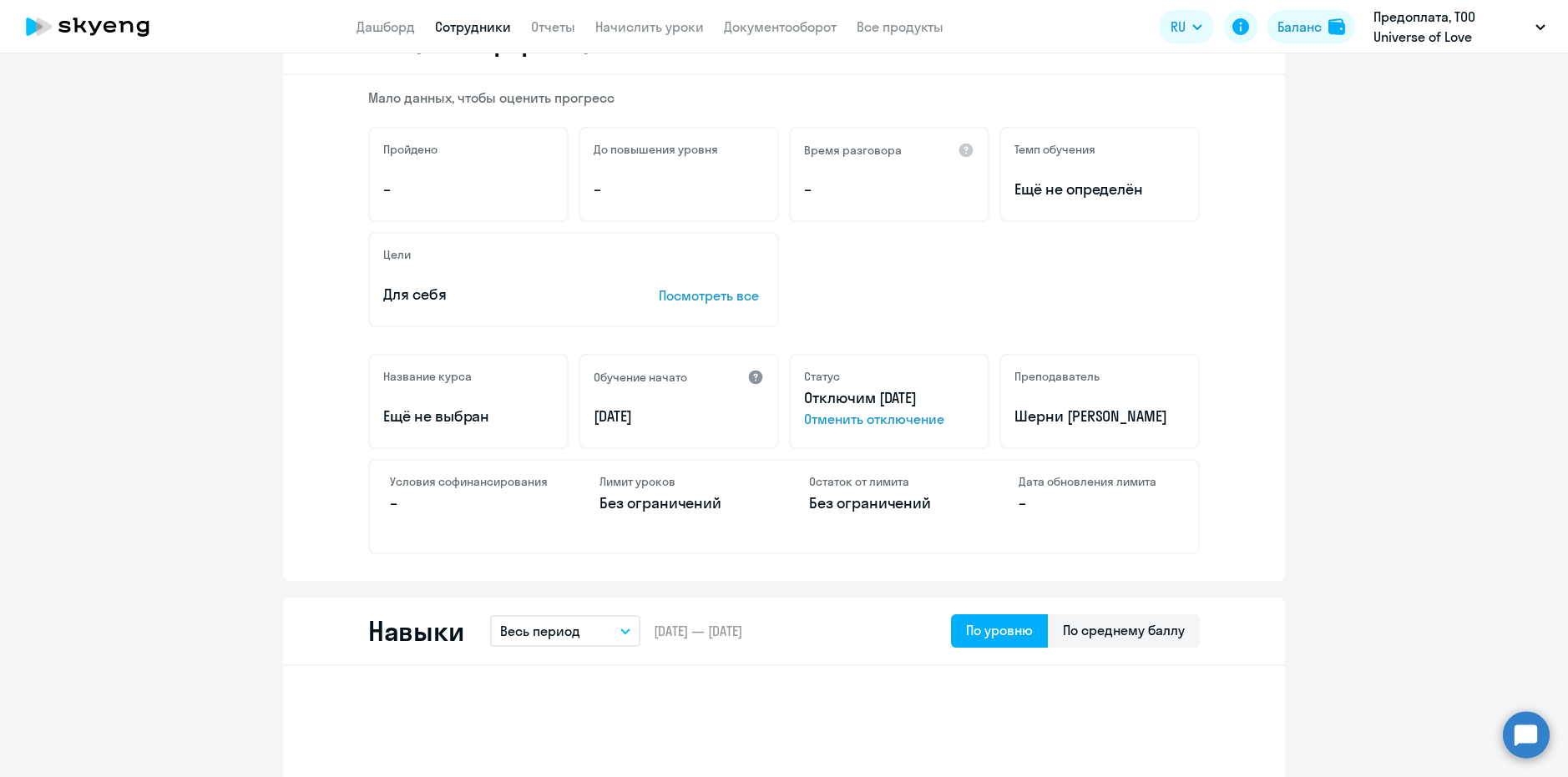
click at [749, 375] on div at bounding box center [755, 377] width 16 height 16
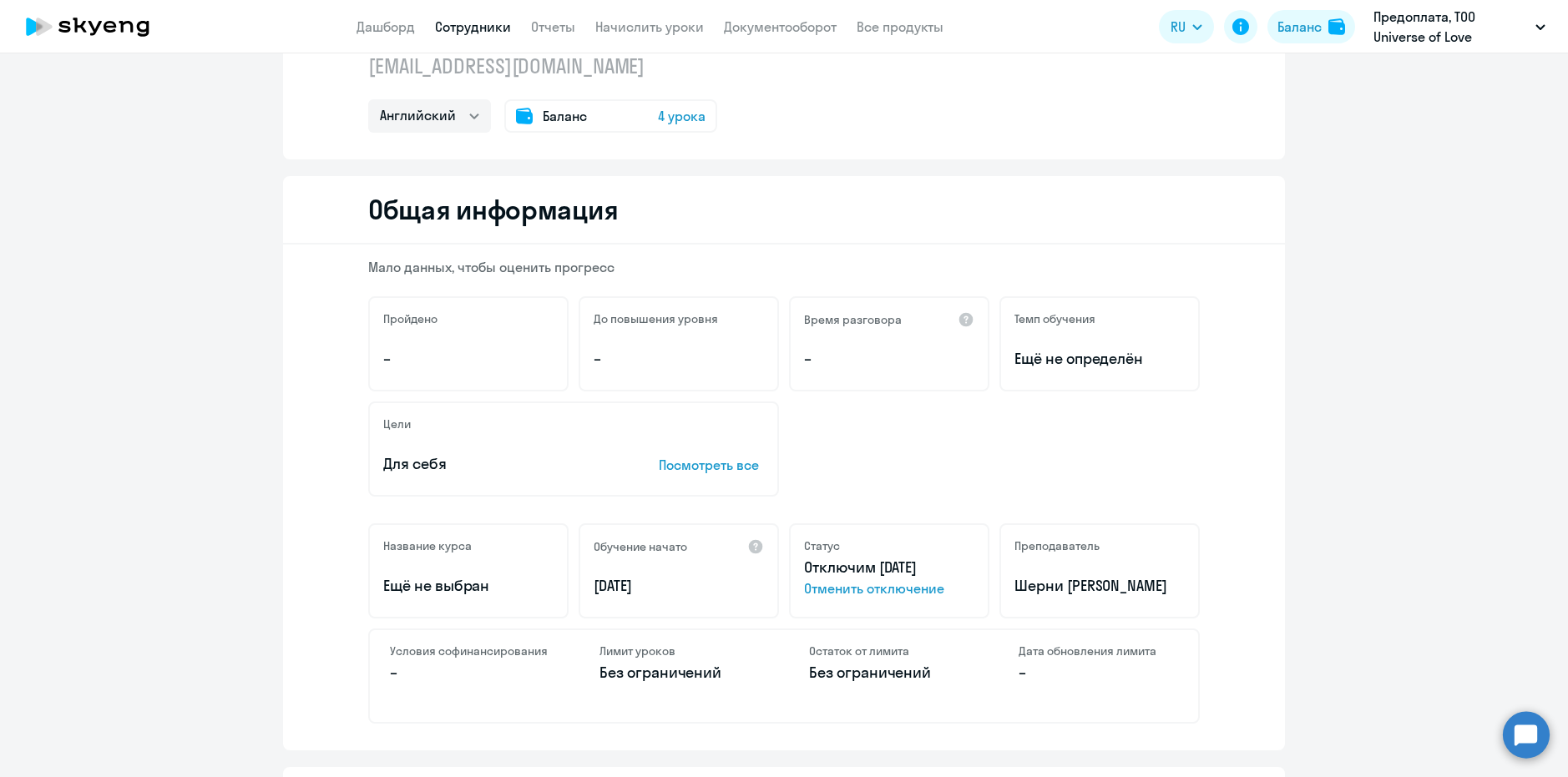
scroll to position [0, 0]
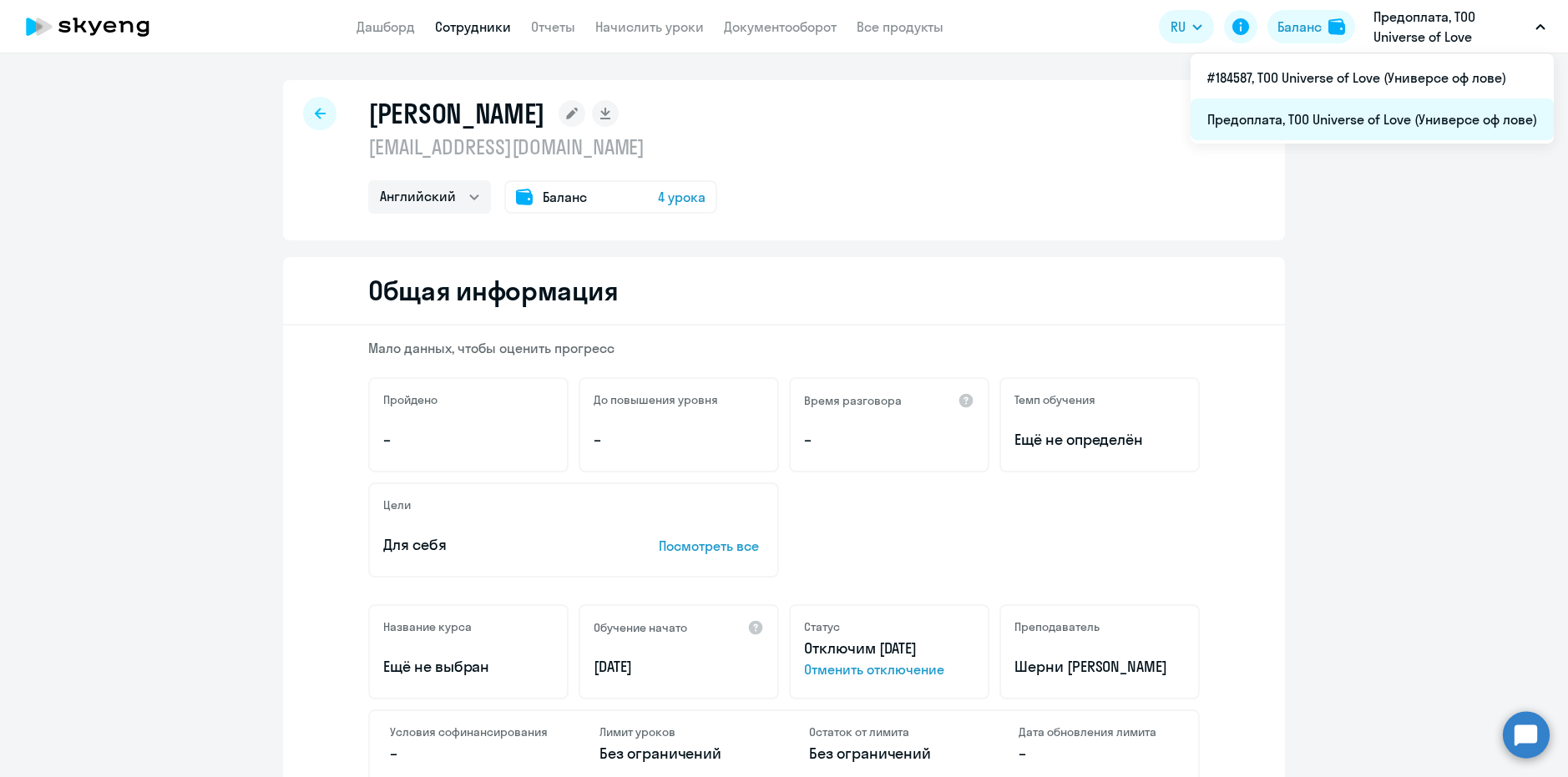
click at [1356, 125] on li "Предоплата, ТОО Universe of Love (Универсе оф лове)" at bounding box center [1372, 119] width 364 height 41
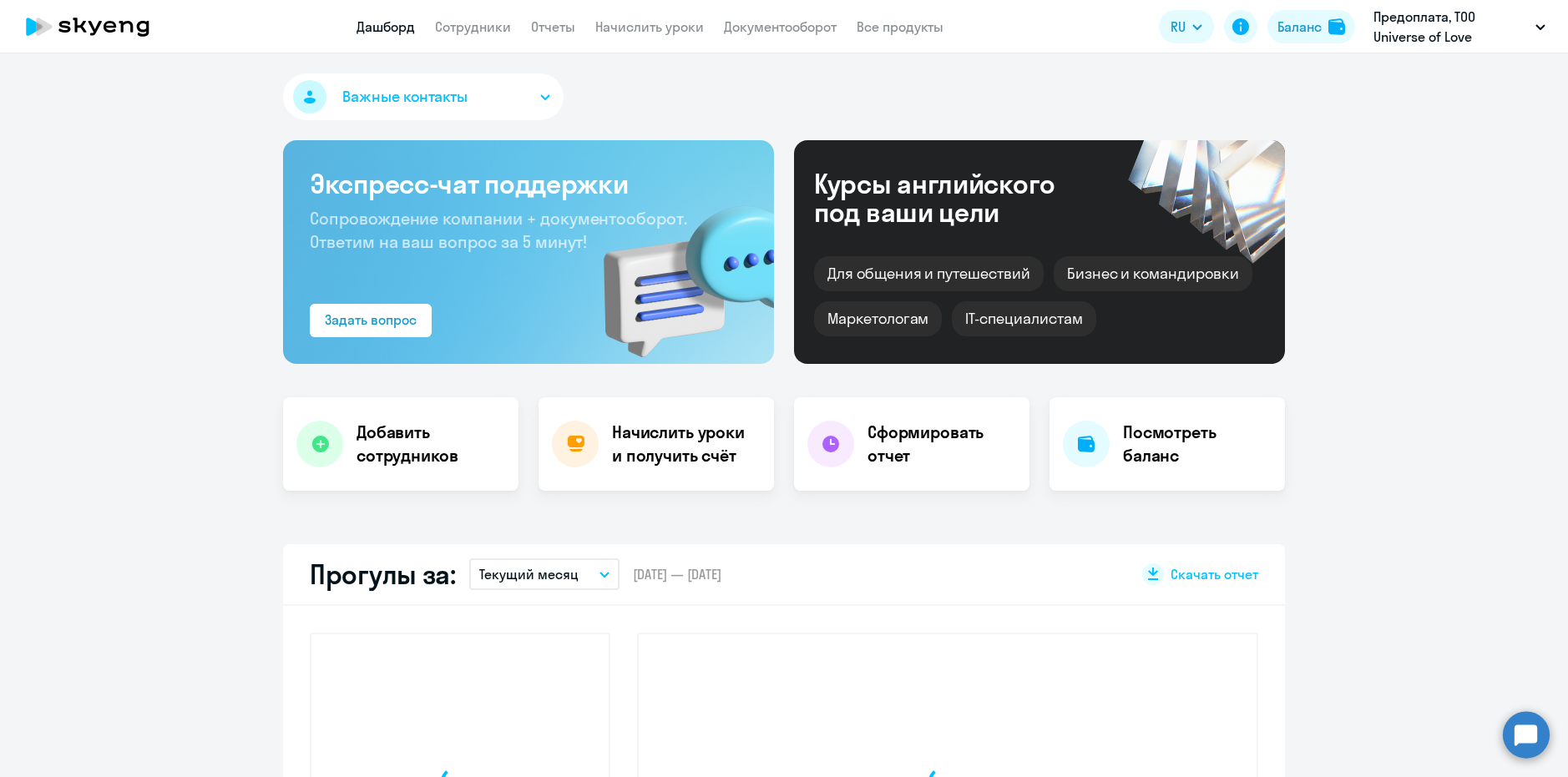
select select "30"
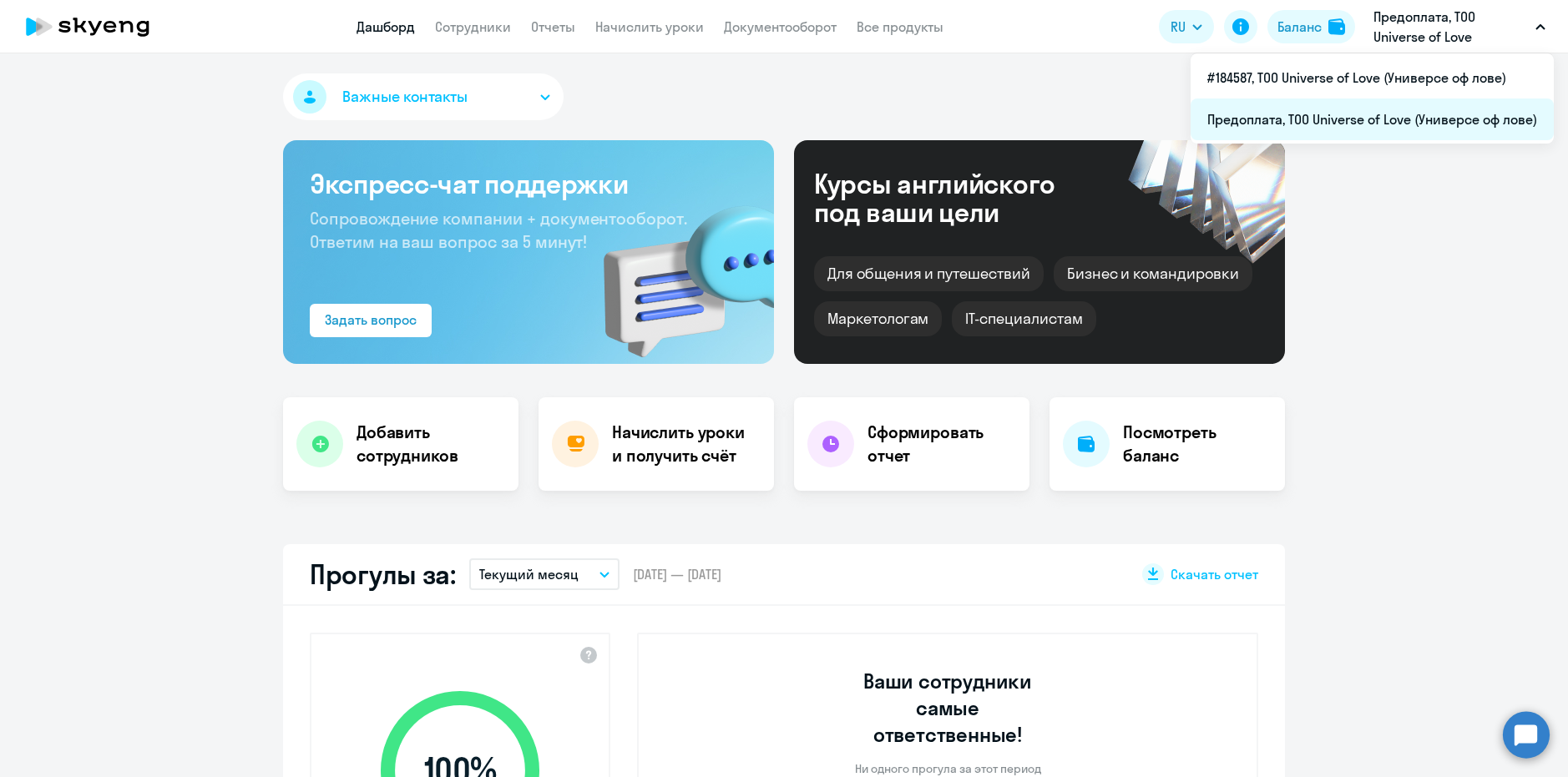
click at [1361, 130] on li "Предоплата, ТОО Universe of Love (Универсе оф лове)" at bounding box center [1372, 119] width 364 height 41
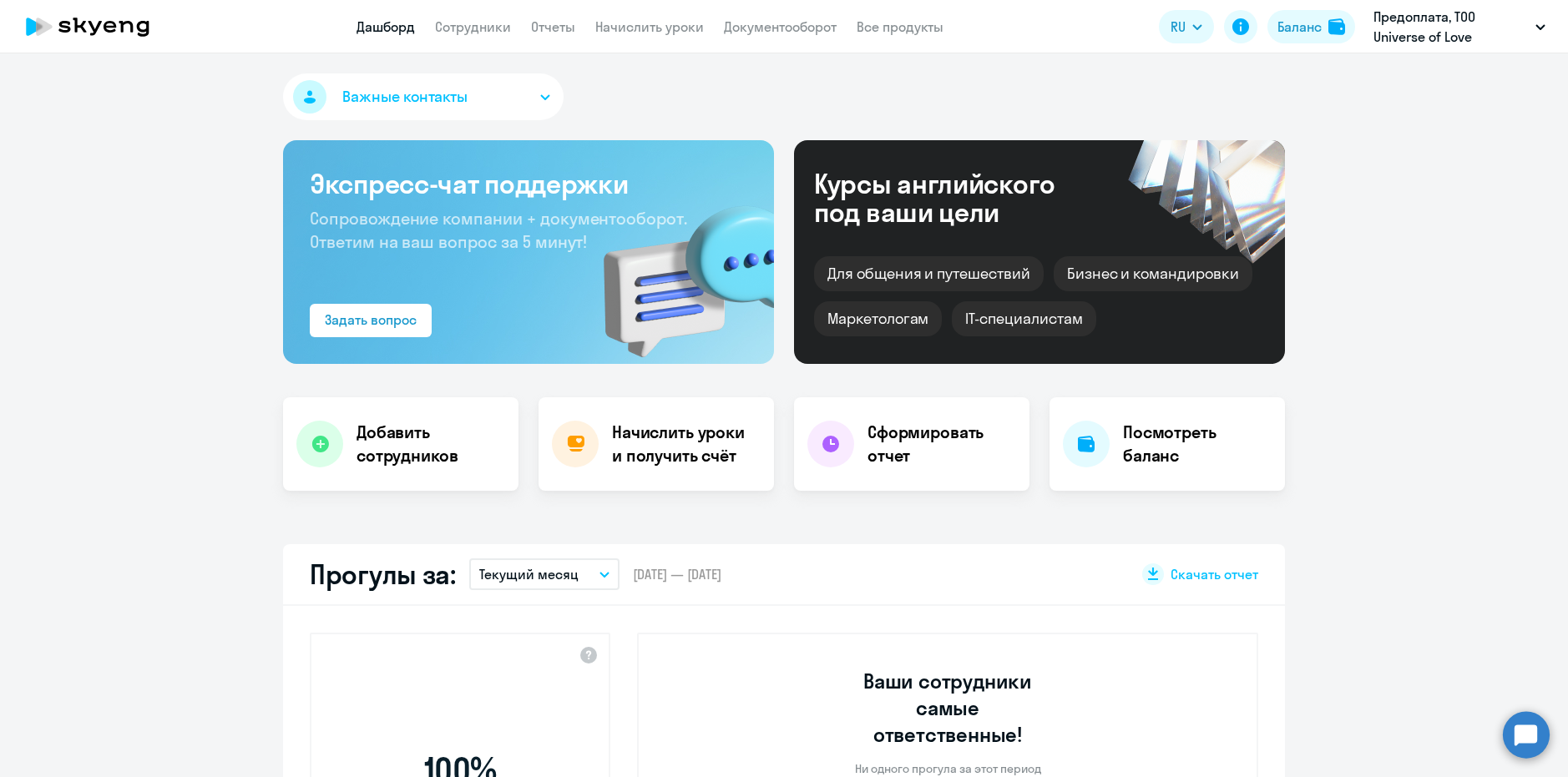
select select "30"
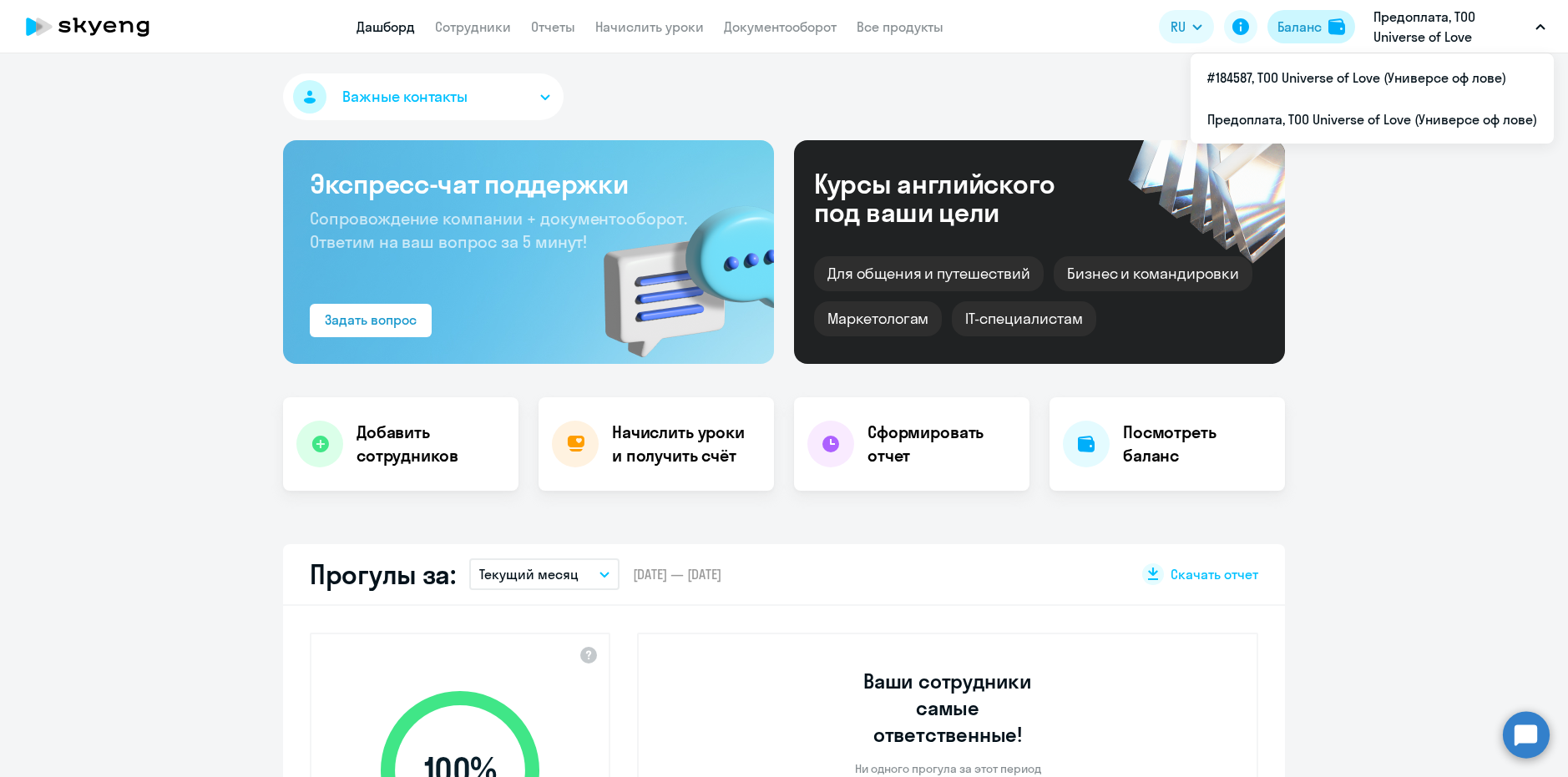
click at [1298, 38] on button "Баланс" at bounding box center [1311, 26] width 88 height 34
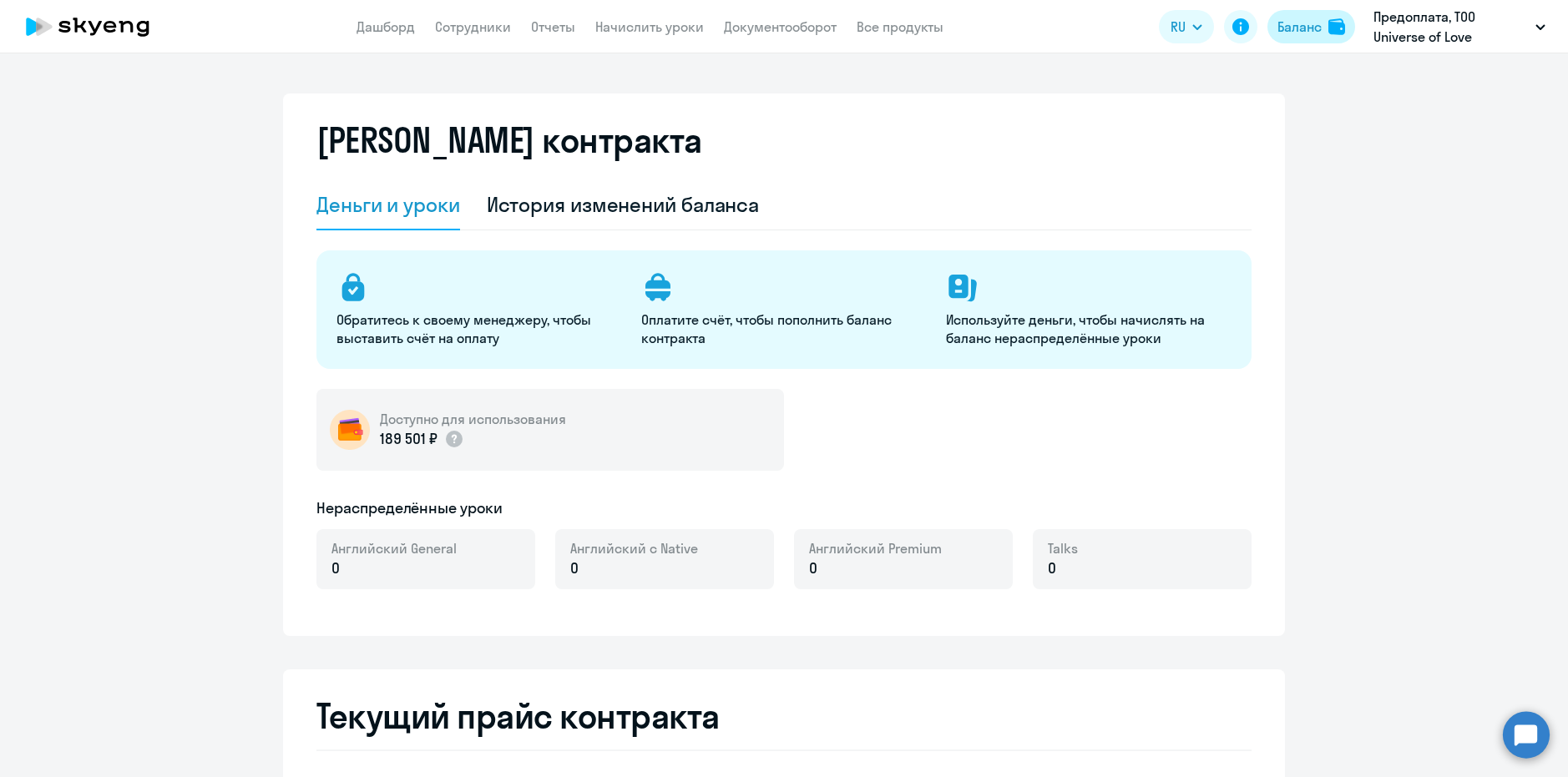
select select "english_adult_not_native_speaker"
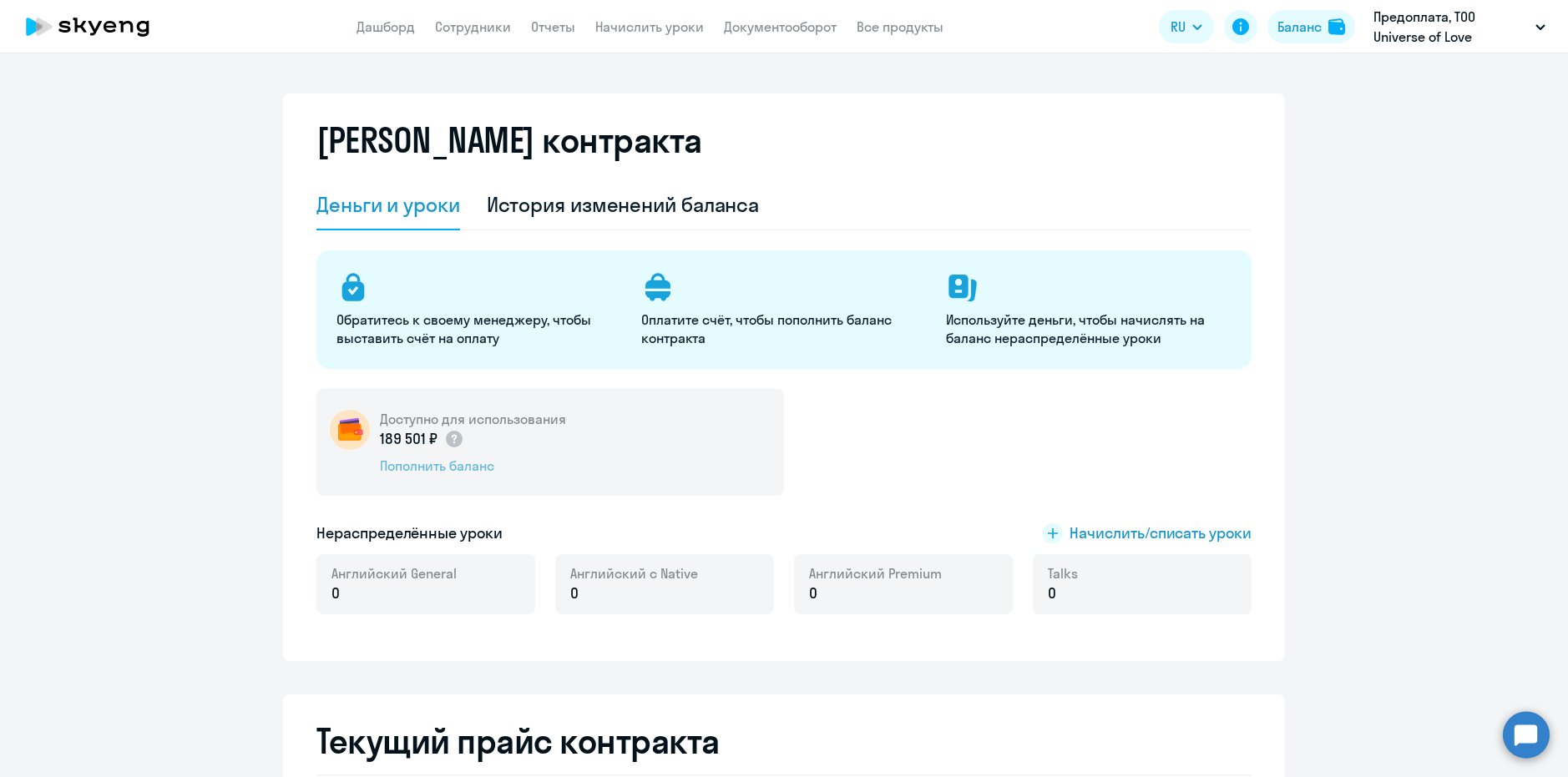
click at [440, 469] on div "Пополнить баланс" at bounding box center [473, 466] width 186 height 18
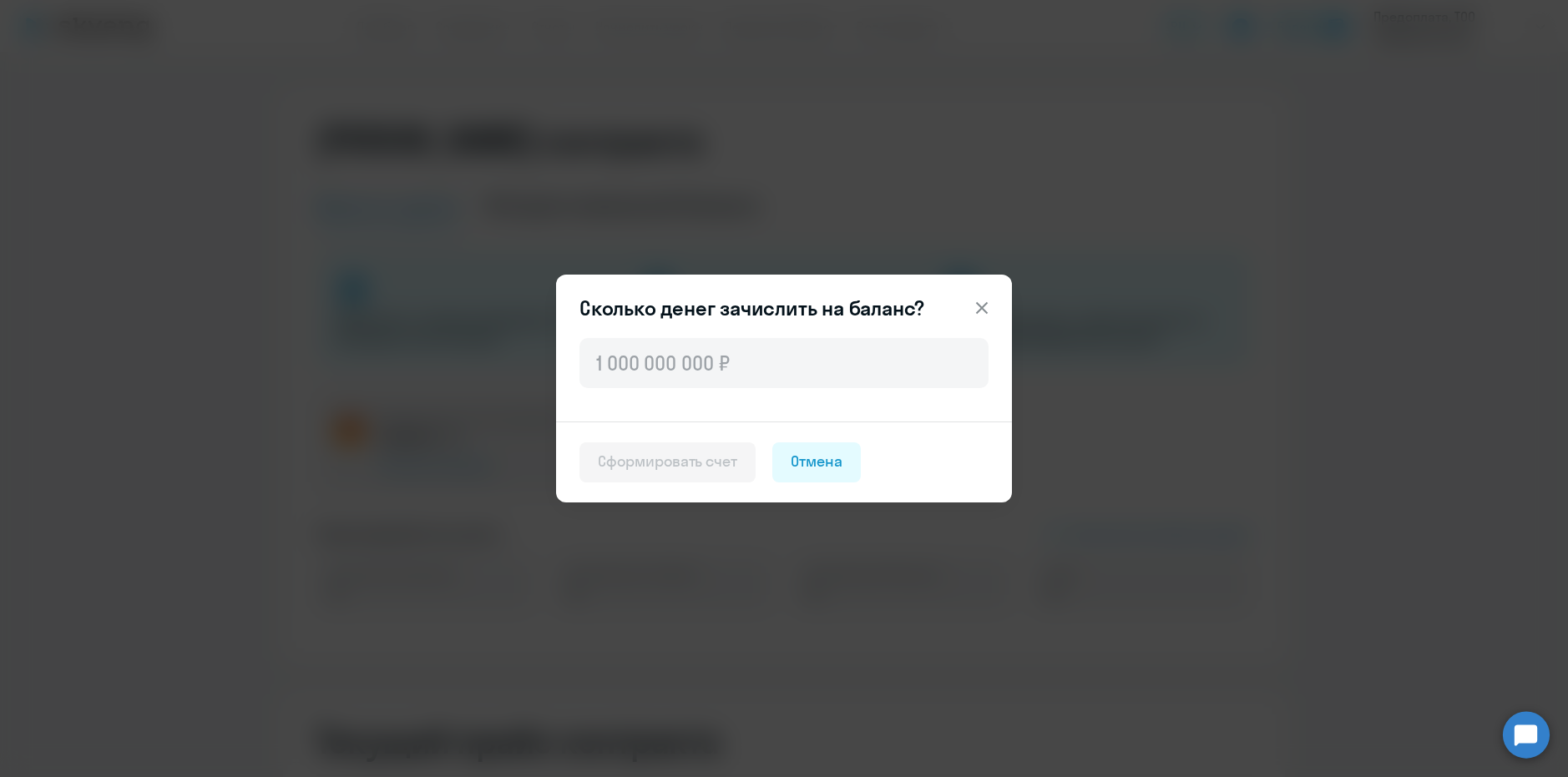
click at [988, 300] on icon at bounding box center [982, 308] width 20 height 20
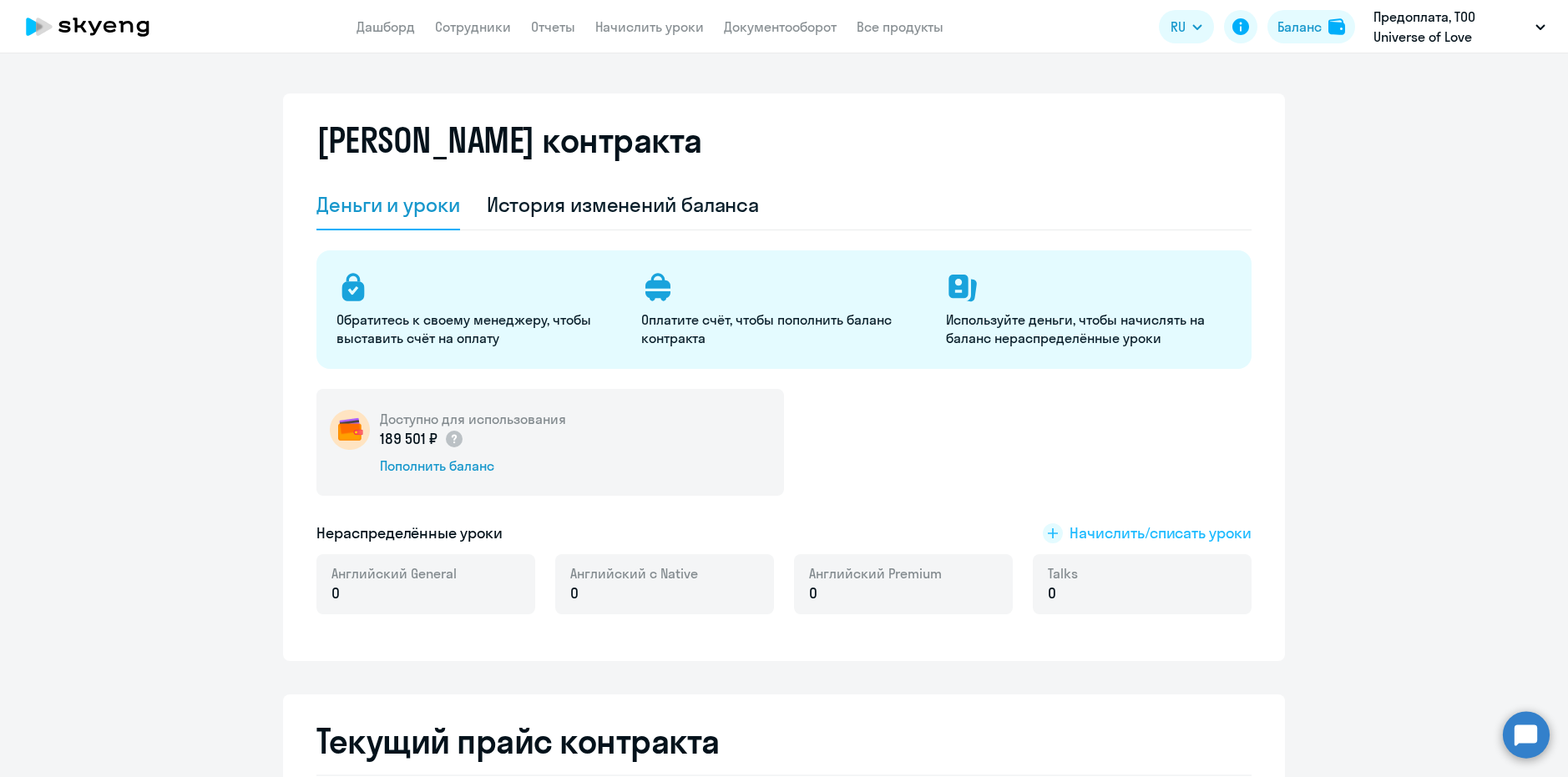
click at [1119, 538] on span "Начислить/списать уроки" at bounding box center [1160, 533] width 182 height 22
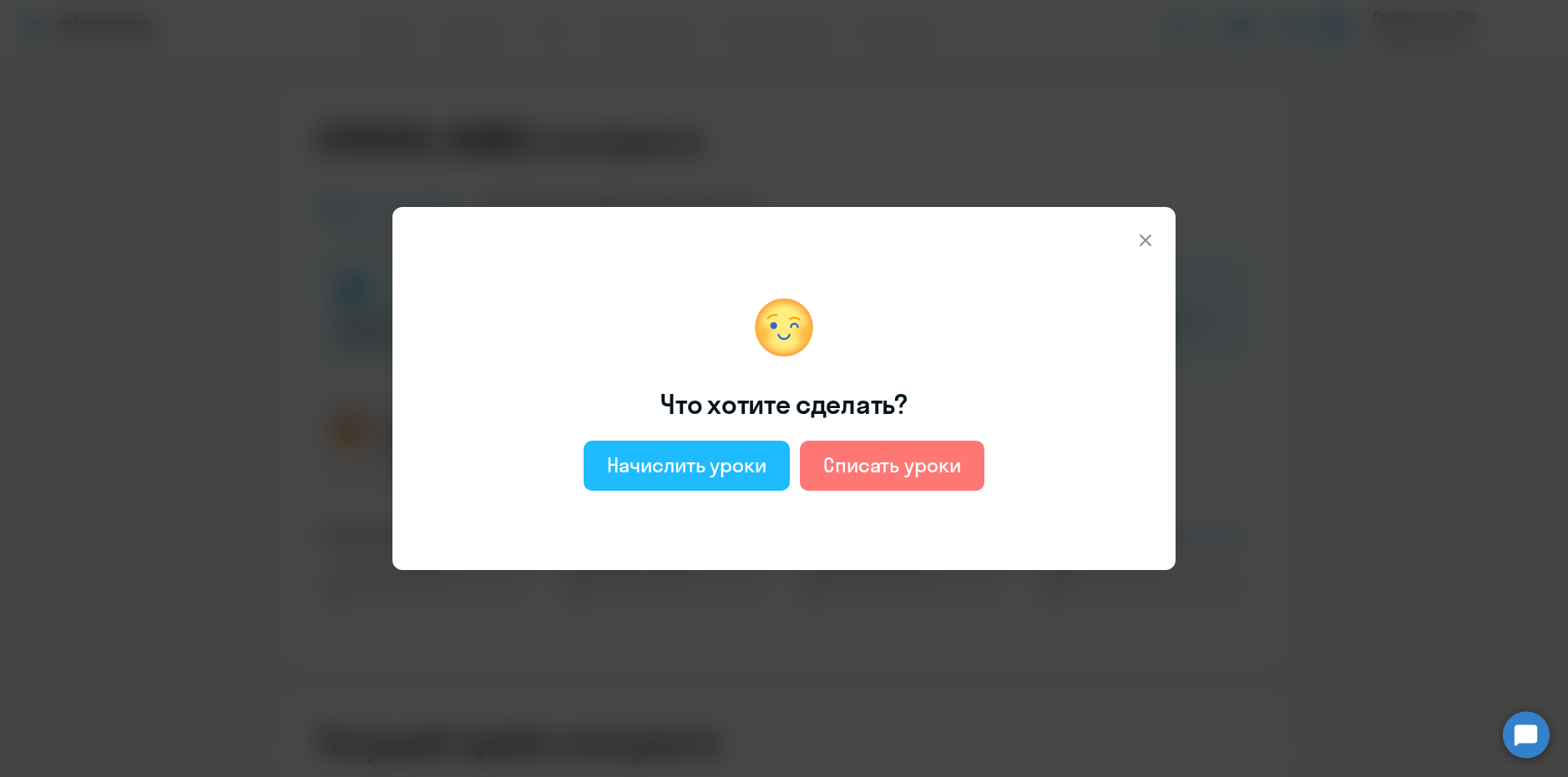
click at [701, 477] on div "Начислить уроки" at bounding box center [687, 465] width 159 height 27
select select "english_adult_not_native_speaker"
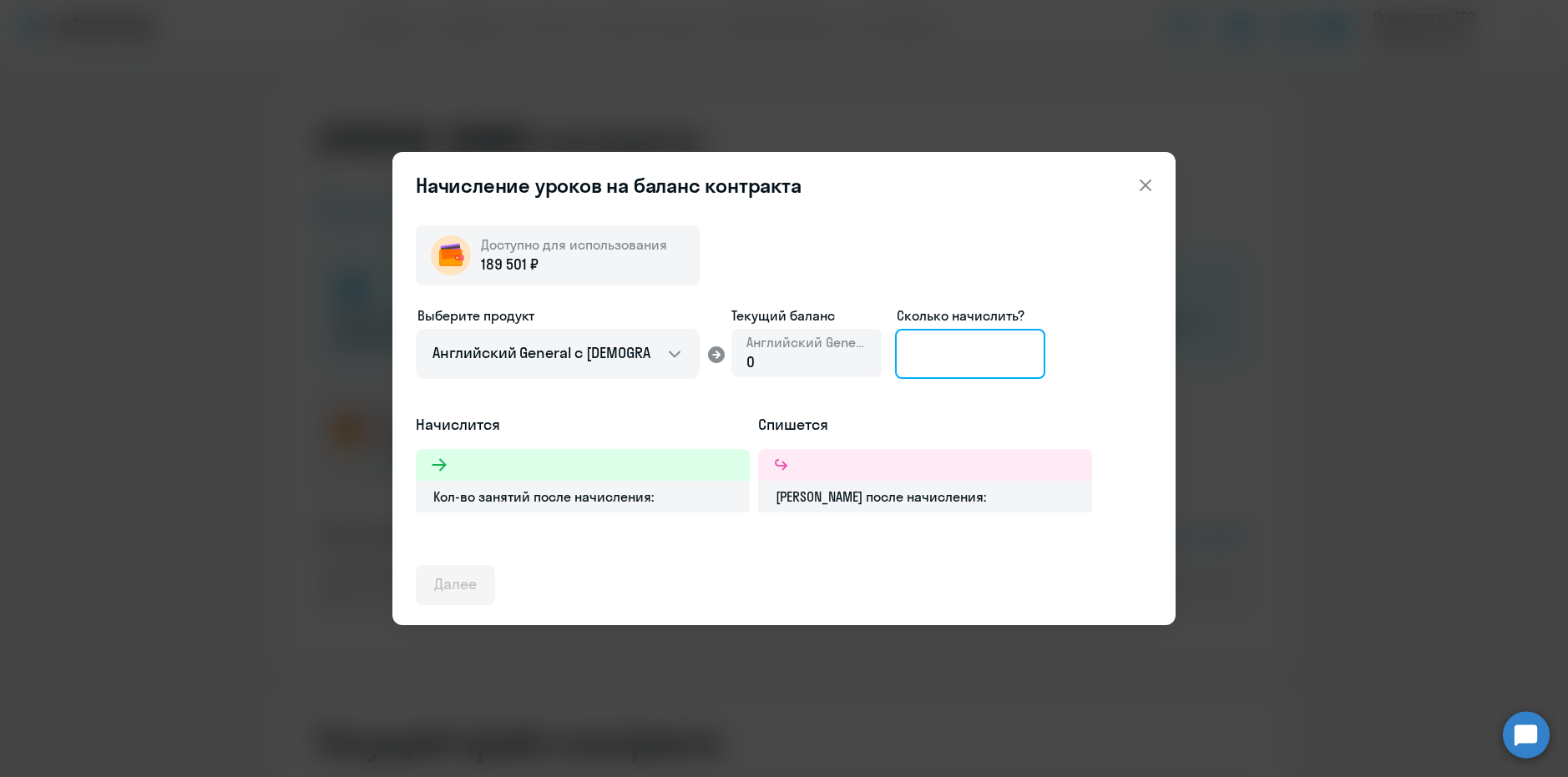
click at [994, 354] on input at bounding box center [970, 354] width 150 height 50
type input "27"
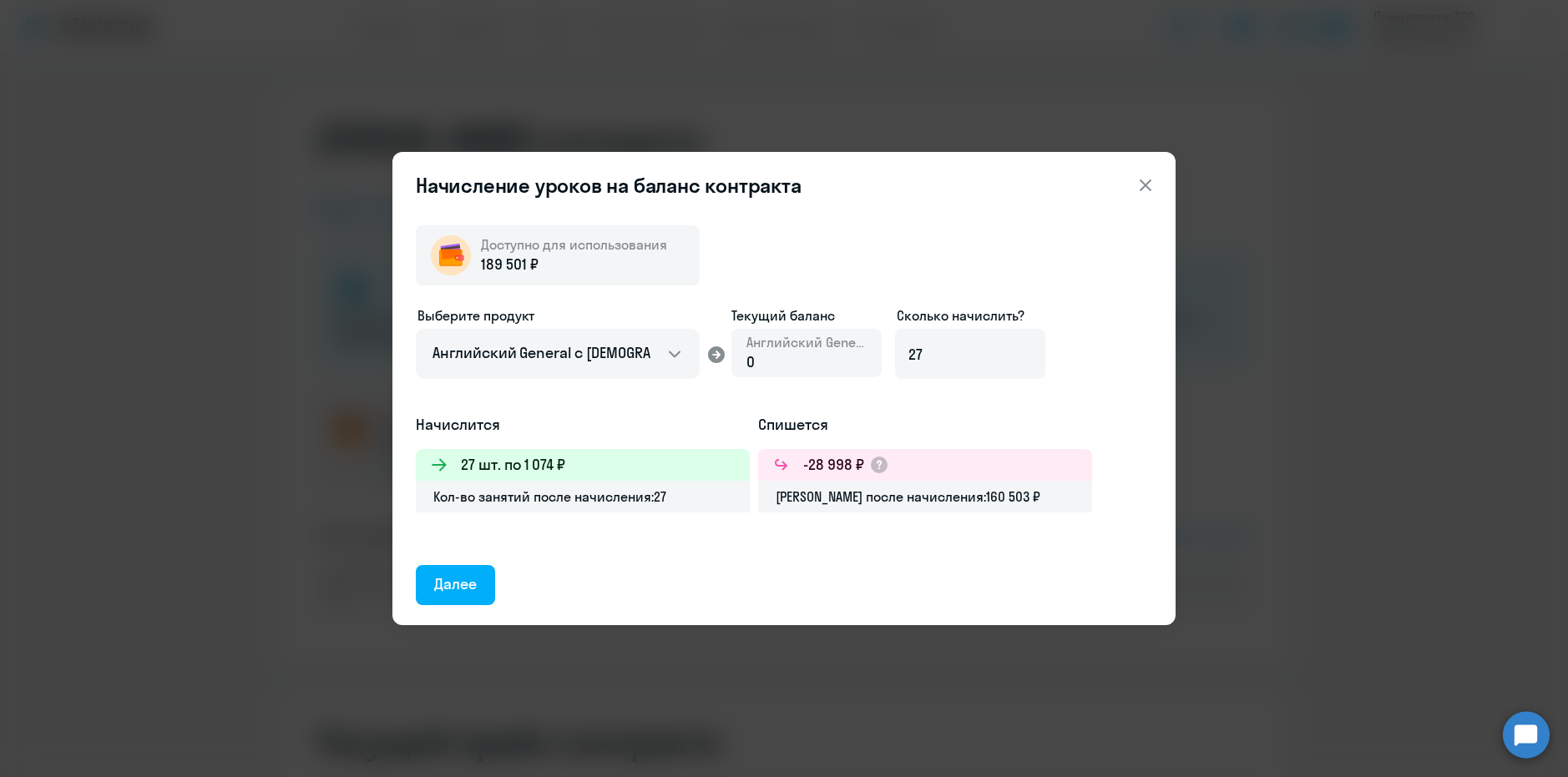
click at [481, 579] on button "Далее" at bounding box center [455, 585] width 79 height 40
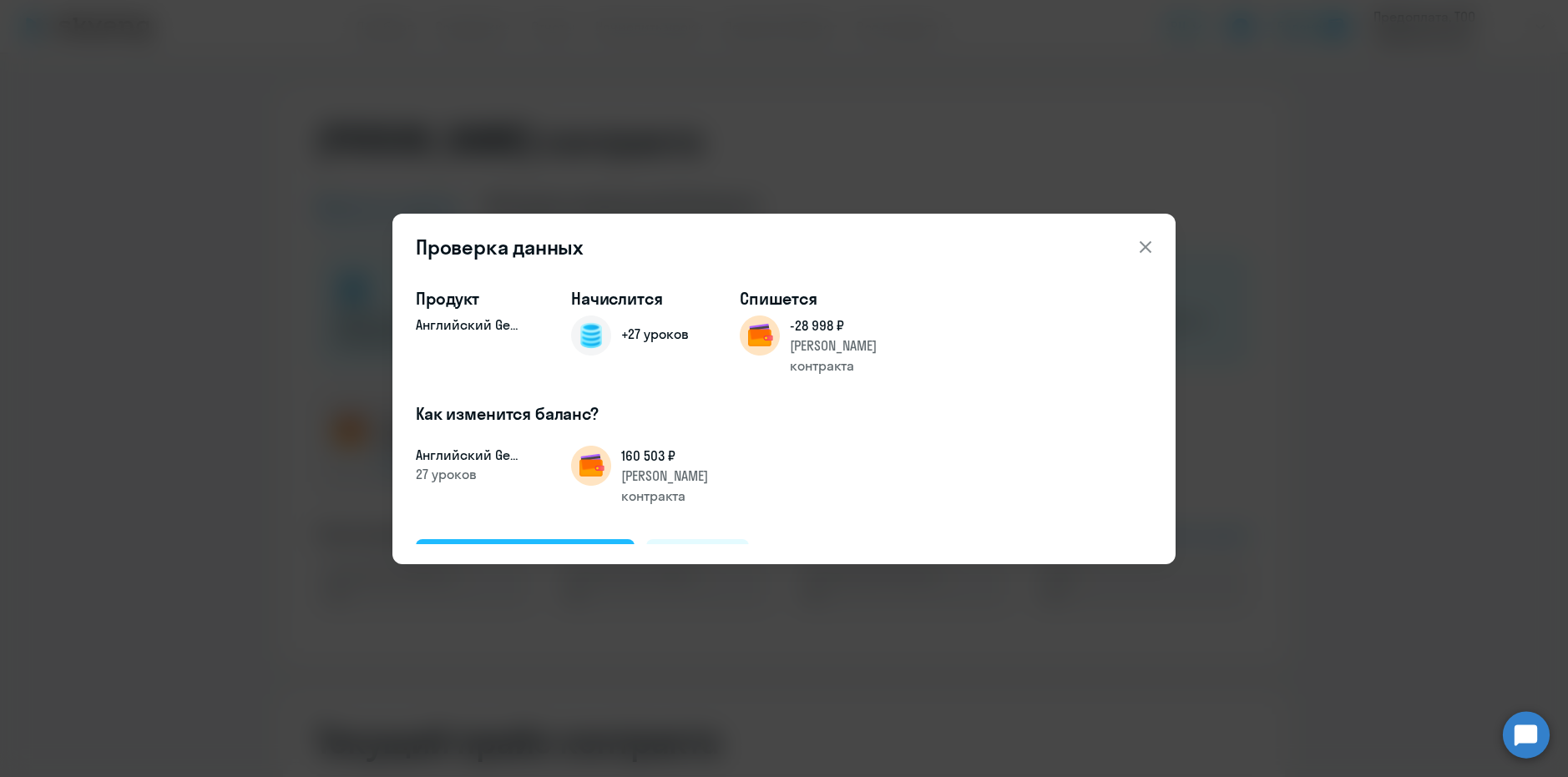
click at [504, 548] on div "Подтвердить и начислить" at bounding box center [525, 558] width 182 height 22
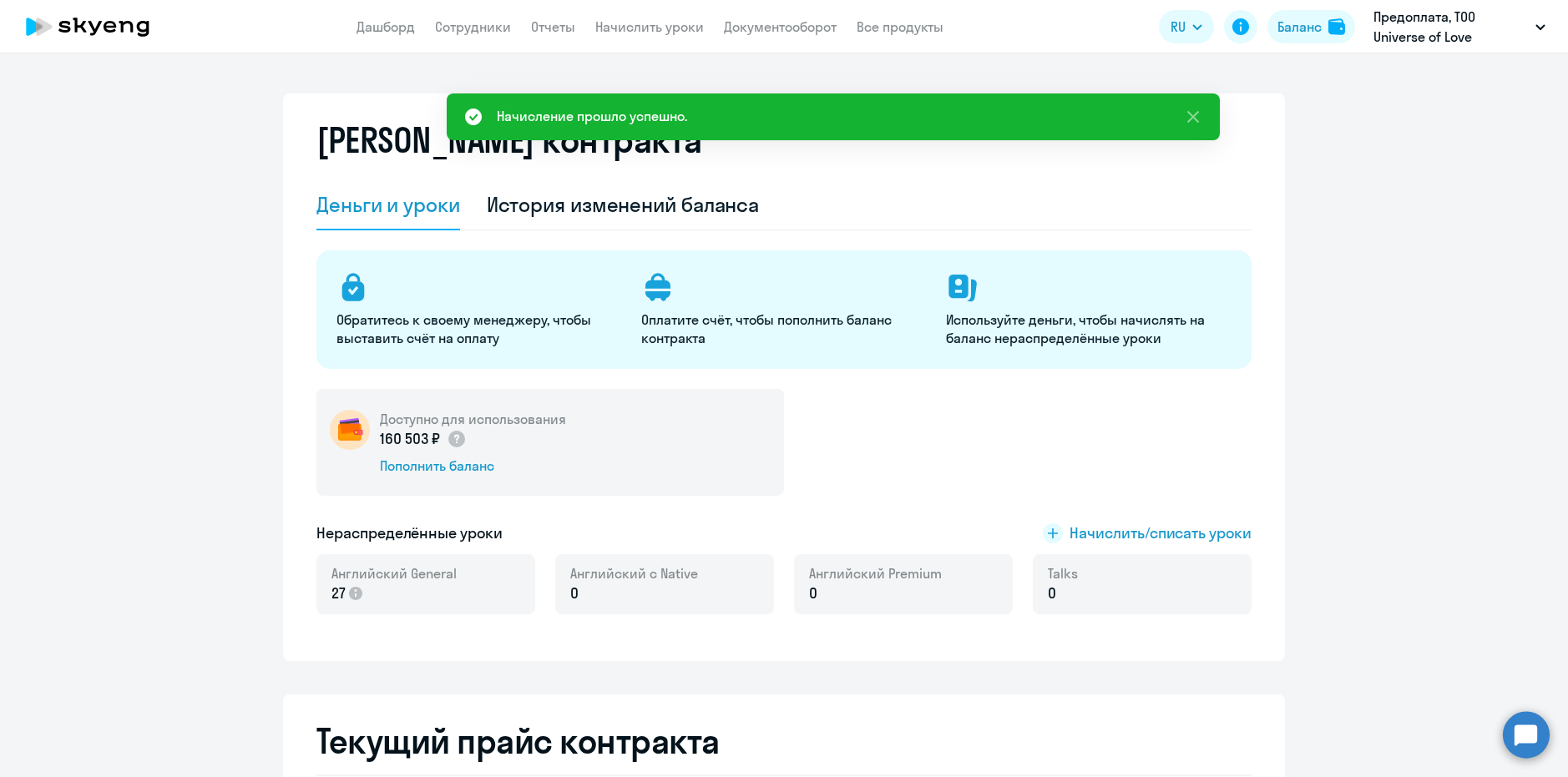
click at [633, 40] on app-header "Дашборд Сотрудники Отчеты Начислить уроки Документооборот Все продукты Дашборд …" at bounding box center [784, 26] width 1568 height 53
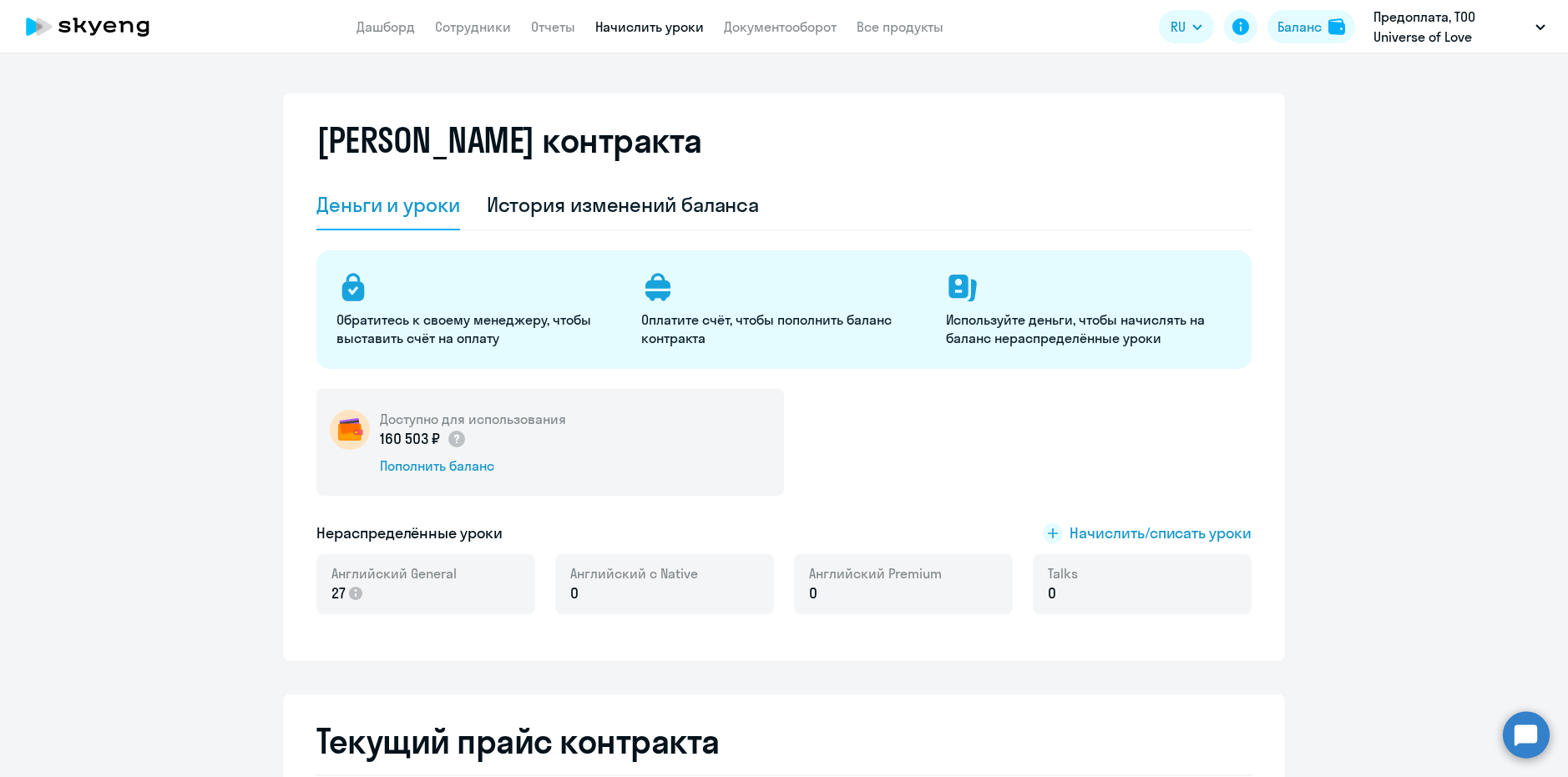
click at [635, 26] on link "Начислить уроки" at bounding box center [649, 26] width 109 height 16
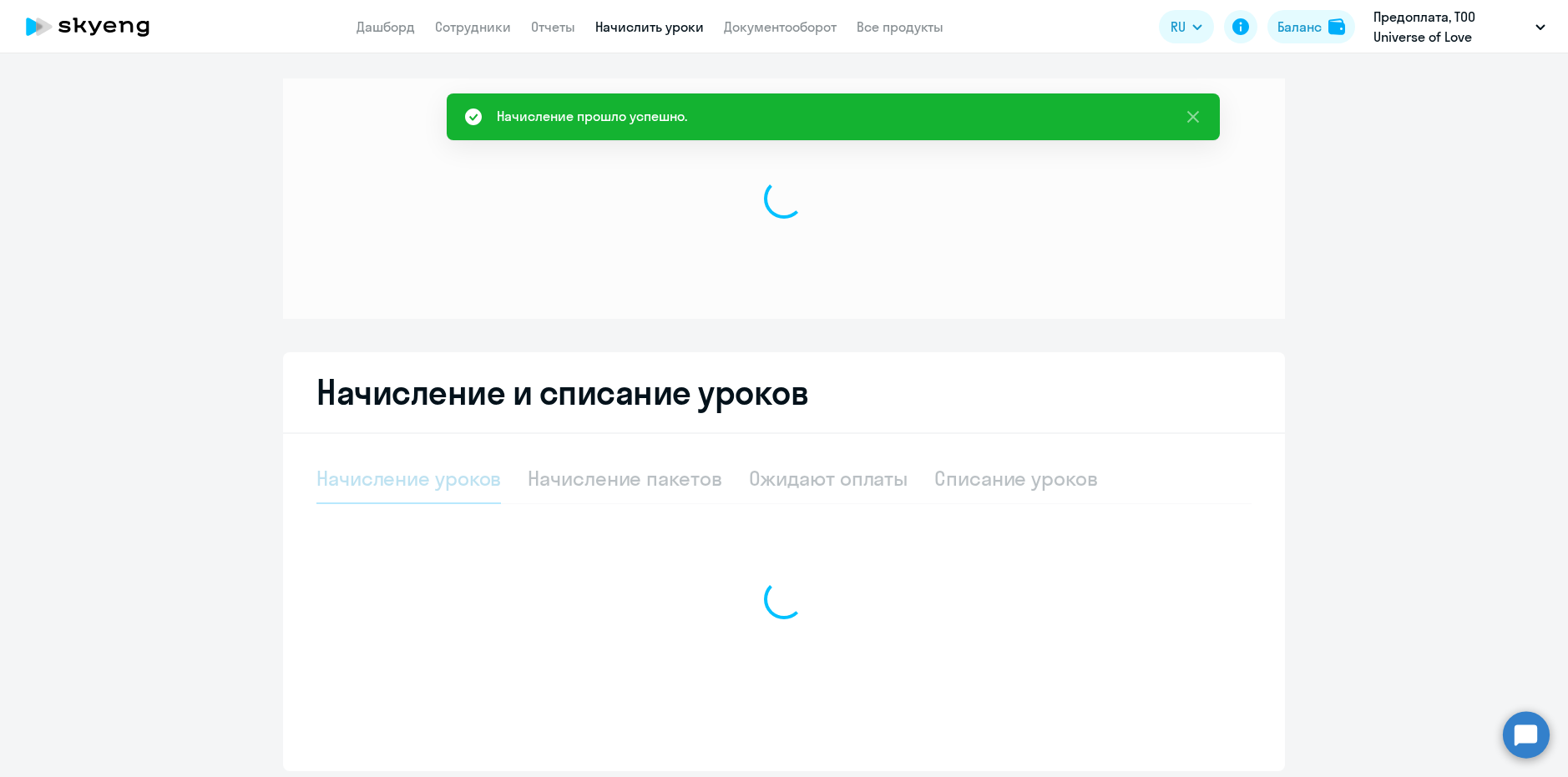
select select "10"
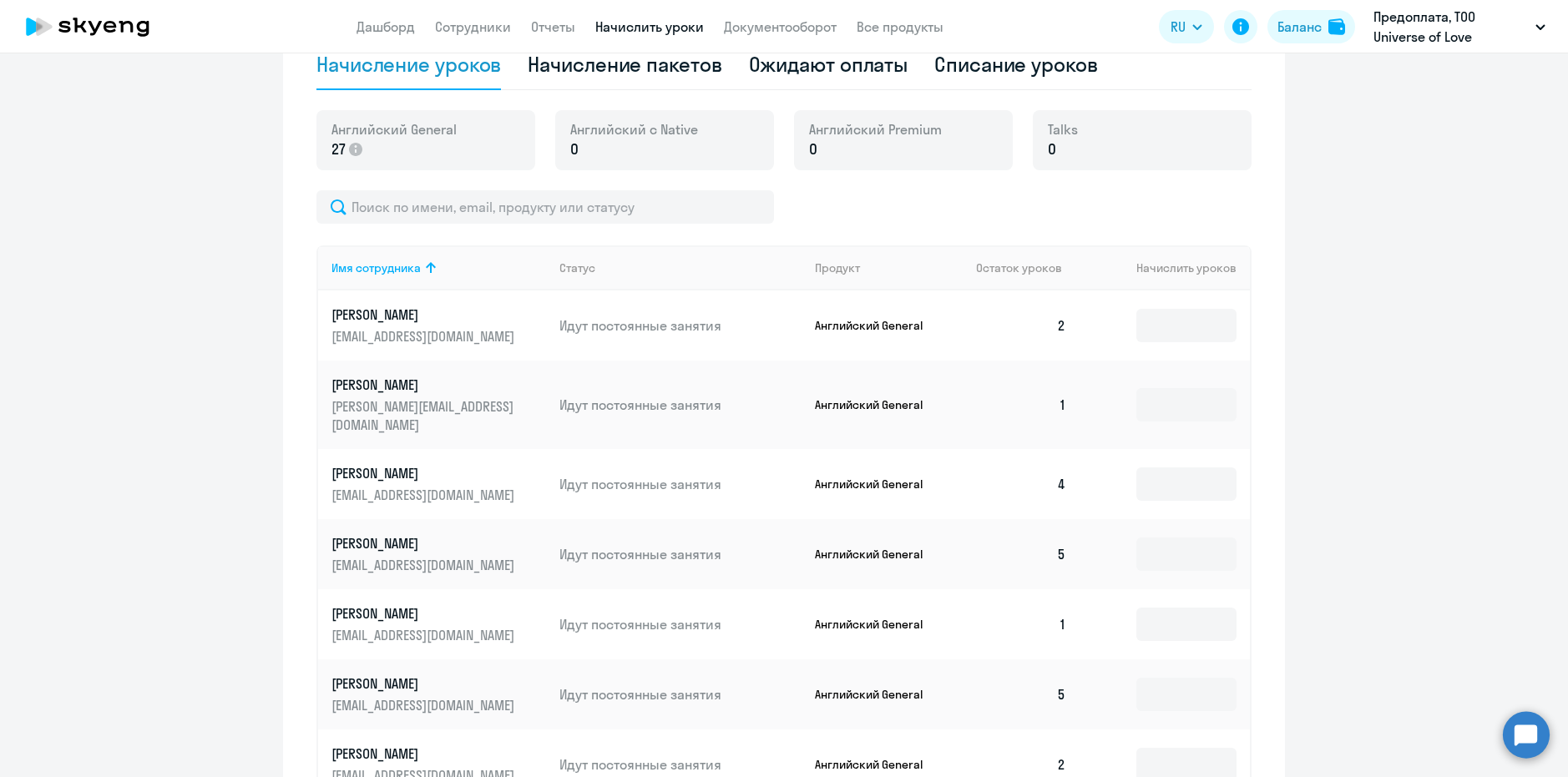
scroll to position [501, 0]
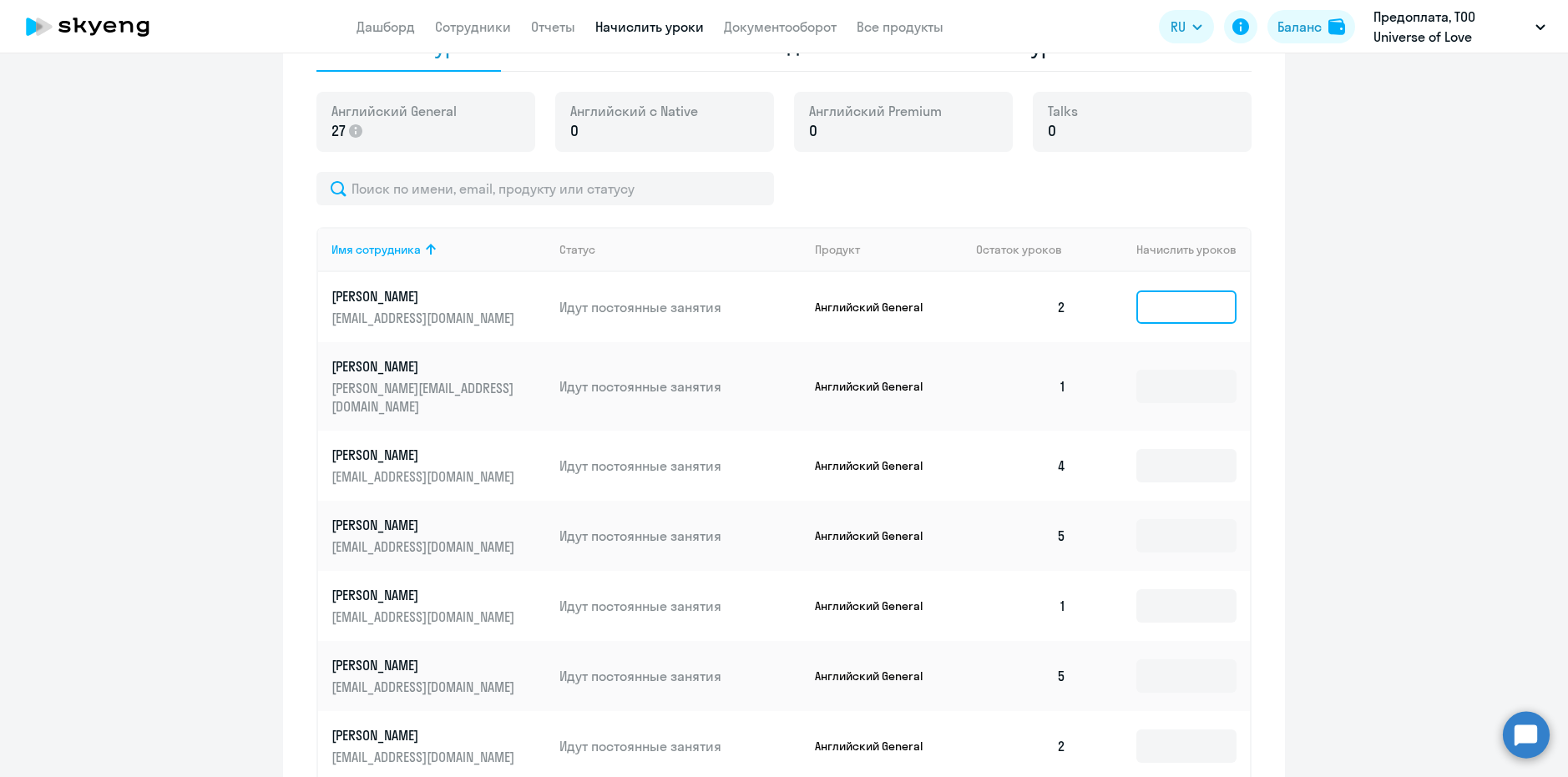
click at [1176, 321] on input at bounding box center [1187, 307] width 100 height 34
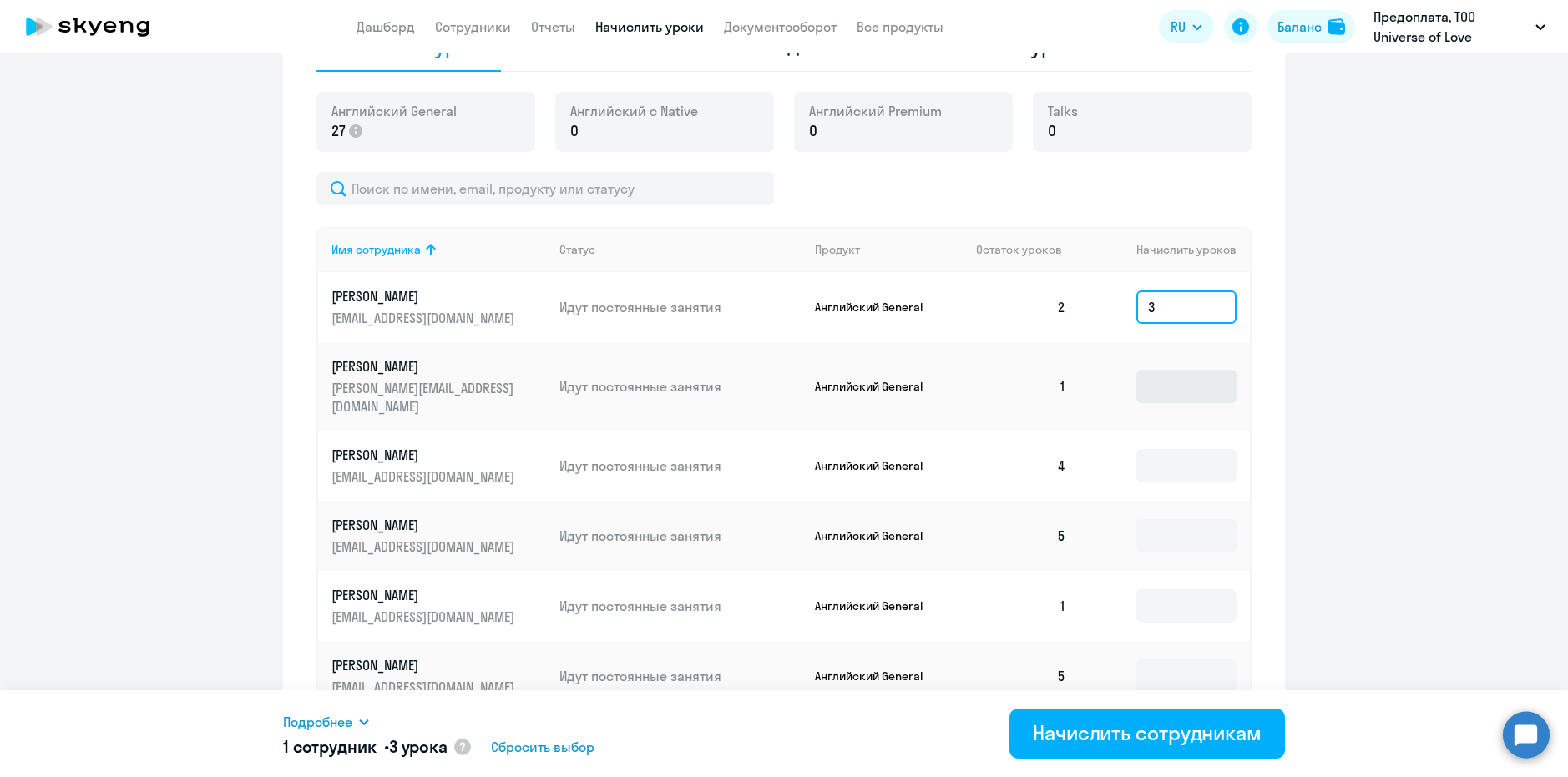
type input "3"
click at [1180, 380] on input at bounding box center [1187, 387] width 100 height 34
type input "4"
click at [1196, 449] on input at bounding box center [1187, 466] width 100 height 34
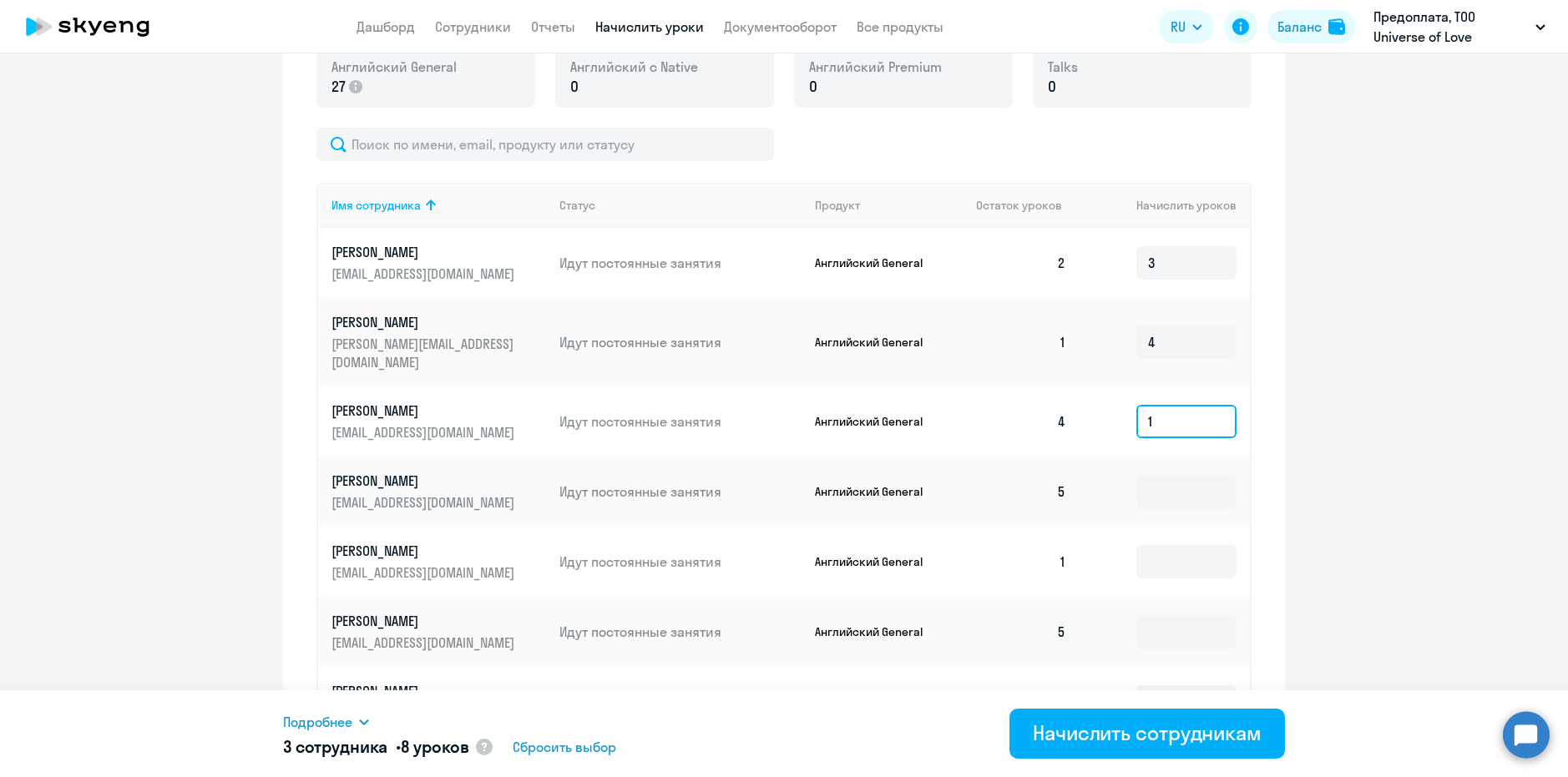
scroll to position [584, 0]
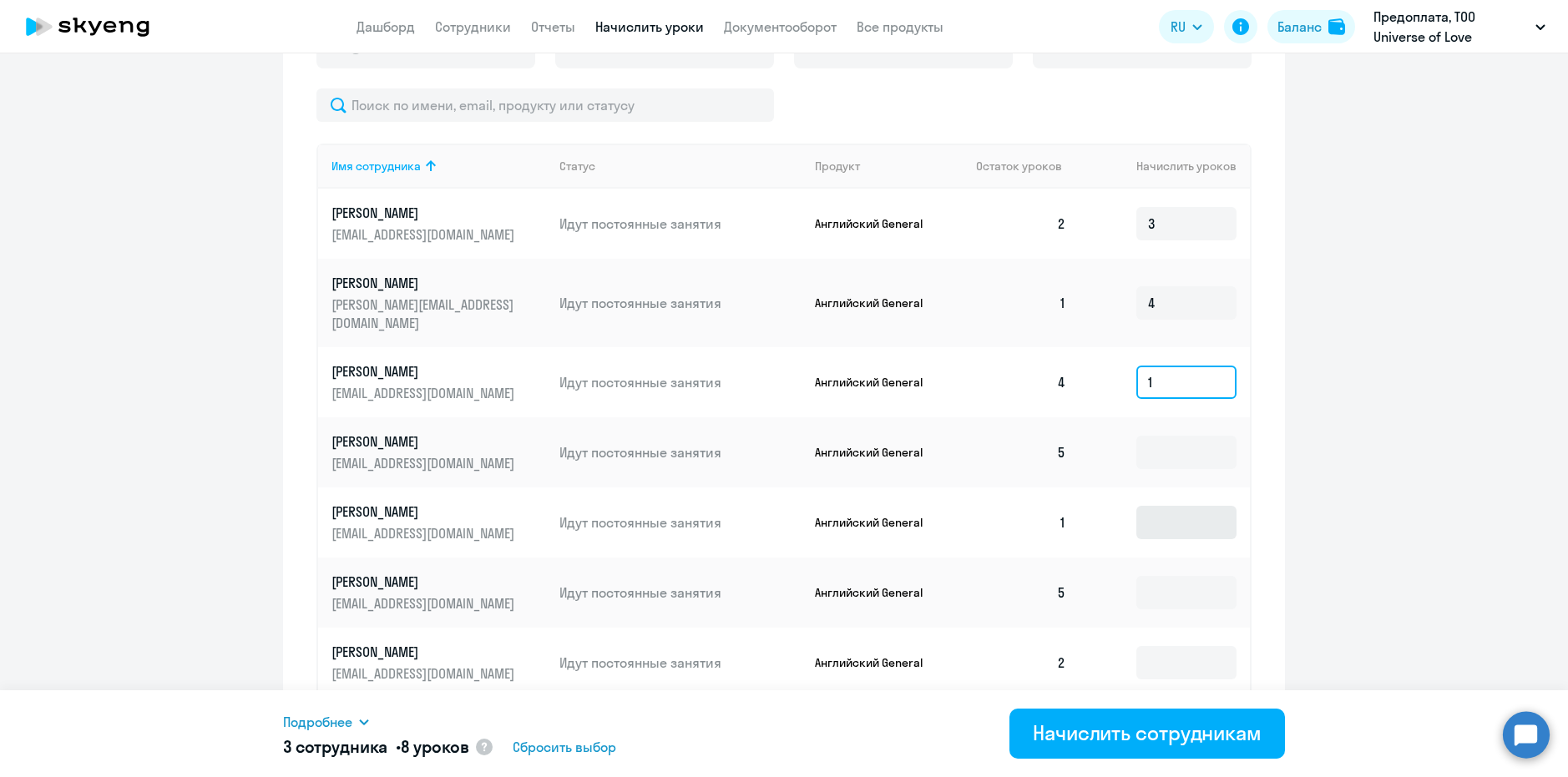
type input "1"
click at [1157, 509] on input at bounding box center [1187, 522] width 100 height 34
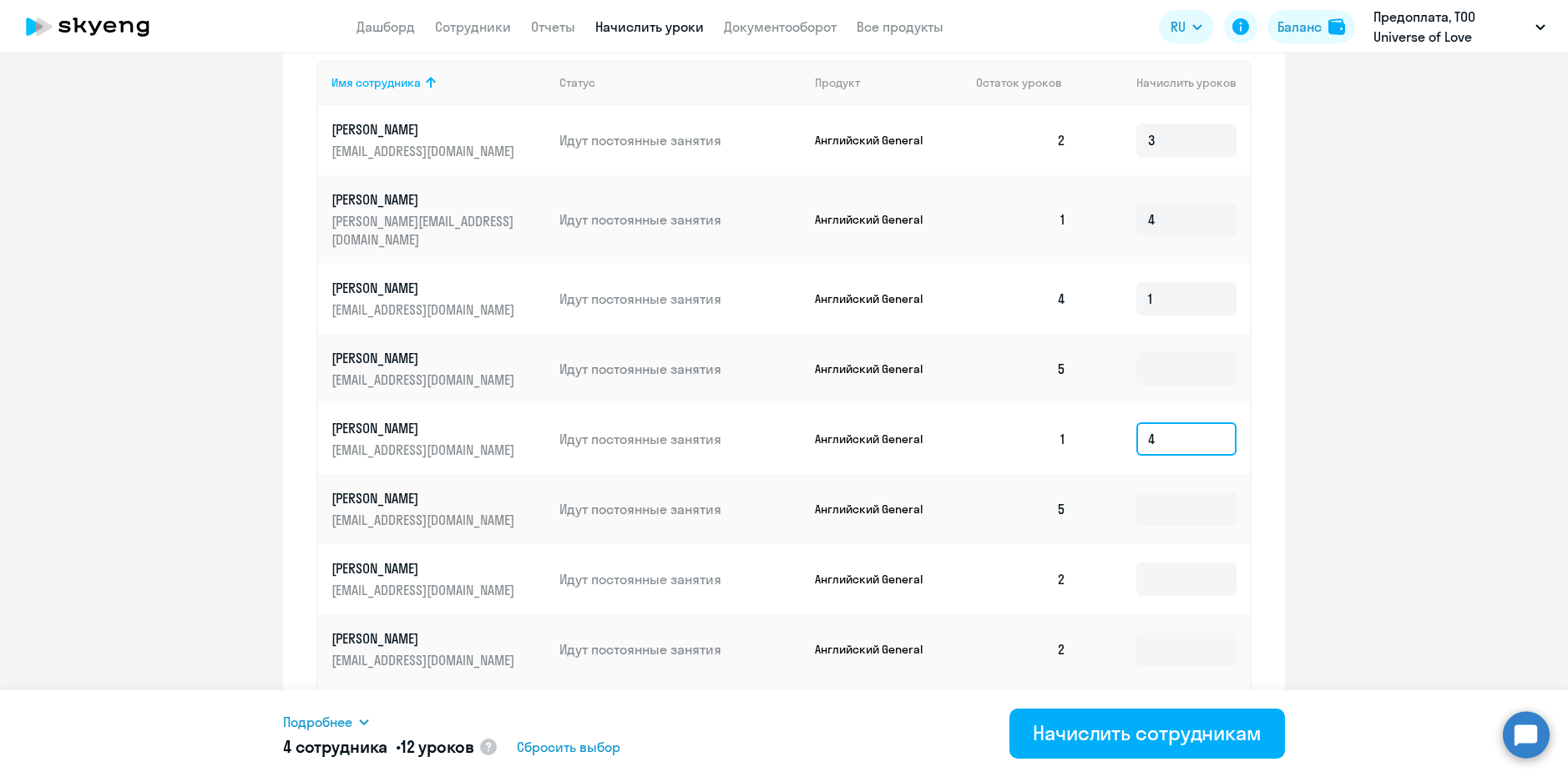
scroll to position [751, 0]
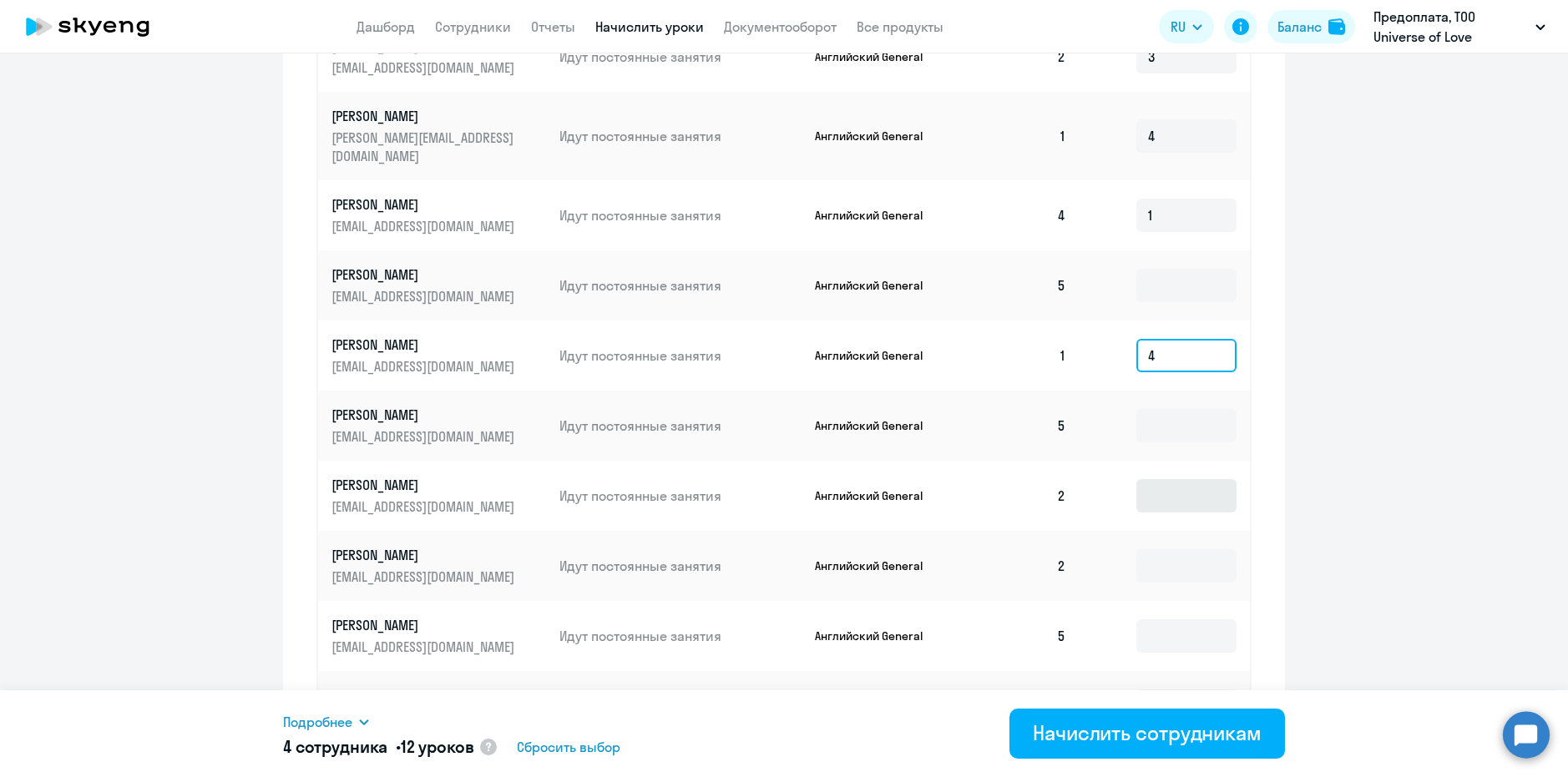
type input "4"
click at [1176, 483] on input at bounding box center [1187, 496] width 100 height 34
type input "3"
click at [1177, 549] on input at bounding box center [1187, 566] width 100 height 34
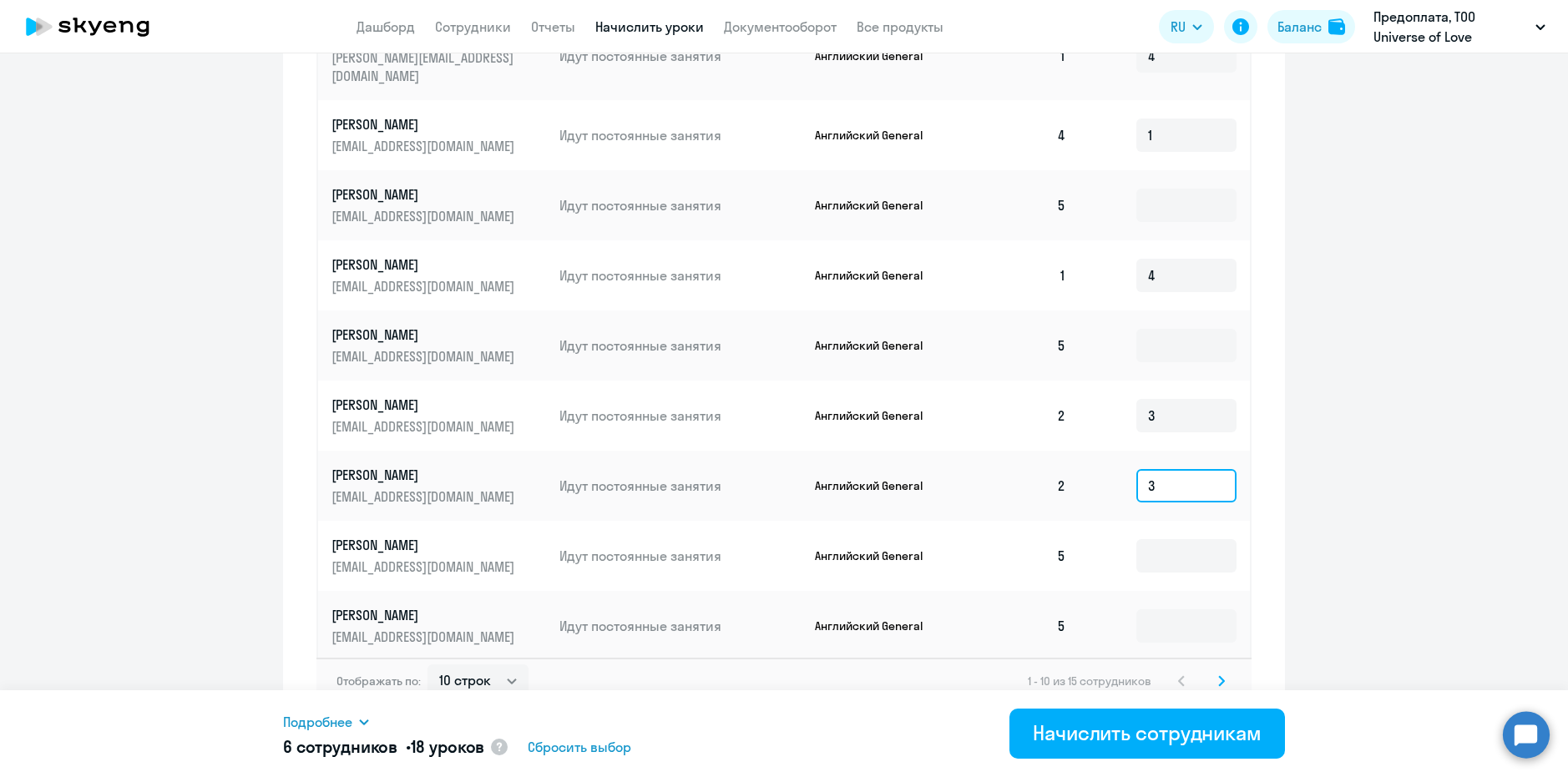
scroll to position [838, 0]
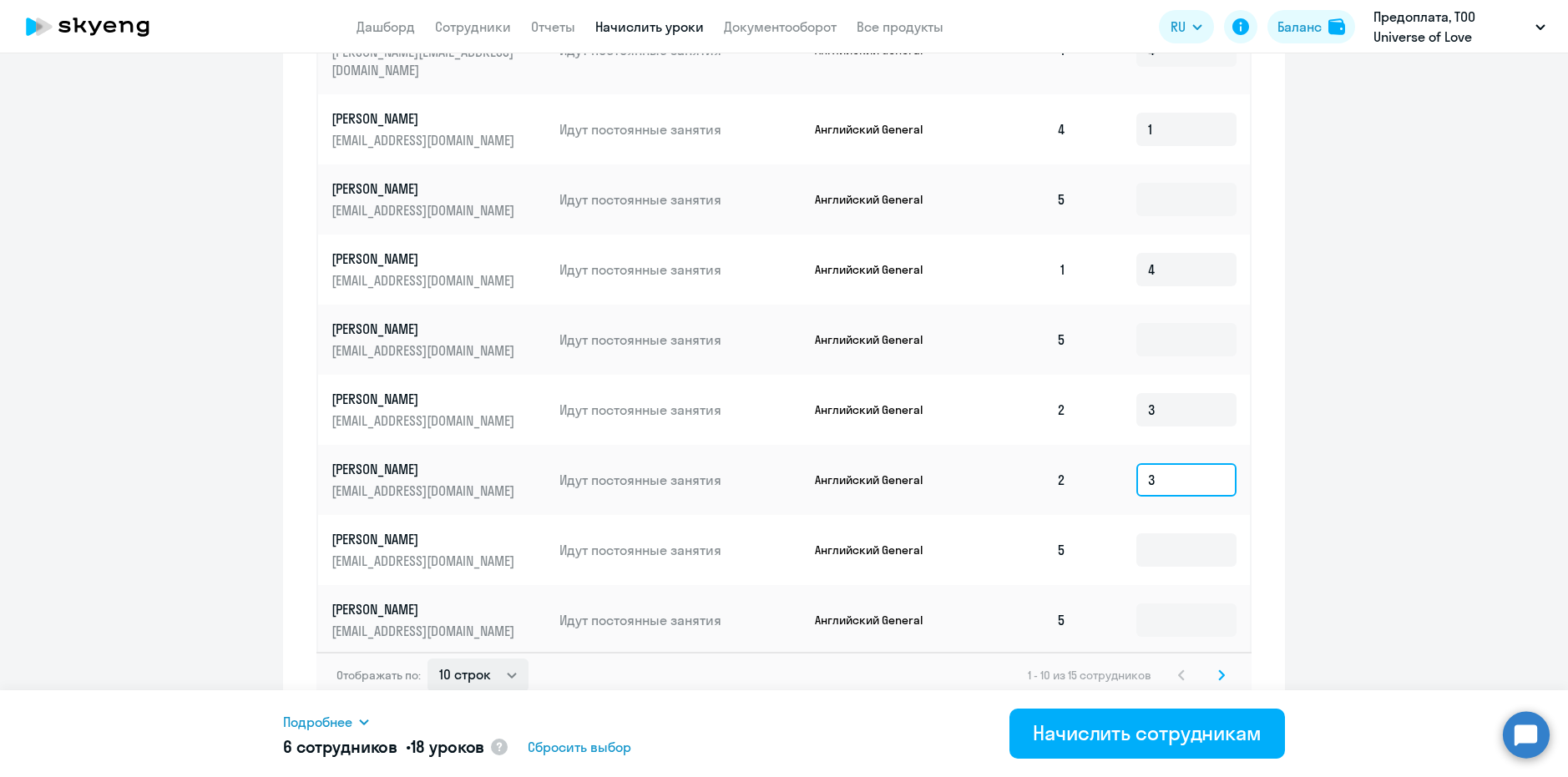
type input "3"
click at [495, 668] on select "10 строк 30 строк 50 строк" at bounding box center [477, 675] width 101 height 34
select select "30"
click at [427, 658] on select "10 строк 30 строк 50 строк" at bounding box center [477, 675] width 101 height 34
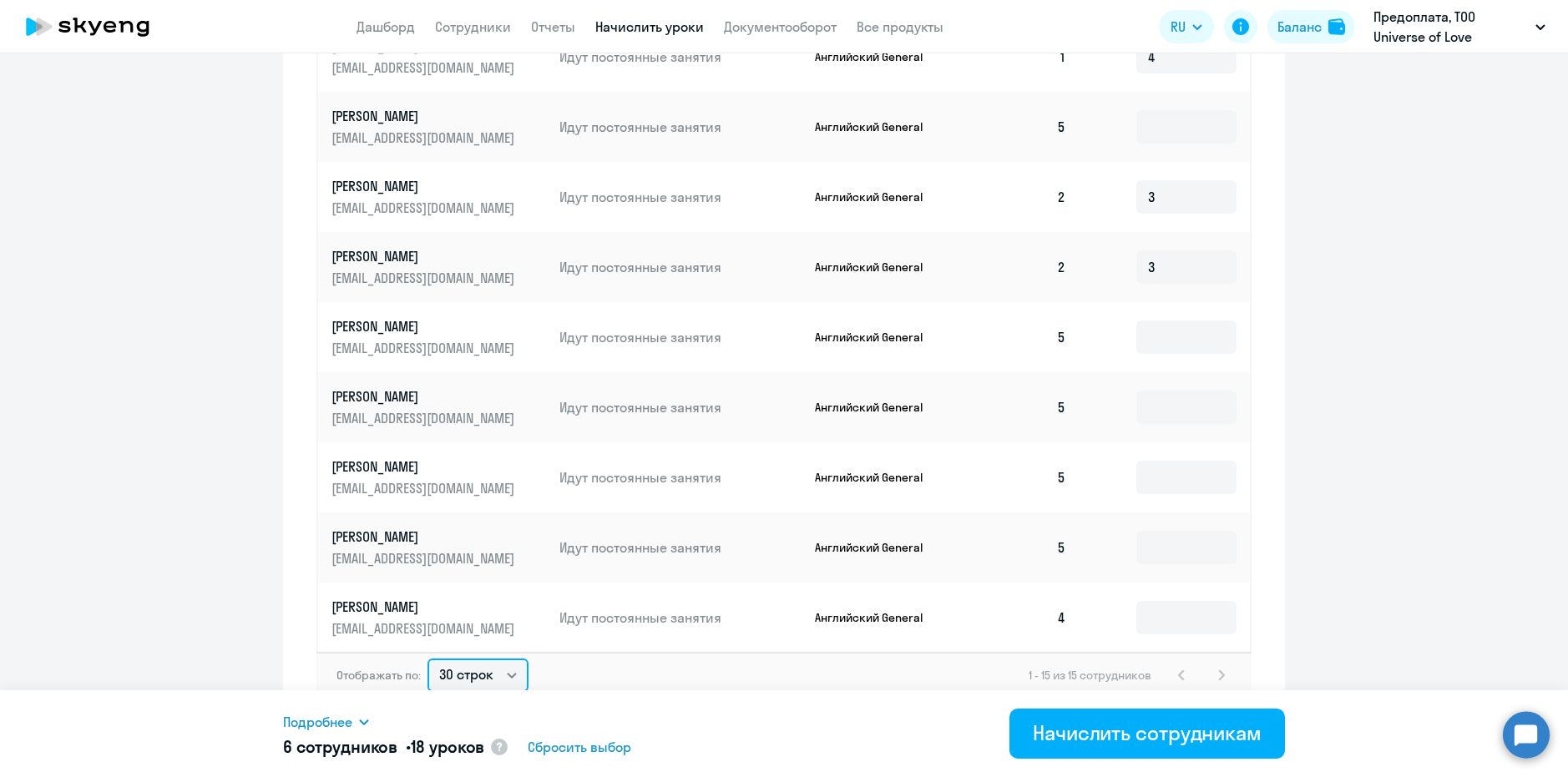
scroll to position [334, 0]
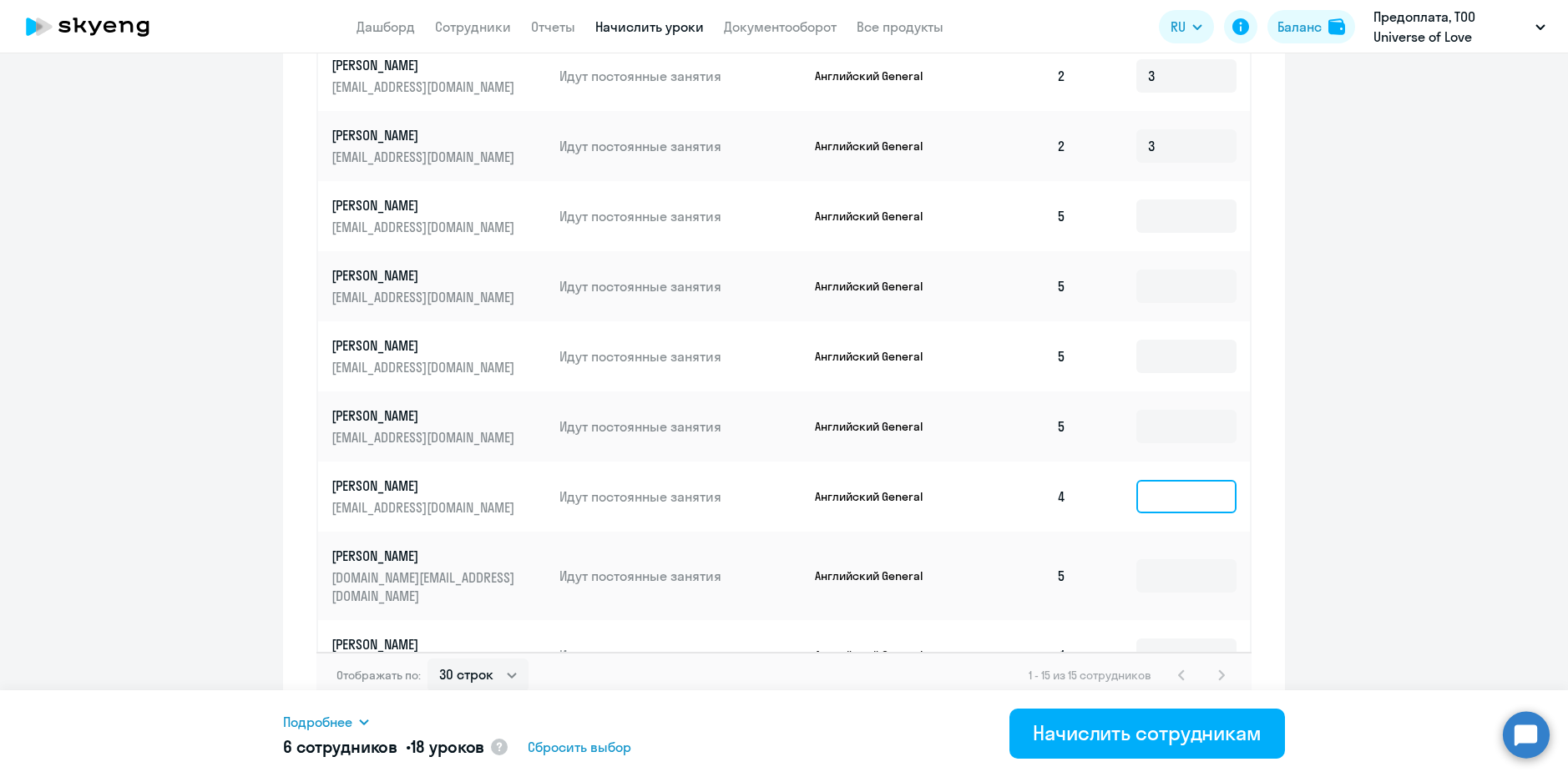
click at [1137, 480] on input at bounding box center [1187, 496] width 100 height 34
click at [1155, 559] on input at bounding box center [1187, 576] width 100 height 34
click at [1137, 637] on input at bounding box center [1187, 654] width 100 height 34
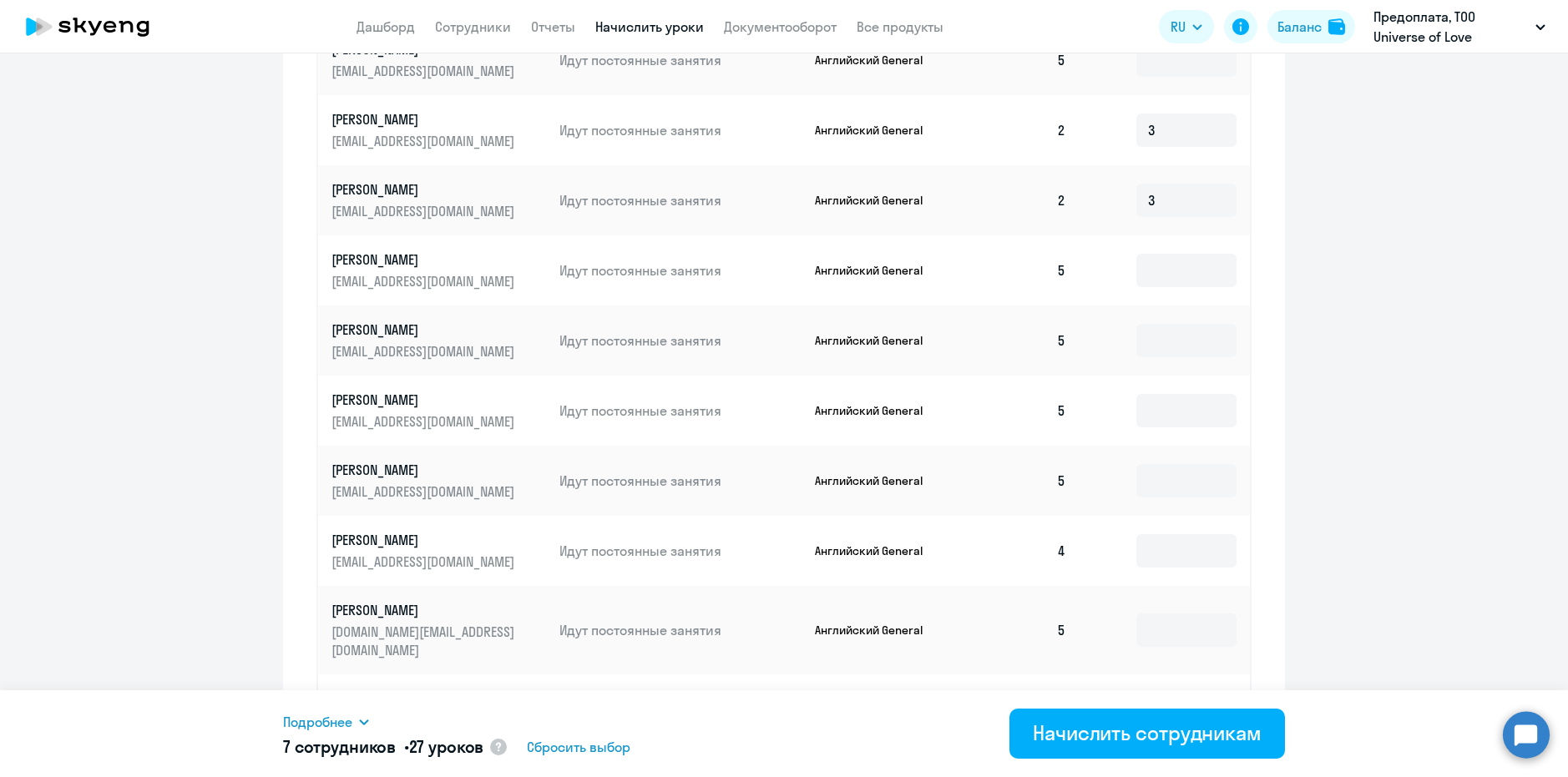
scroll to position [852, 0]
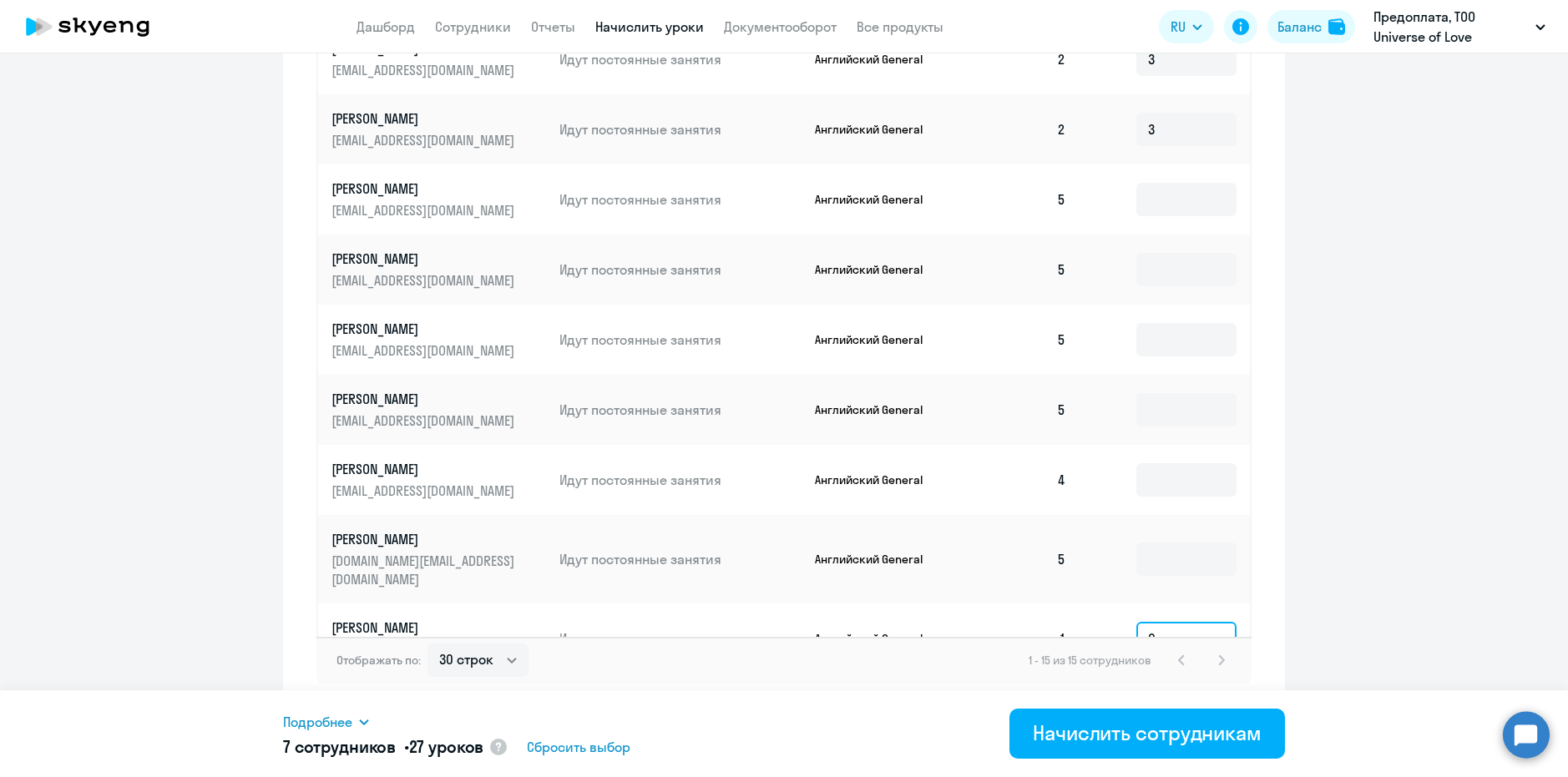
type input "9"
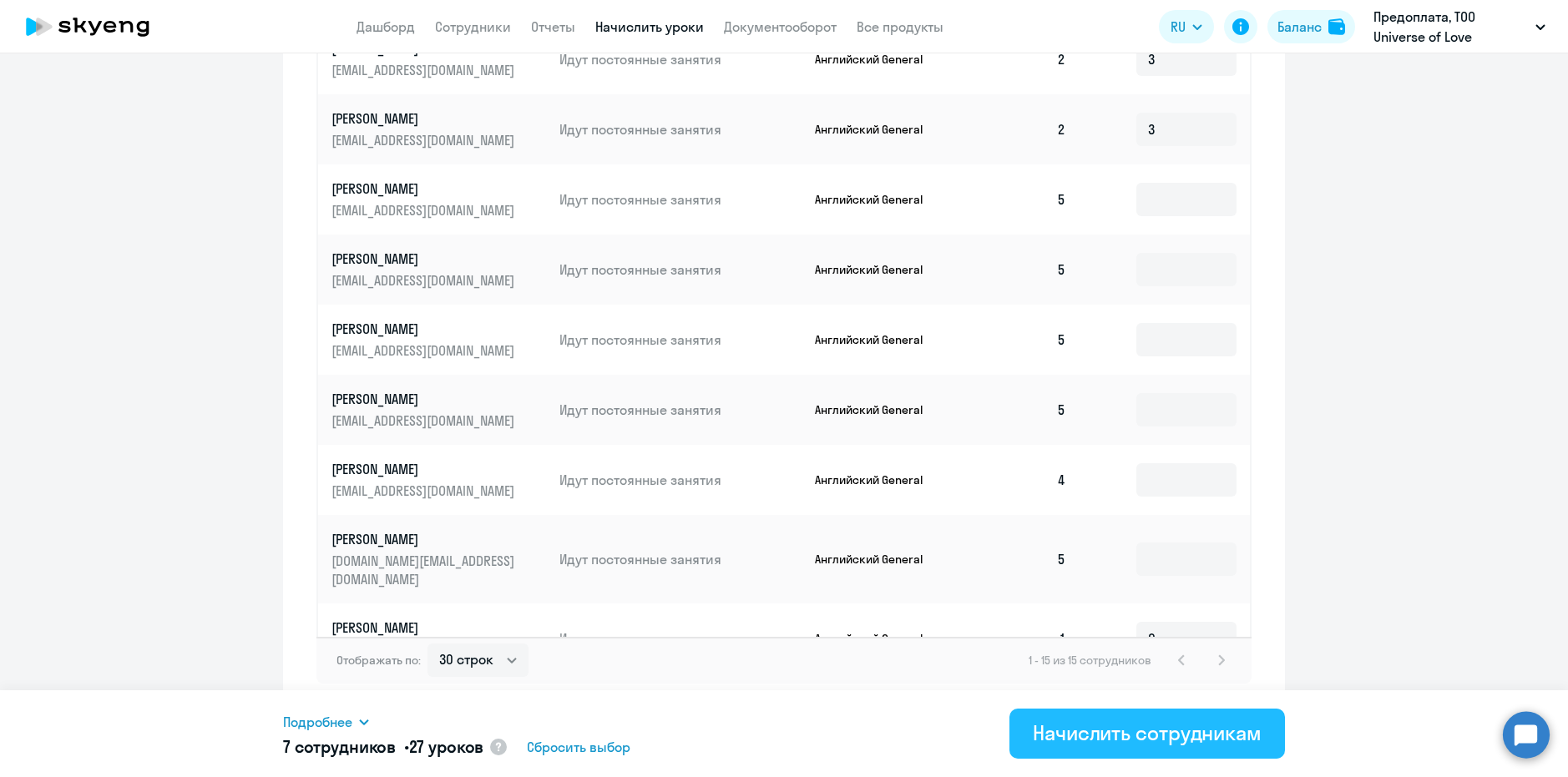
click at [1145, 726] on div "Начислить сотрудникам" at bounding box center [1147, 733] width 229 height 27
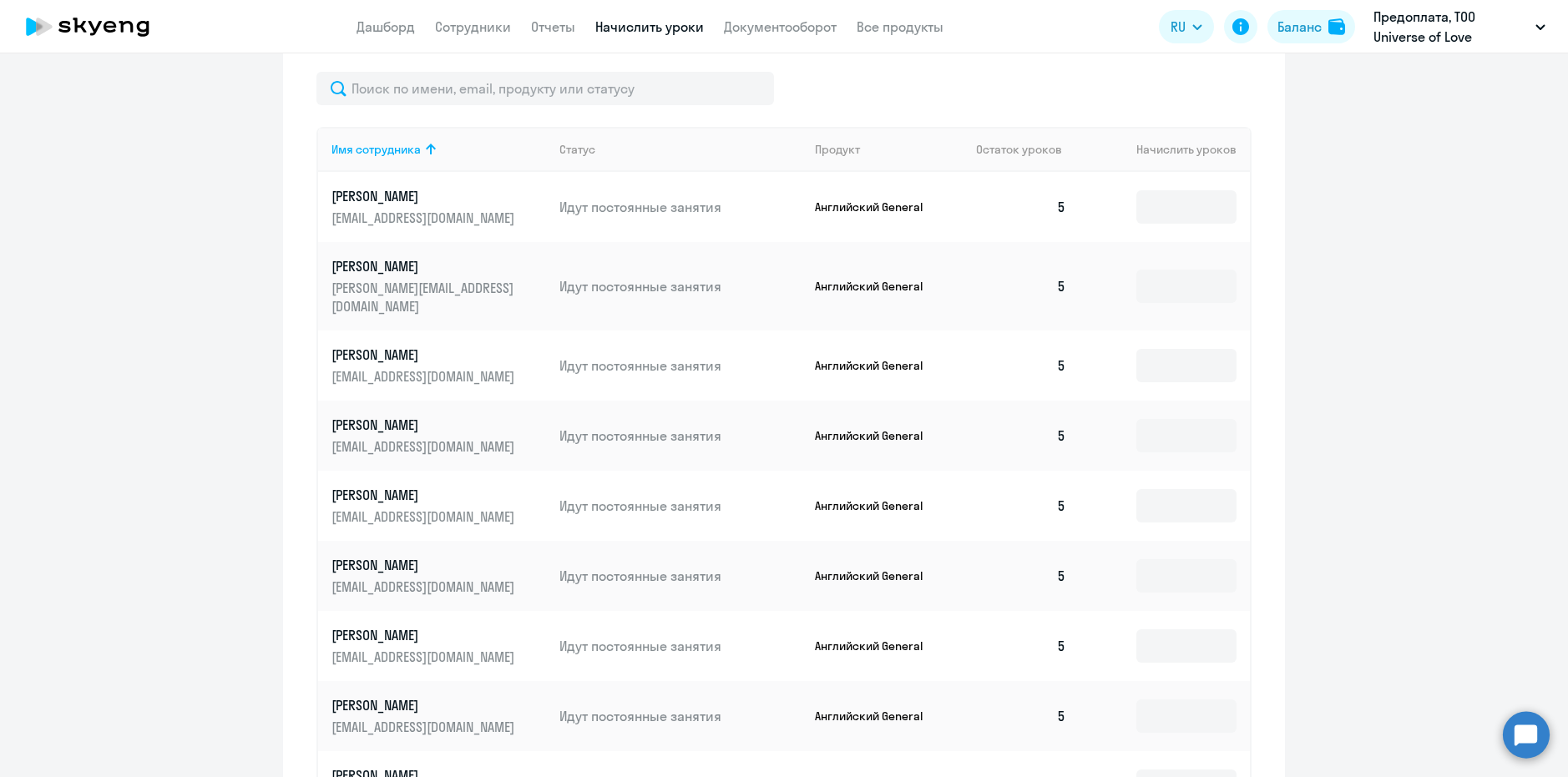
scroll to position [435, 0]
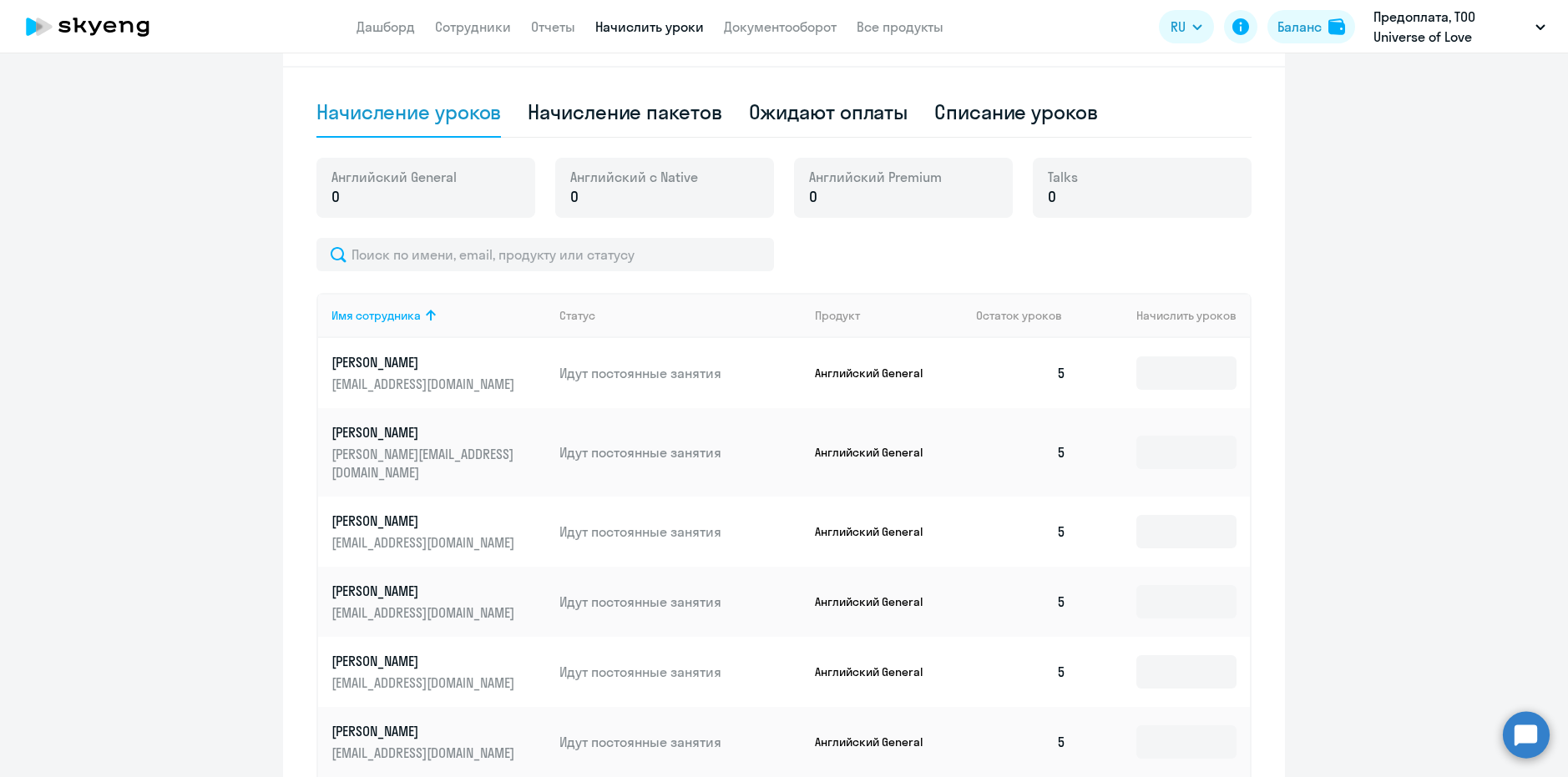
click at [375, 36] on app-menu-item-link "Дашборд" at bounding box center [386, 27] width 59 height 21
click at [401, 22] on link "Дашборд" at bounding box center [386, 26] width 59 height 16
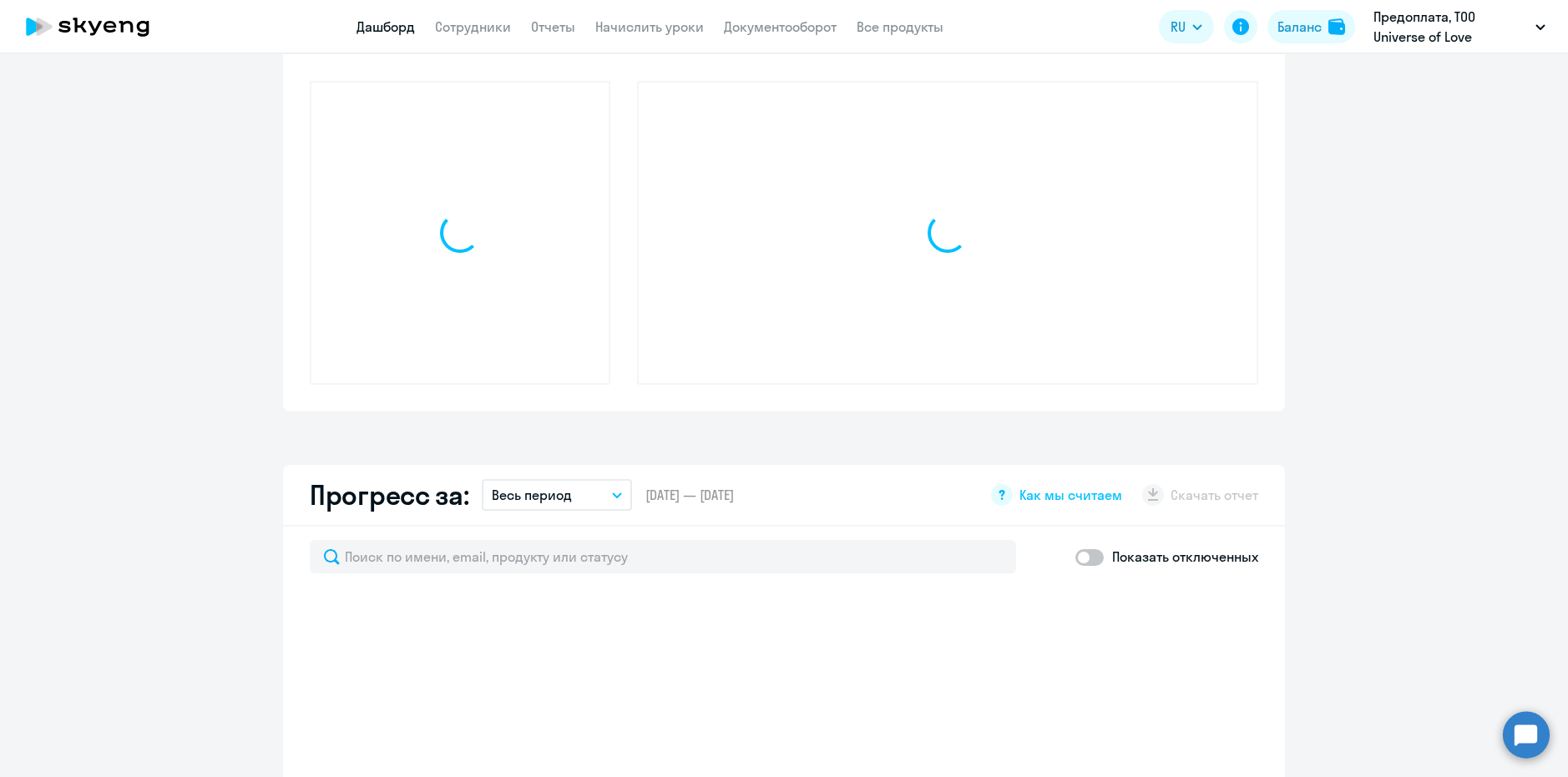
scroll to position [551, 0]
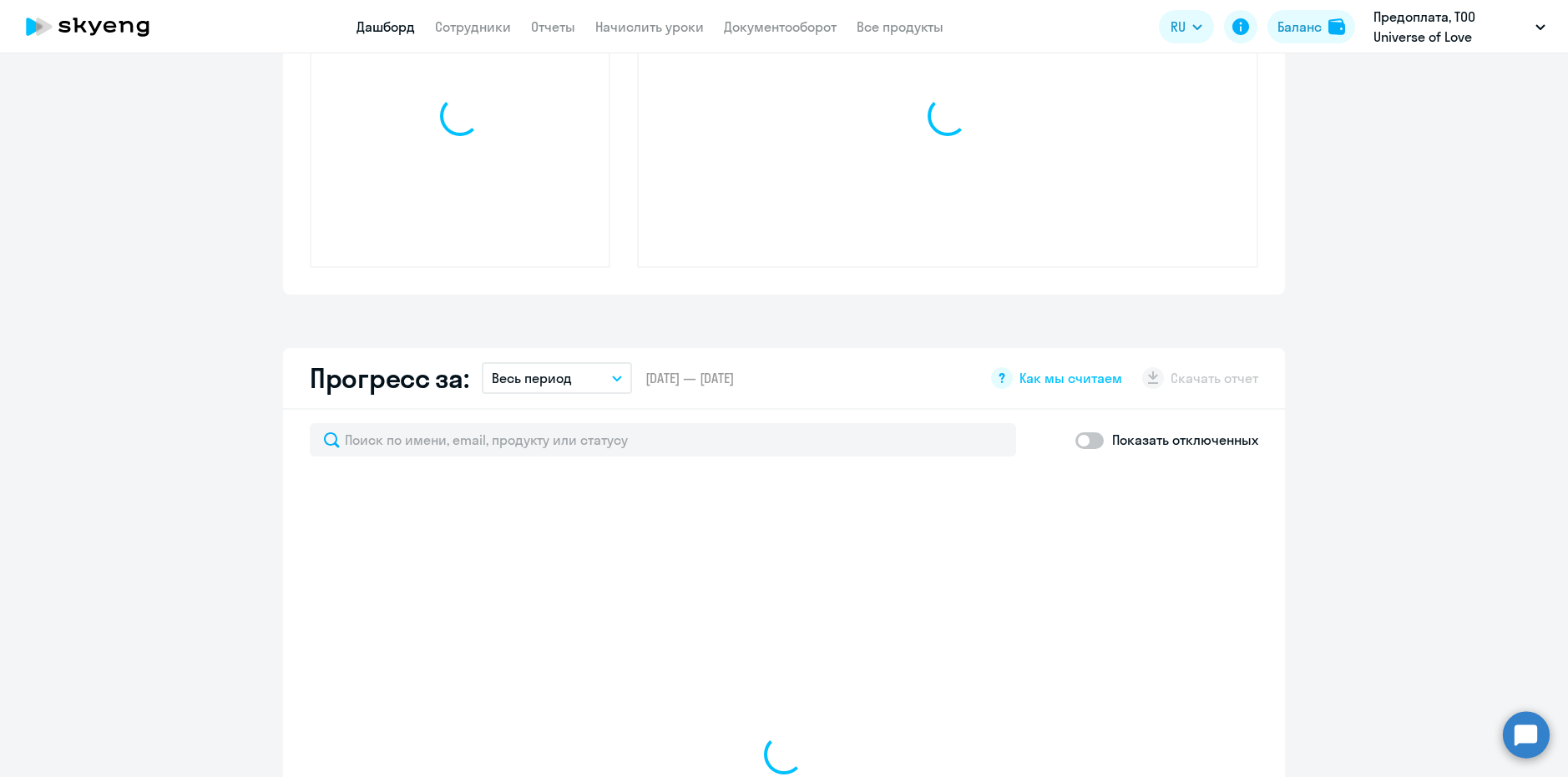
select select "30"
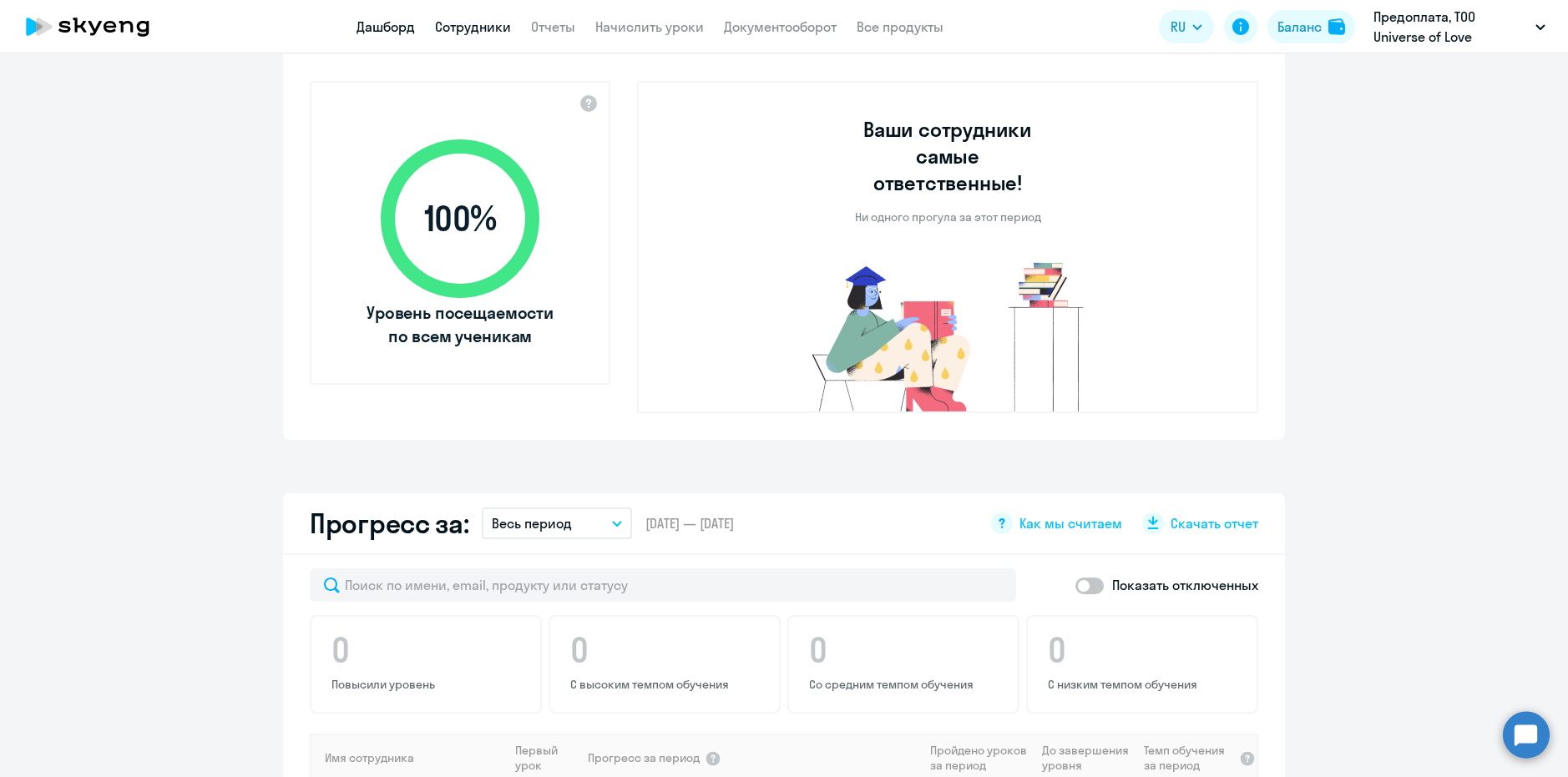
click at [473, 33] on link "Сотрудники" at bounding box center [473, 26] width 76 height 16
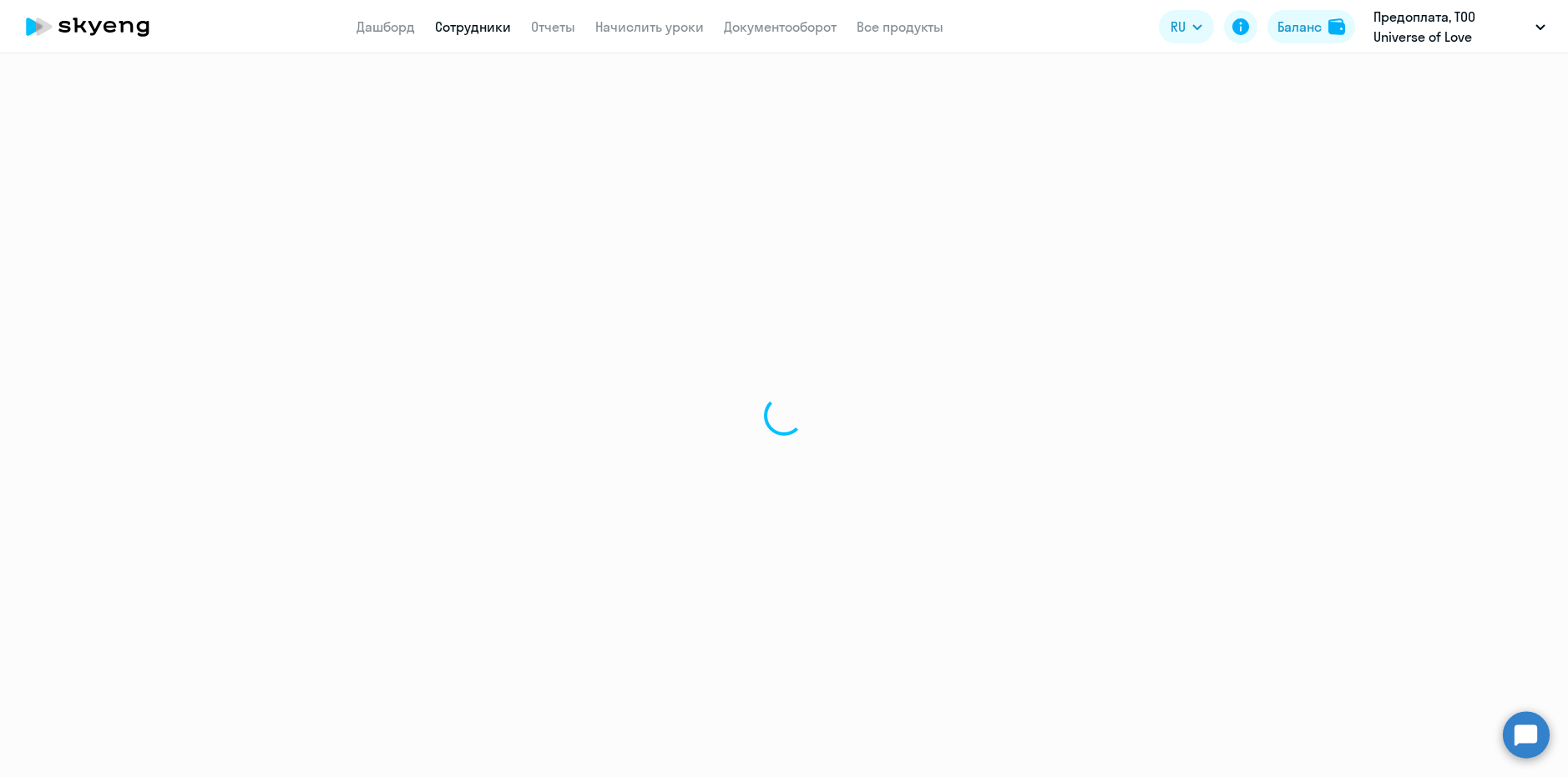
select select "30"
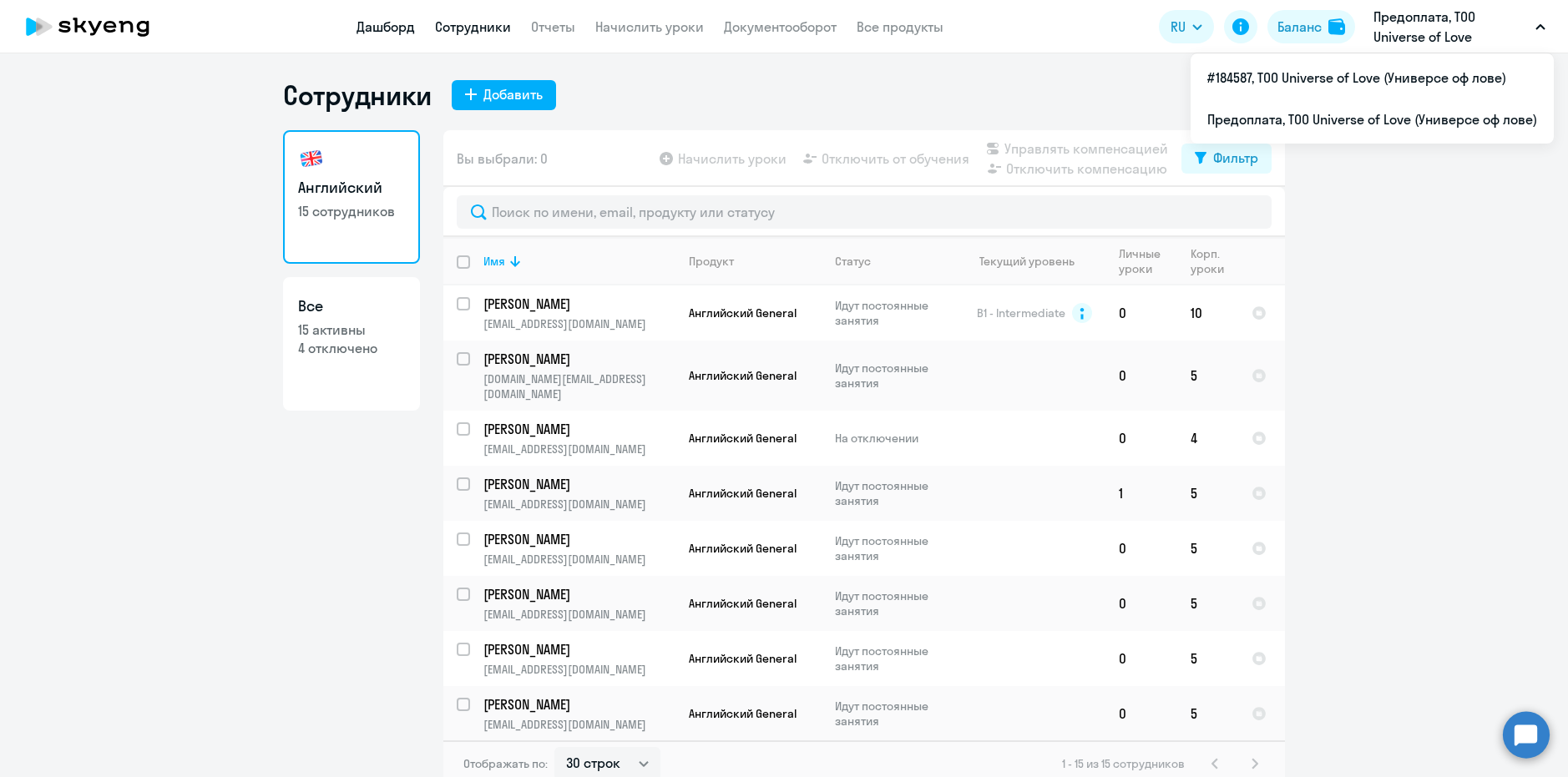
click at [394, 30] on link "Дашборд" at bounding box center [386, 26] width 59 height 16
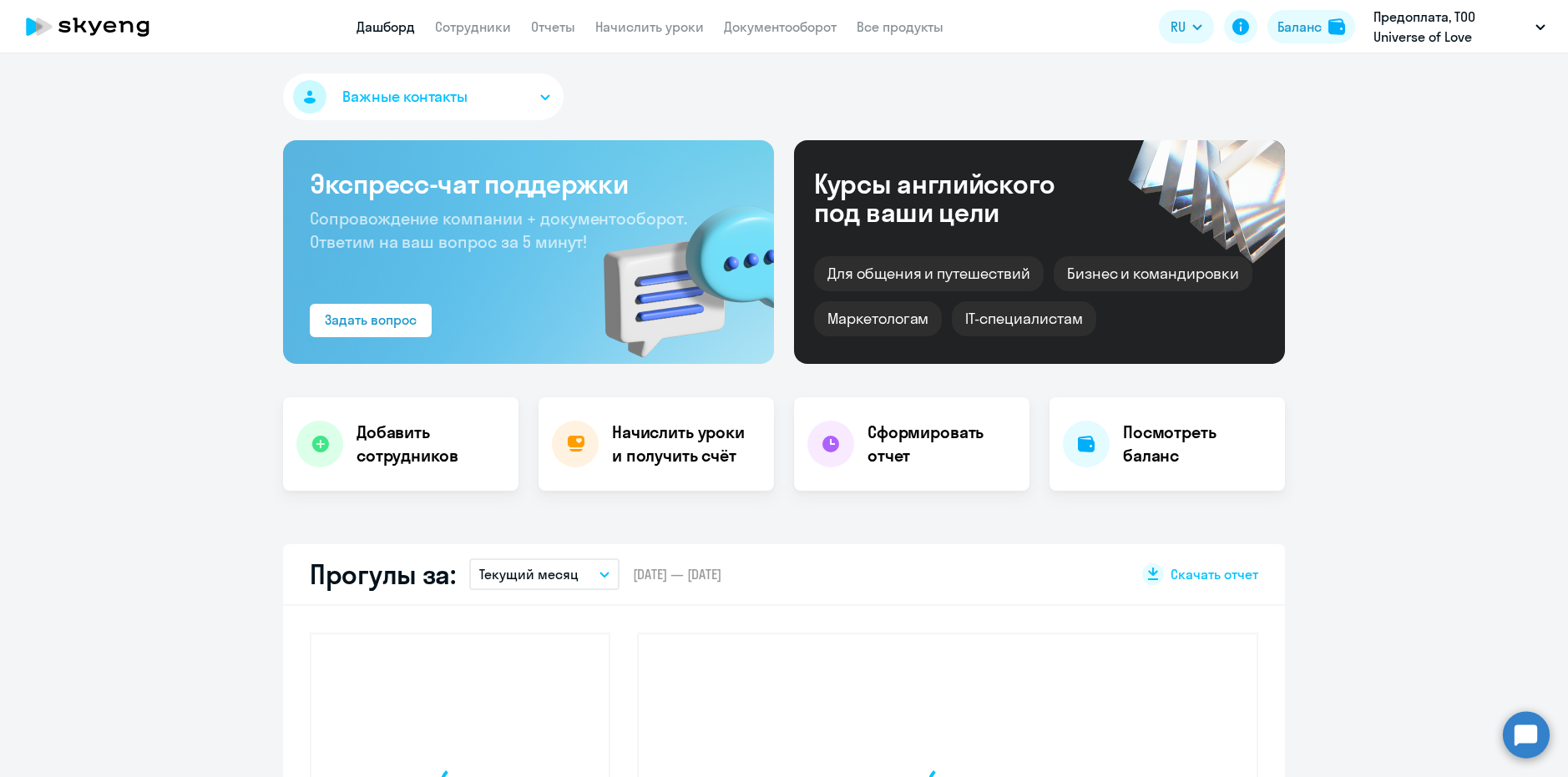
select select "30"
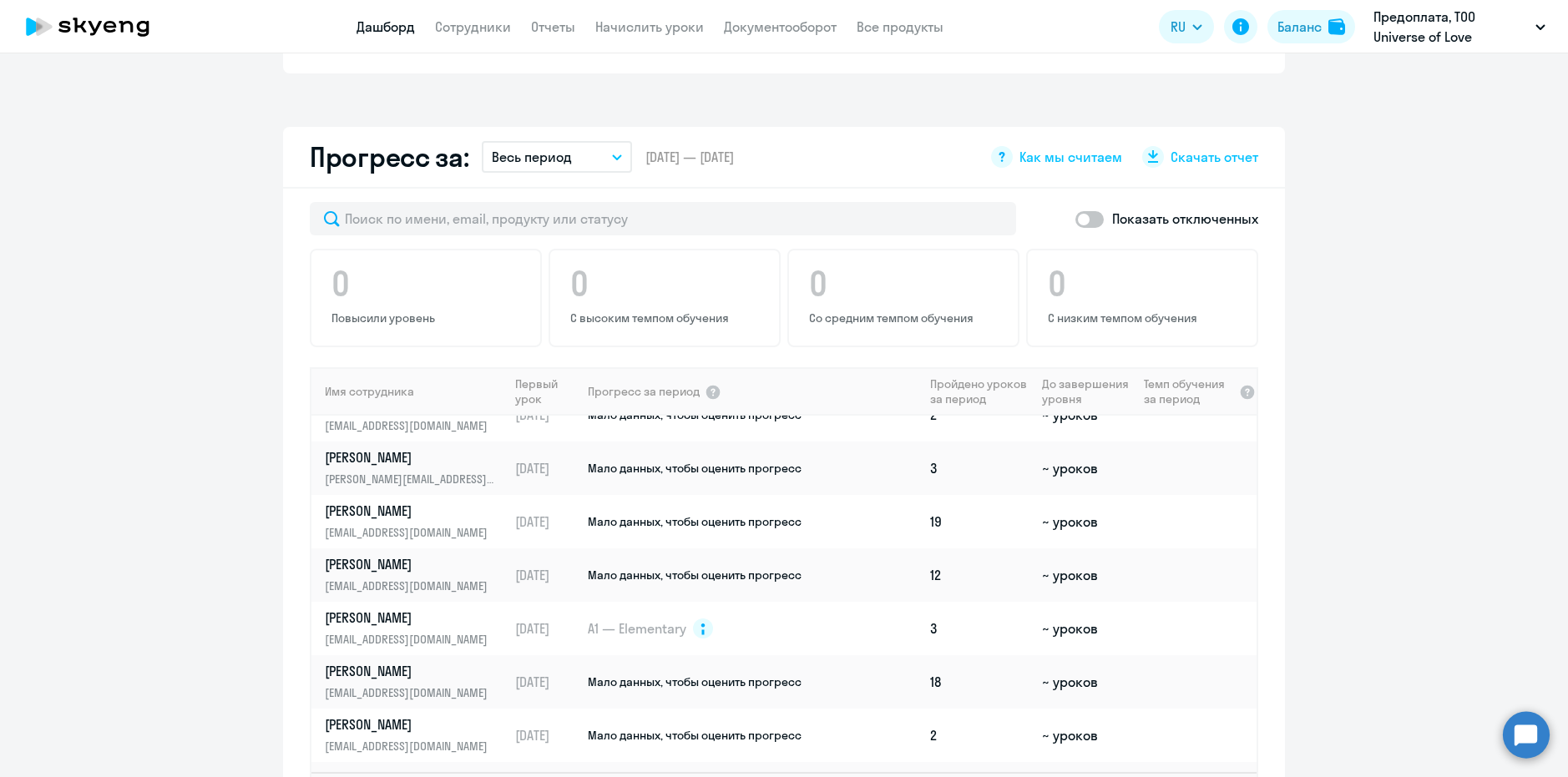
scroll to position [584, 0]
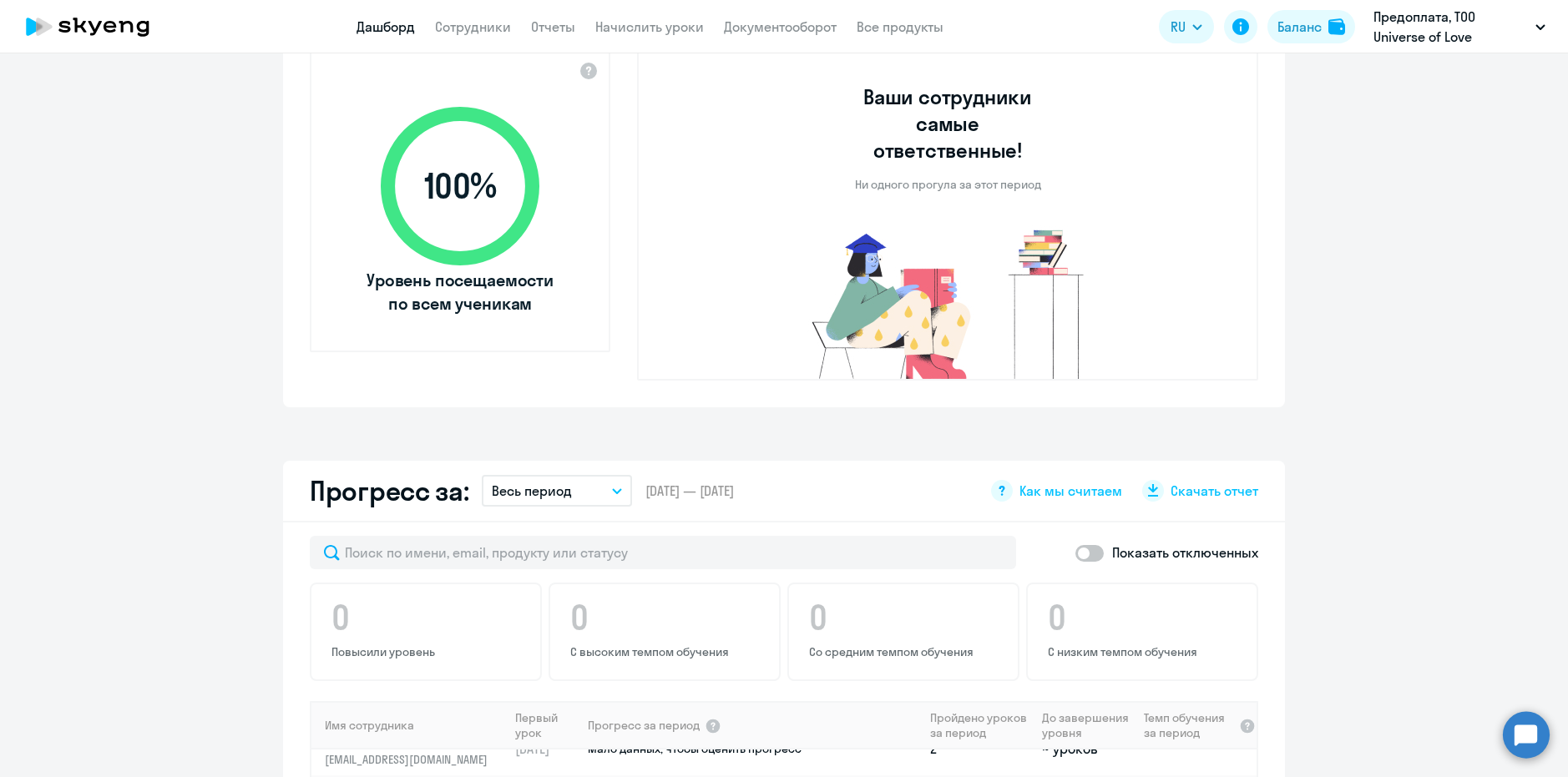
click at [589, 618] on div "0 Повысили уровень 0 С высоким темпом обучения 0 Со средним темпом обучения 0 С…" at bounding box center [784, 631] width 949 height 98
click at [927, 630] on div "0 Повысили уровень 0 С высоким темпом обучения 0 Со средним темпом обучения 0 С…" at bounding box center [784, 631] width 949 height 98
click at [1148, 603] on div "0 Повысили уровень 0 С высоким темпом обучения 0 Со средним темпом обучения 0 С…" at bounding box center [784, 631] width 949 height 98
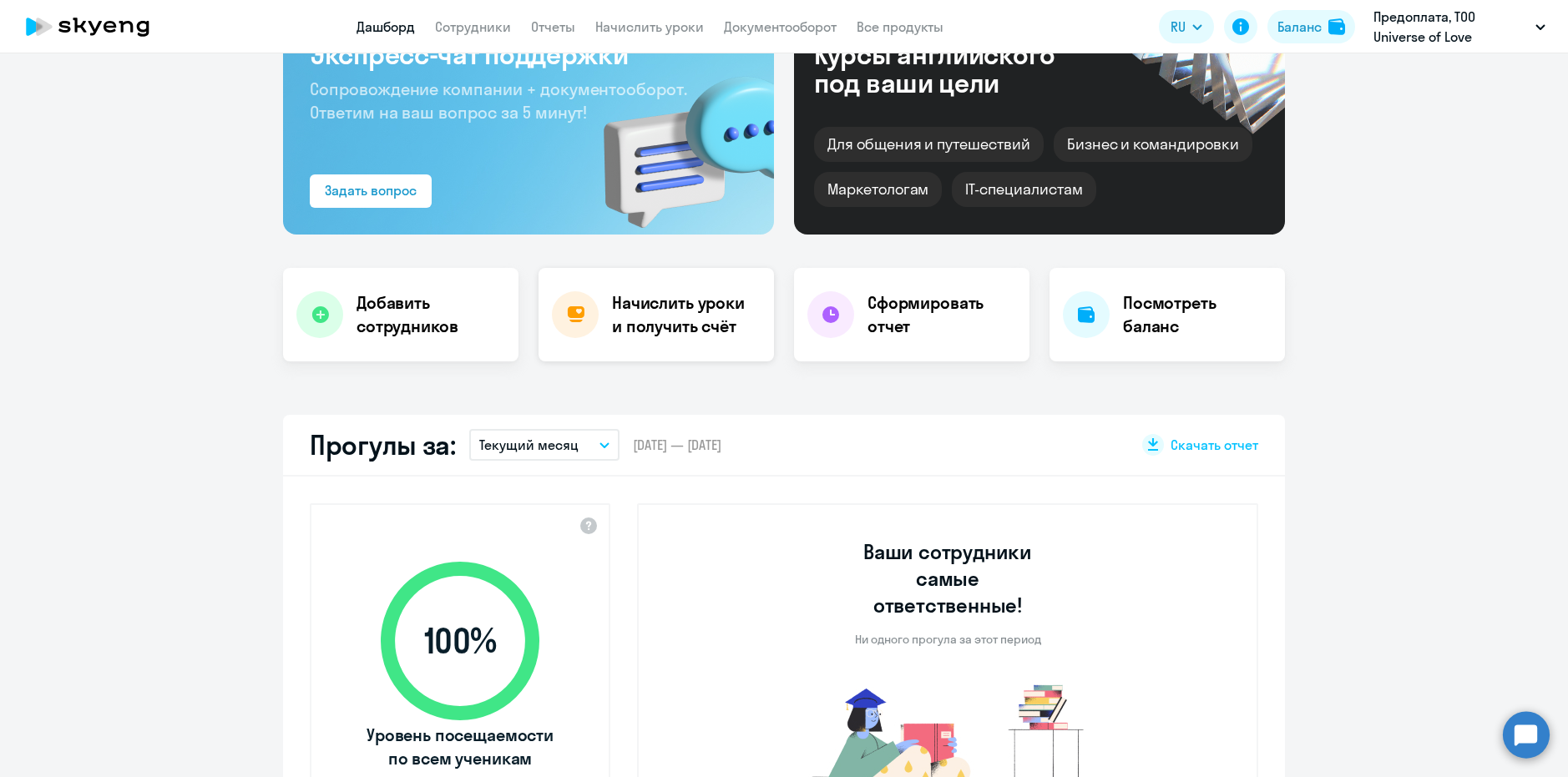
scroll to position [0, 0]
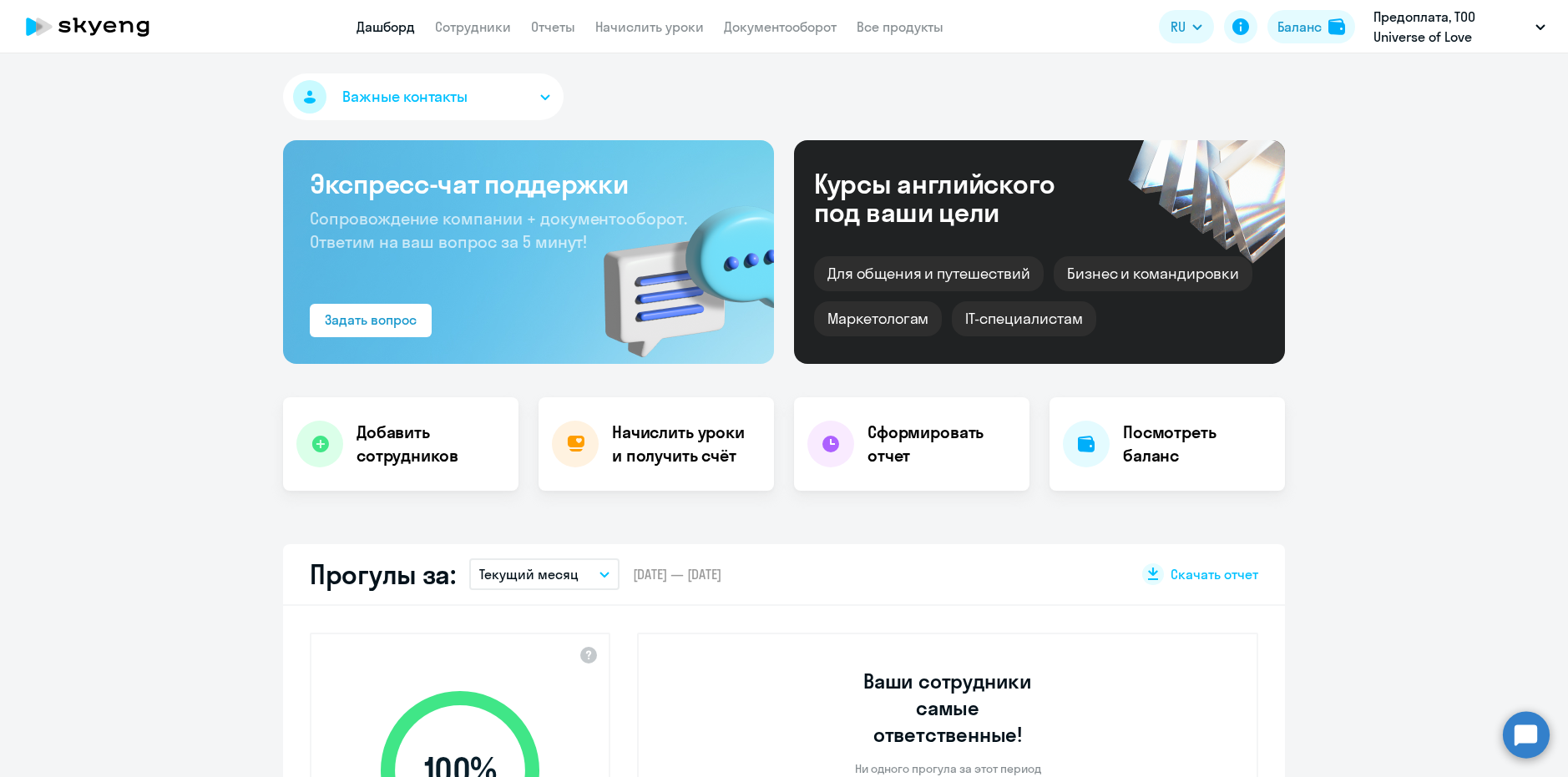
click at [476, 40] on app-header "Дашборд Сотрудники Отчеты Начислить уроки Документооборот Все продукты Дашборд …" at bounding box center [784, 26] width 1568 height 53
click at [473, 29] on link "Сотрудники" at bounding box center [473, 26] width 76 height 16
select select "30"
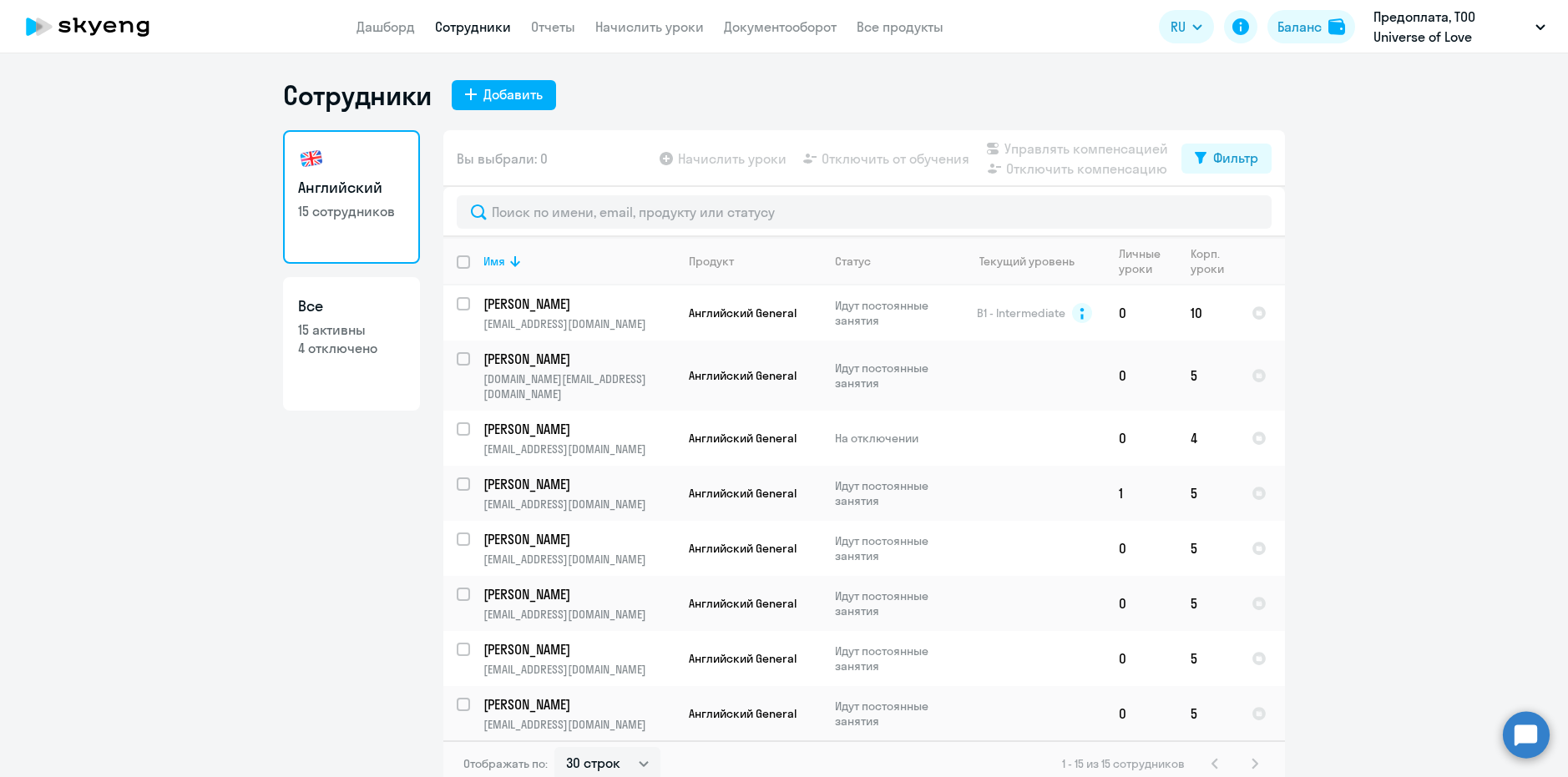
click at [327, 331] on p "15 активны" at bounding box center [351, 330] width 107 height 18
select select "30"
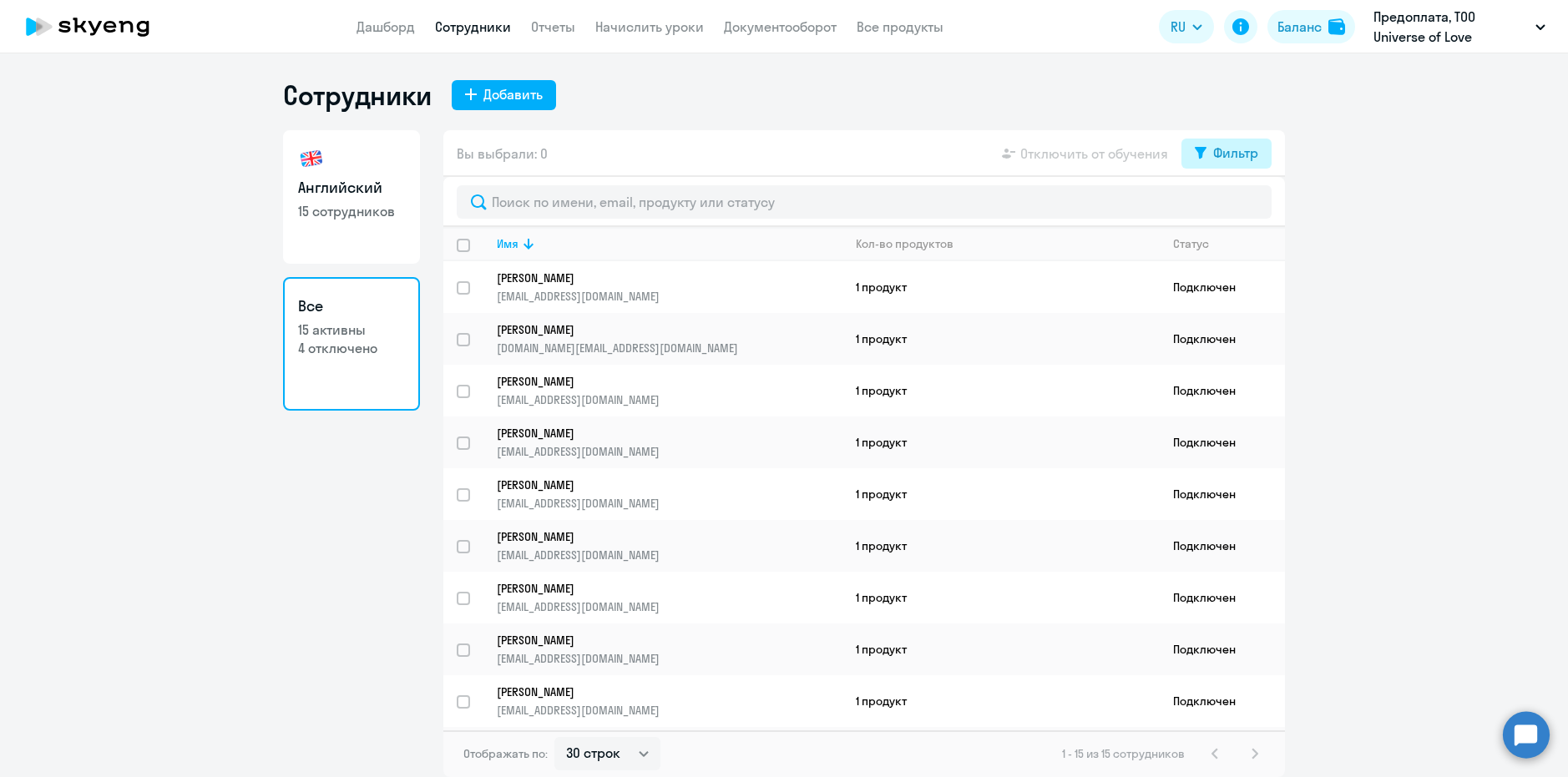
click at [1216, 152] on div "Фильтр" at bounding box center [1235, 152] width 45 height 20
click at [1244, 207] on span at bounding box center [1244, 207] width 28 height 16
click at [1230, 207] on input "checkbox" at bounding box center [1230, 207] width 1 height 1
checkbox input "true"
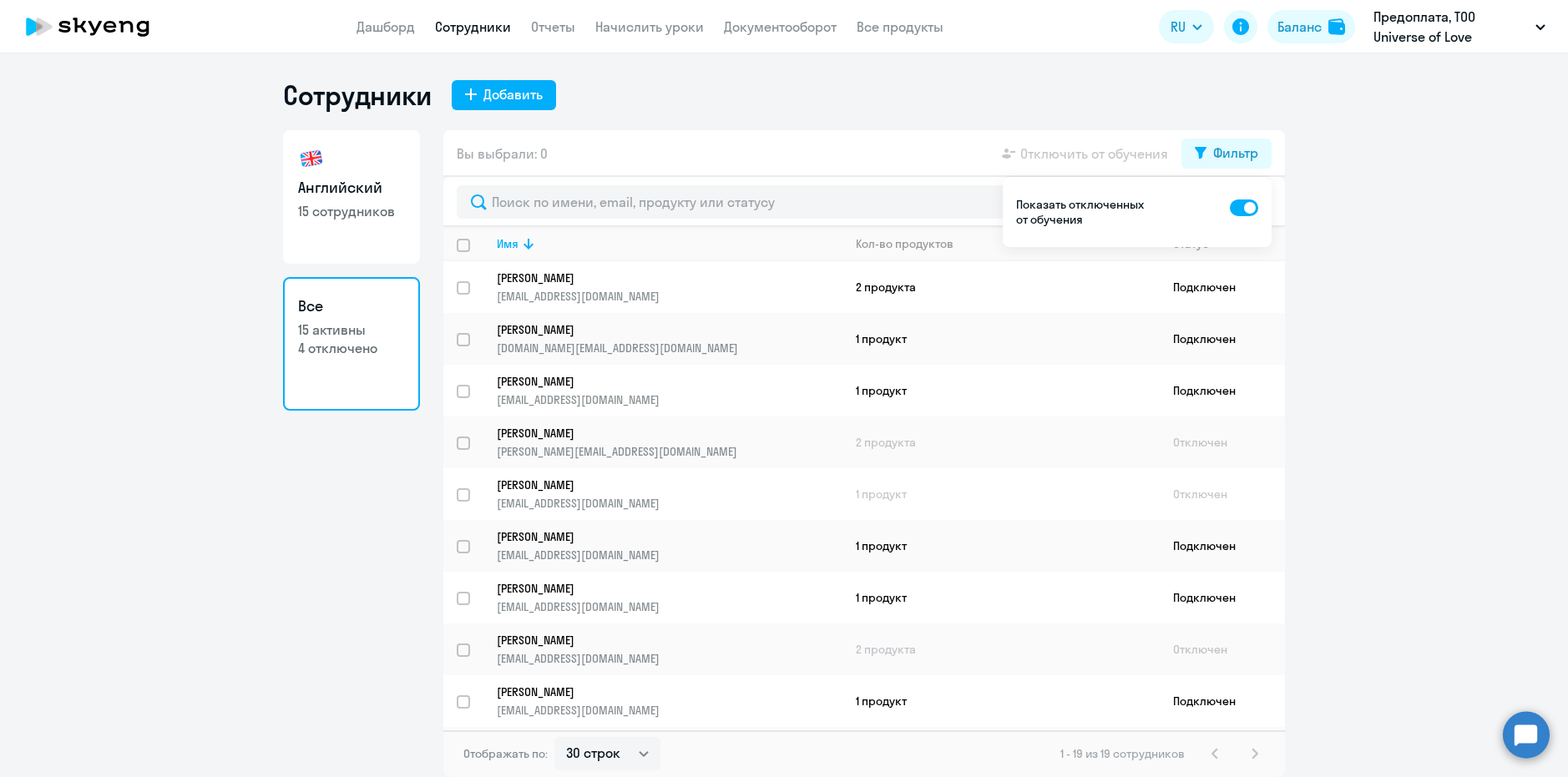
click at [448, 21] on link "Сотрудники" at bounding box center [473, 26] width 76 height 16
select select "30"
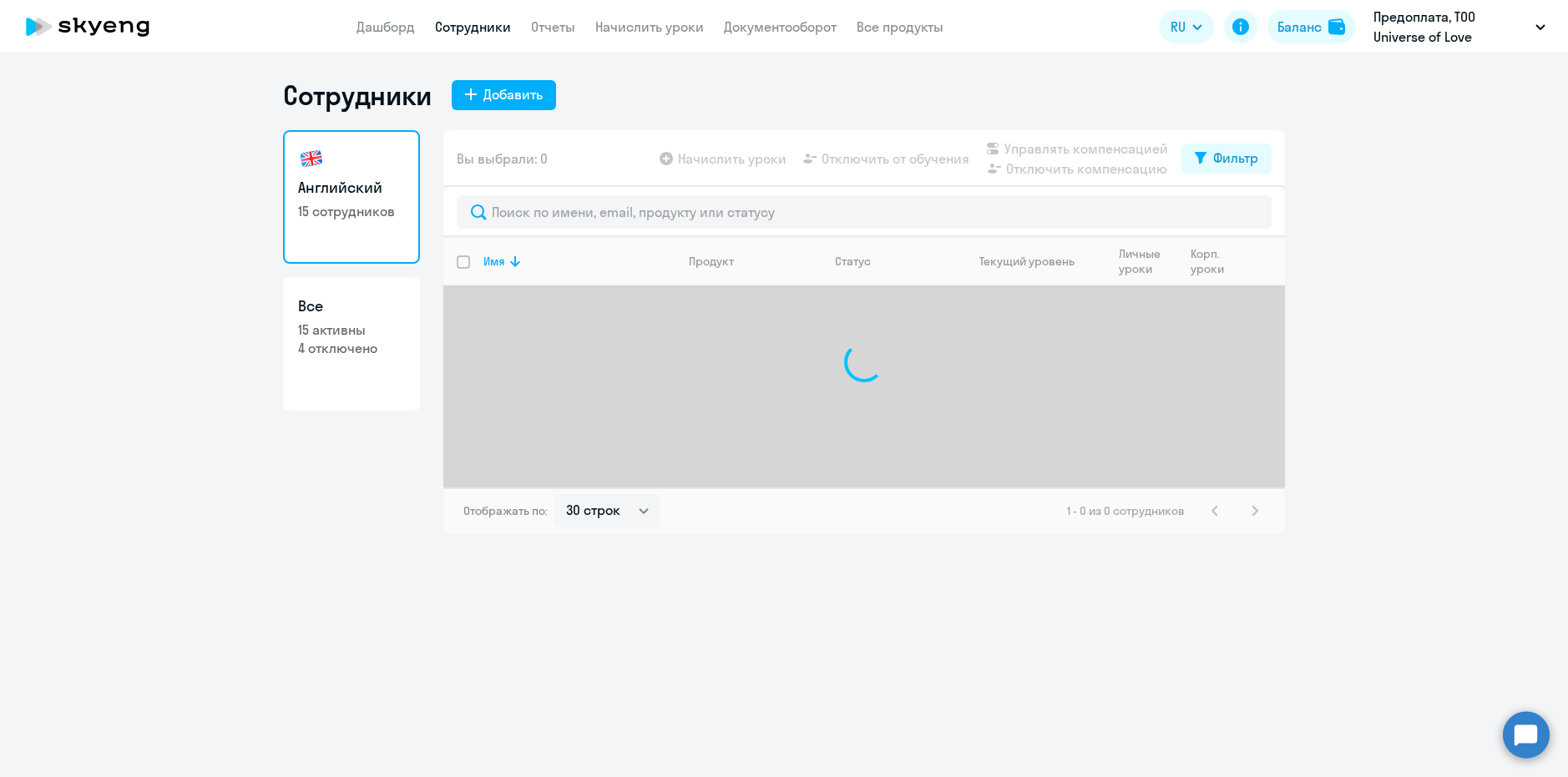
select select "30"
